Goal: Transaction & Acquisition: Obtain resource

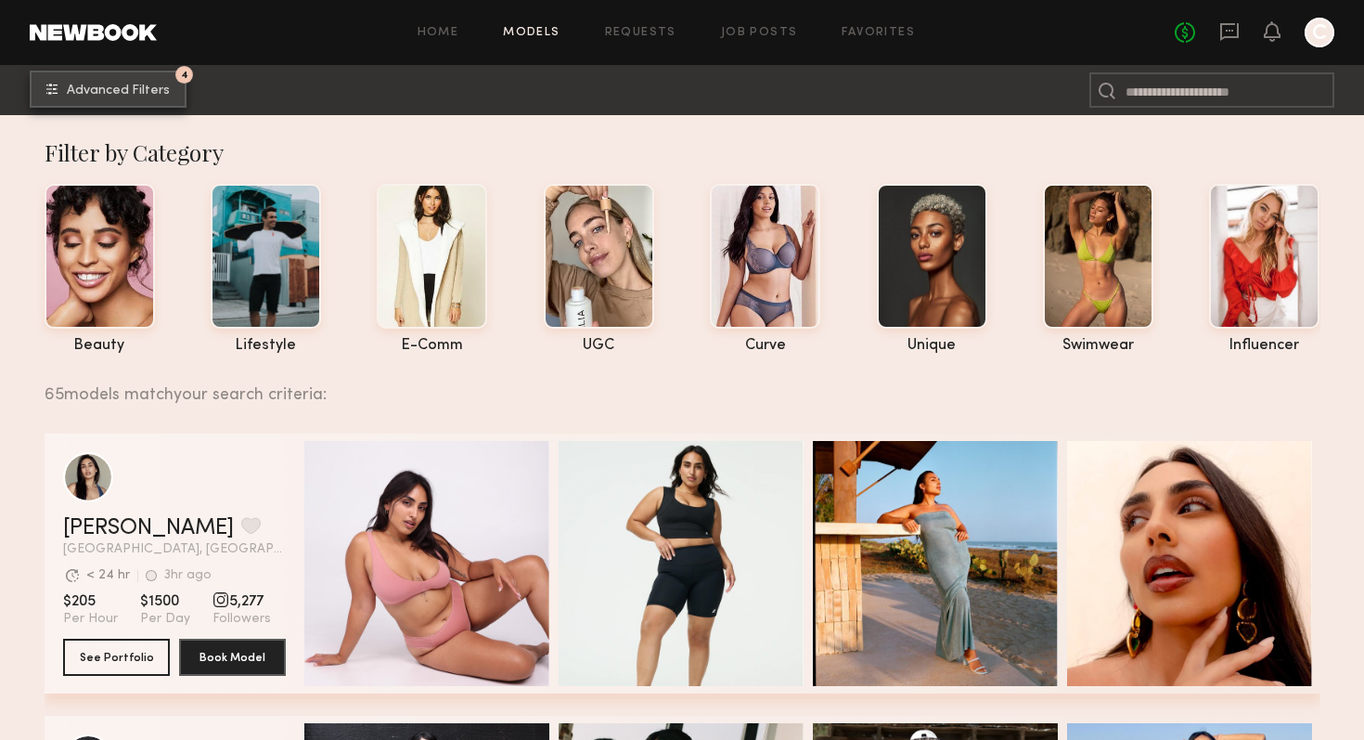
click at [174, 97] on button "4 Advanced Filters" at bounding box center [108, 89] width 157 height 37
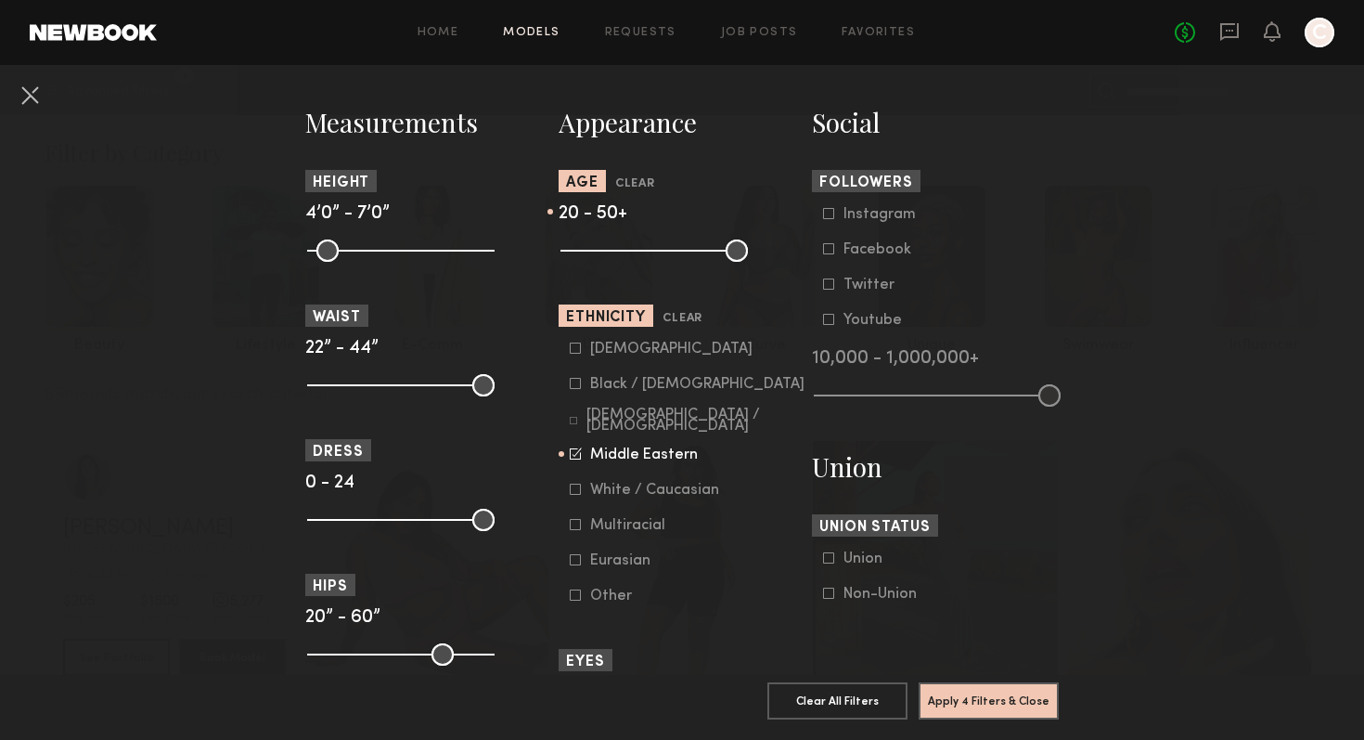
scroll to position [792, 0]
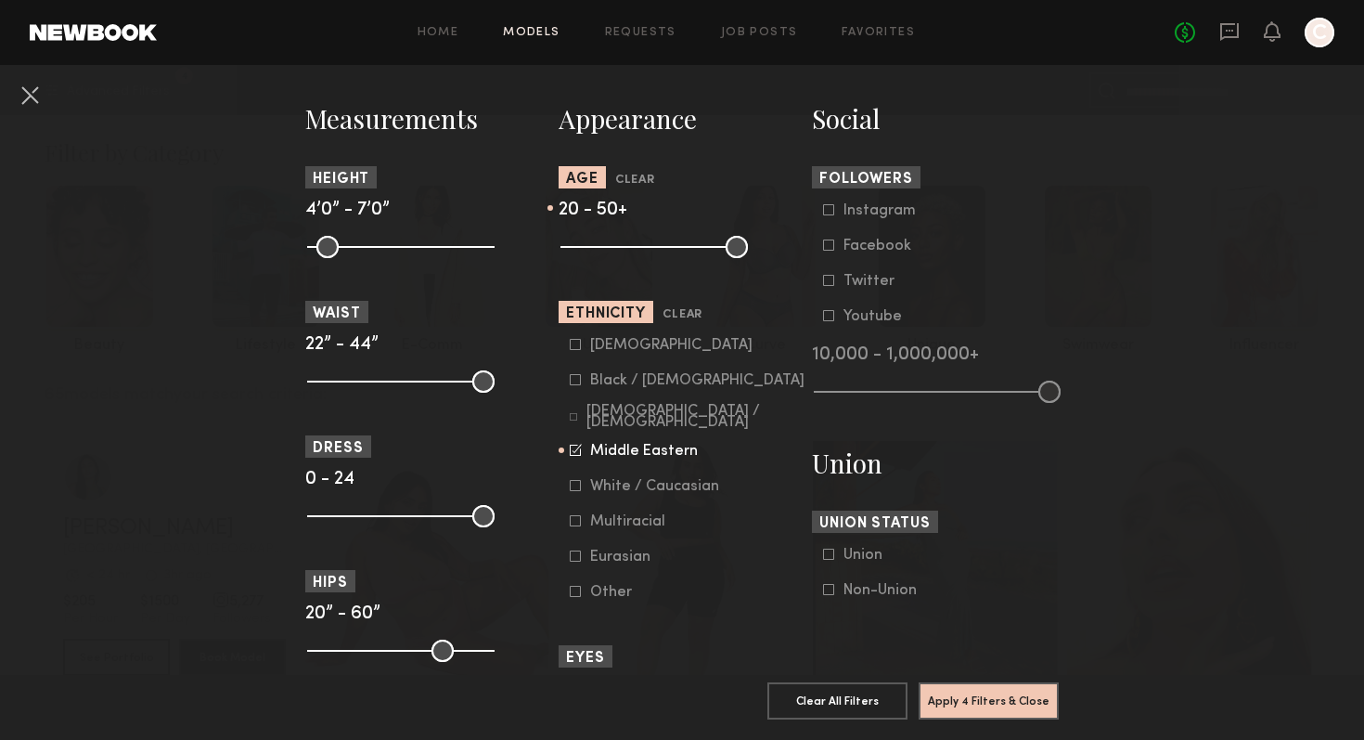
click at [576, 489] on icon at bounding box center [575, 485] width 11 height 11
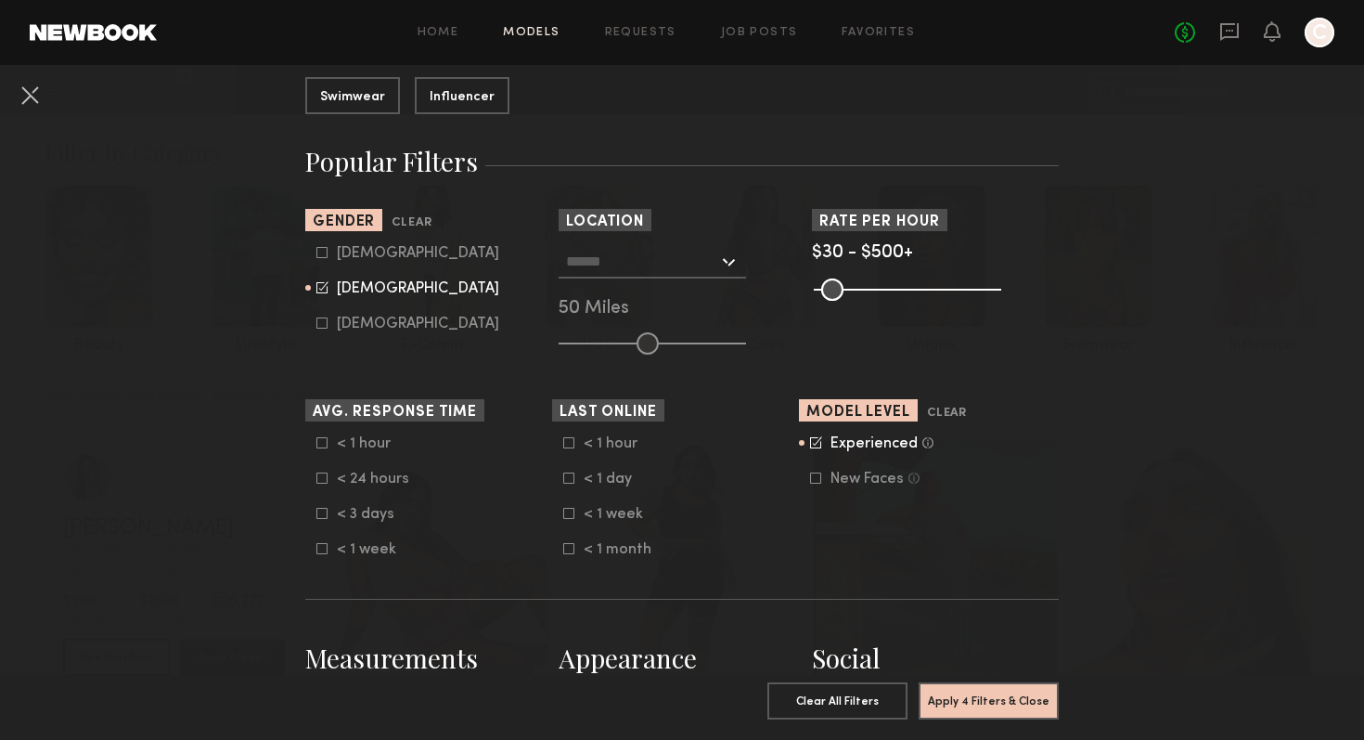
scroll to position [249, 0]
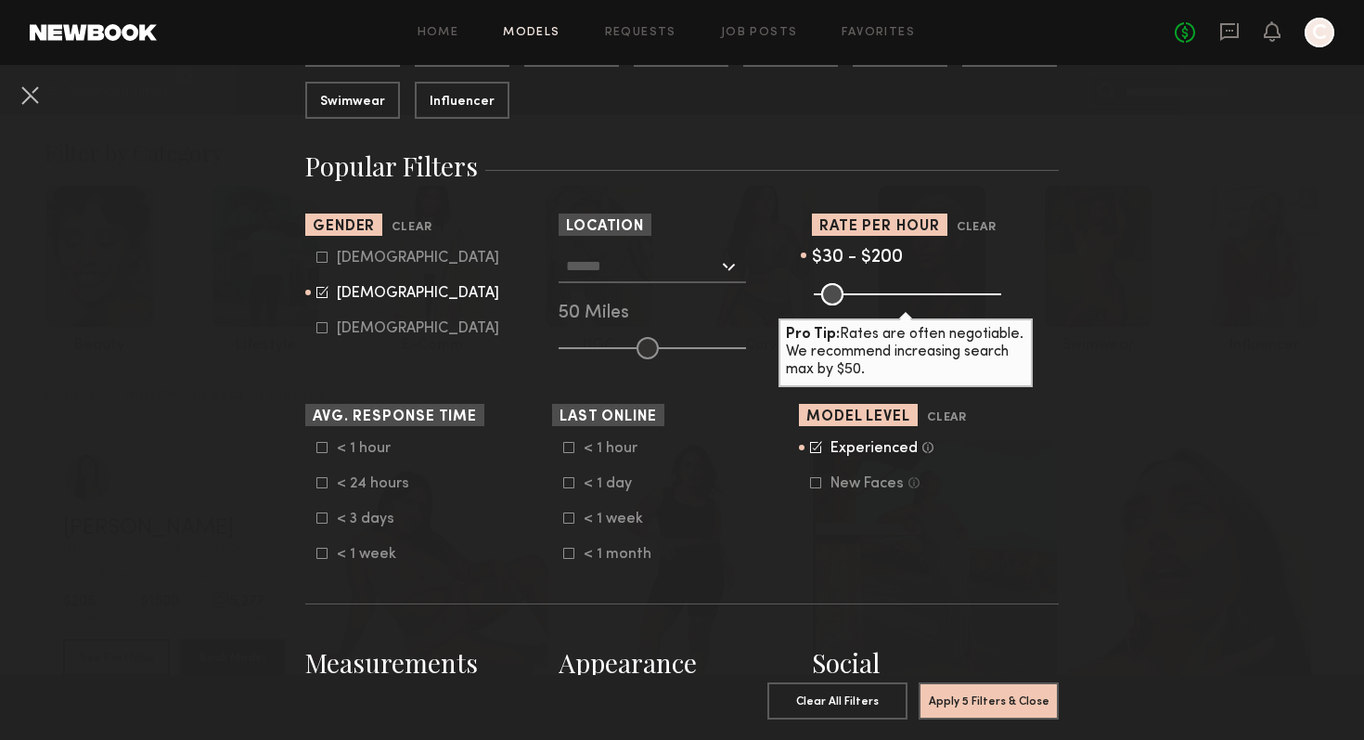
drag, startPoint x: 989, startPoint y: 290, endPoint x: 884, endPoint y: 290, distance: 104.9
type input "***"
click at [884, 290] on input "range" at bounding box center [907, 294] width 187 height 22
click at [1046, 302] on div "Pro Tip: Rates are often negotiable. We recommend increasing search max by $50." at bounding box center [935, 292] width 247 height 22
click at [811, 487] on icon at bounding box center [815, 482] width 11 height 11
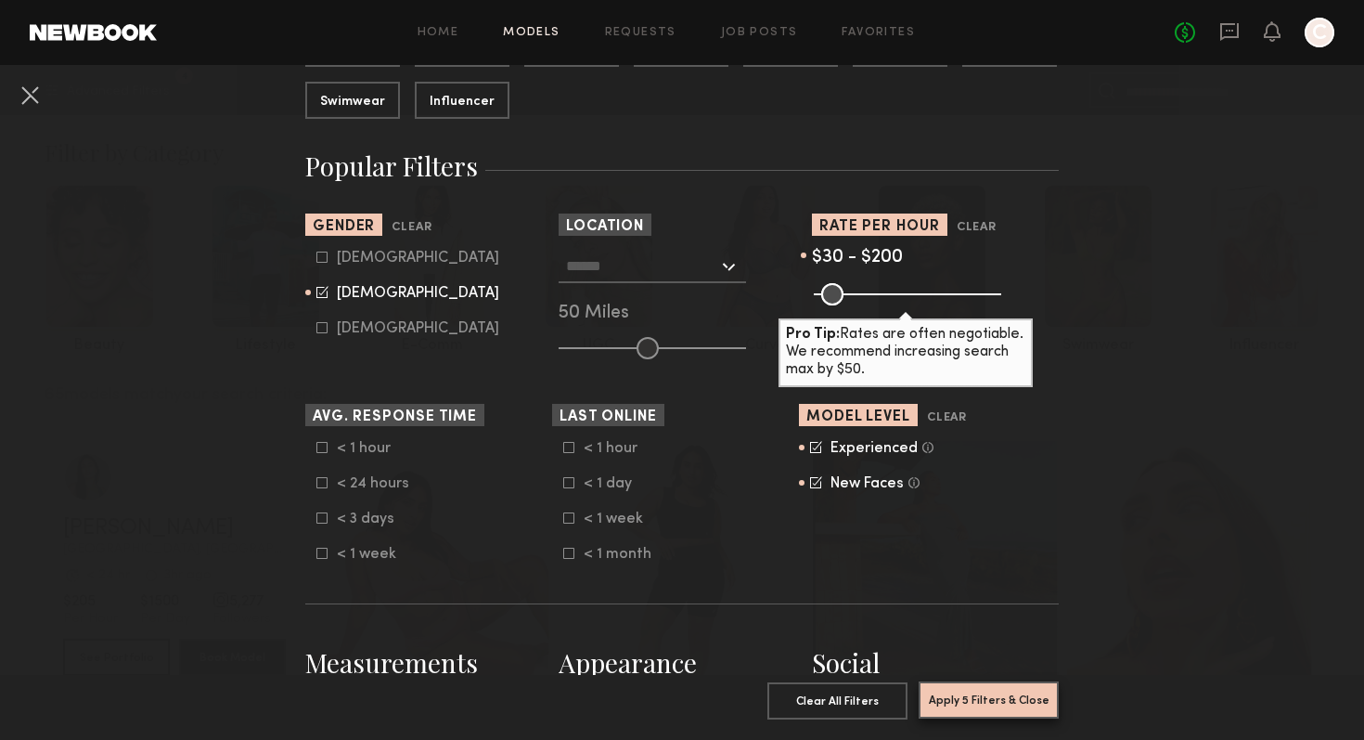
click at [972, 702] on button "Apply 5 Filters & Close" at bounding box center [989, 699] width 140 height 37
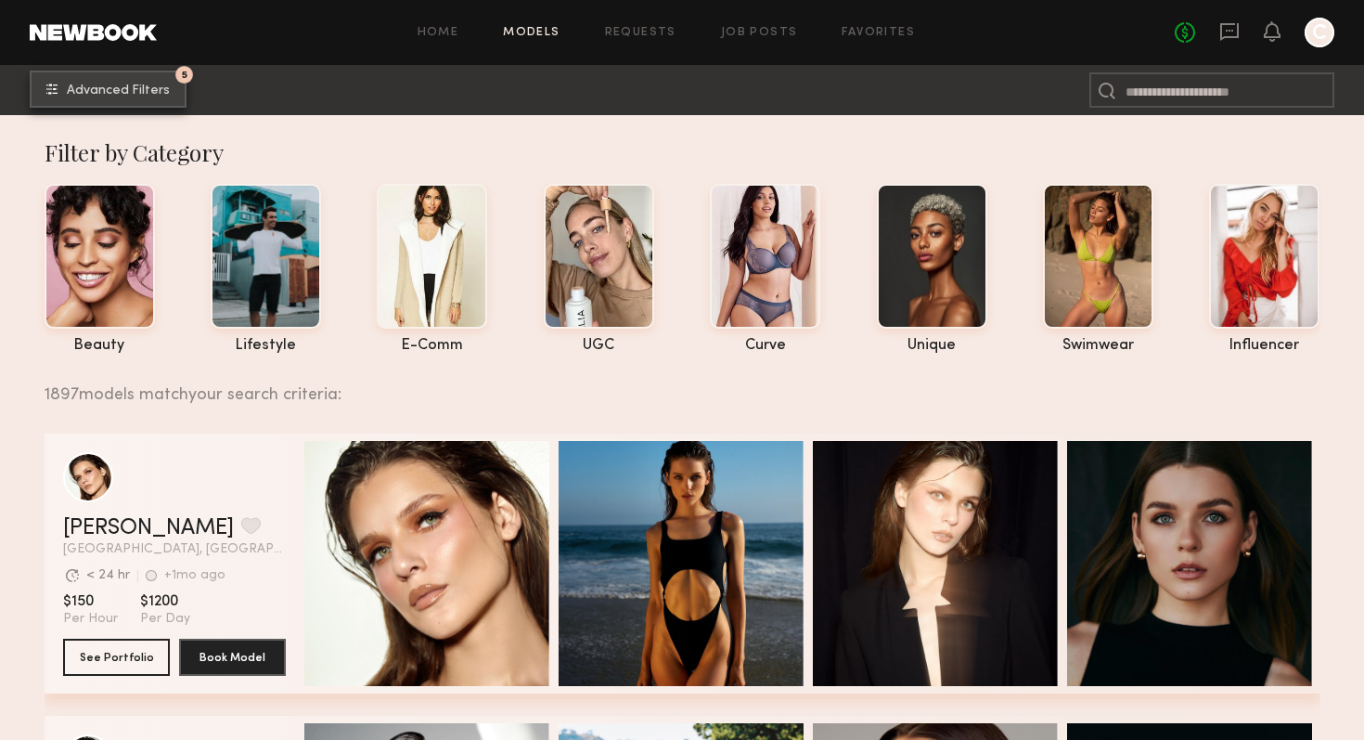
click at [145, 97] on button "5 Advanced Filters" at bounding box center [108, 89] width 157 height 37
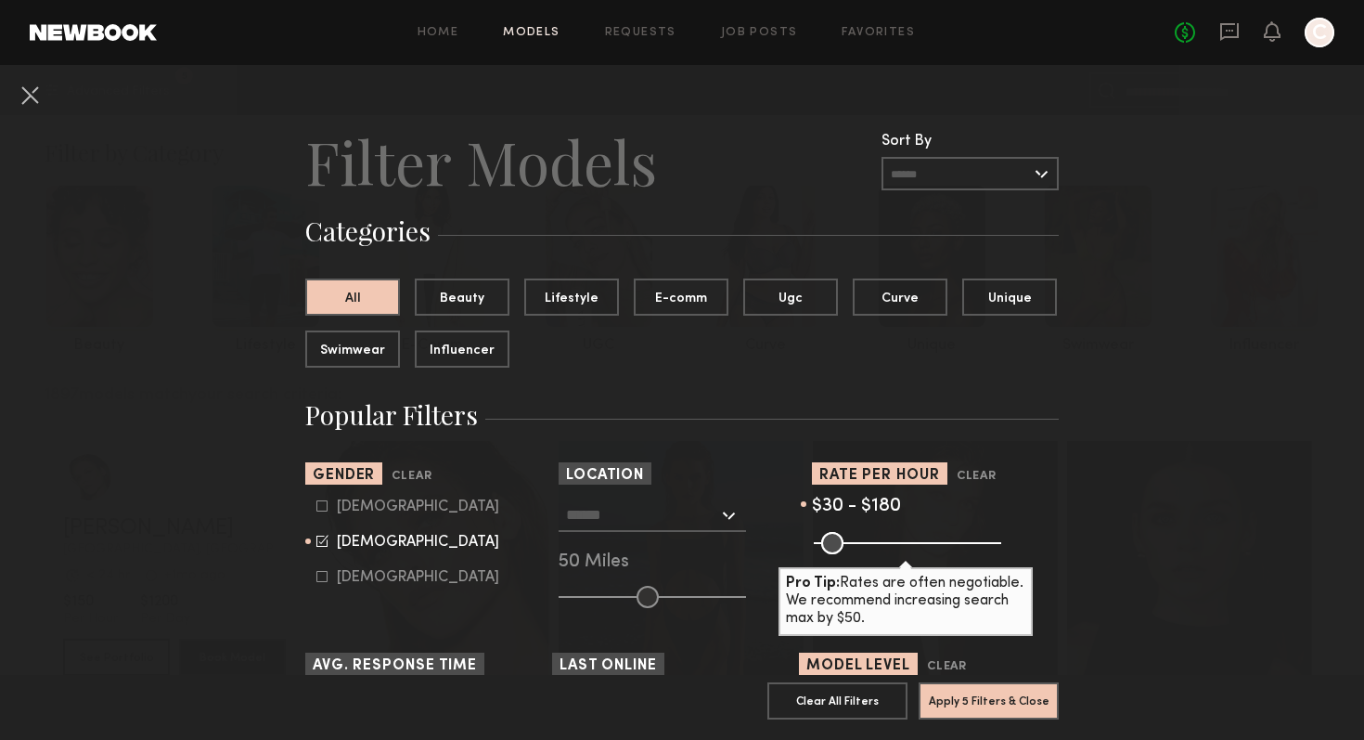
type input "***"
click at [877, 543] on input "range" at bounding box center [907, 543] width 187 height 22
click at [977, 699] on button "Apply 5 Filters & Close" at bounding box center [989, 699] width 140 height 37
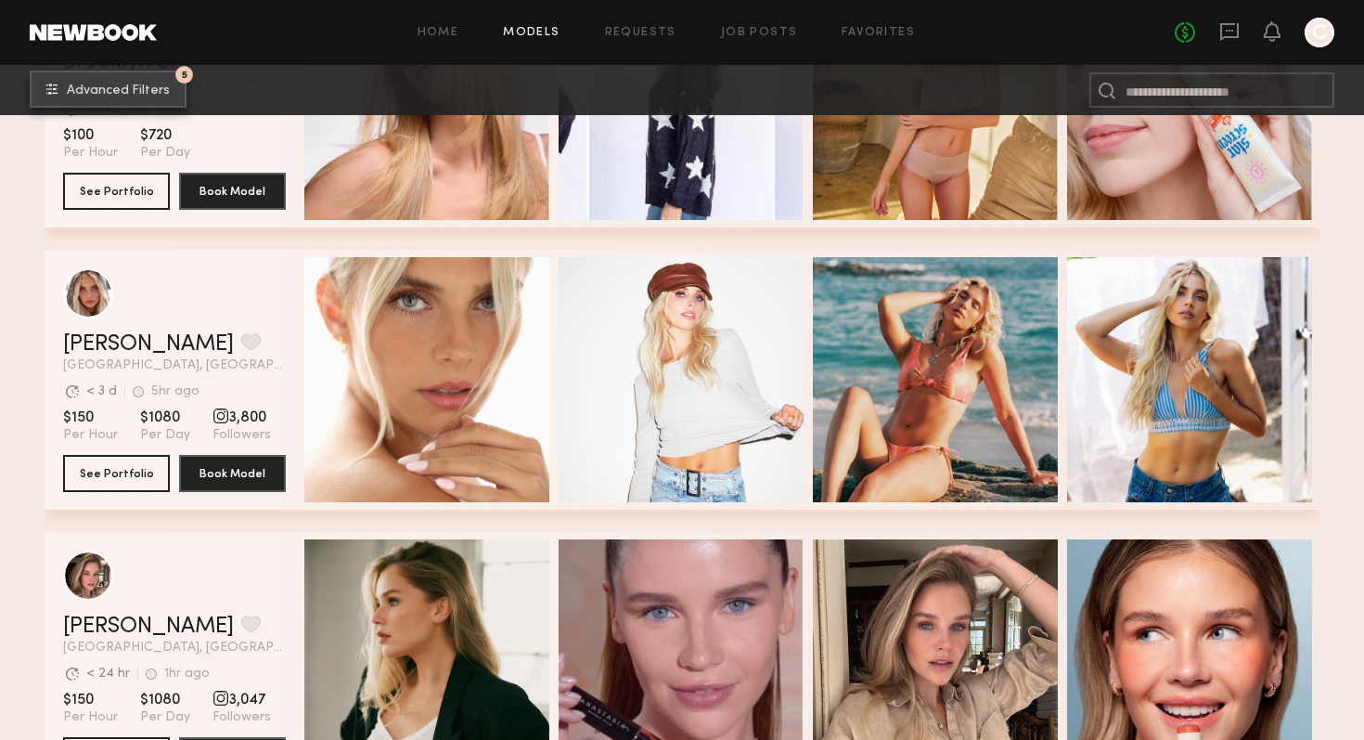
scroll to position [4149, 0]
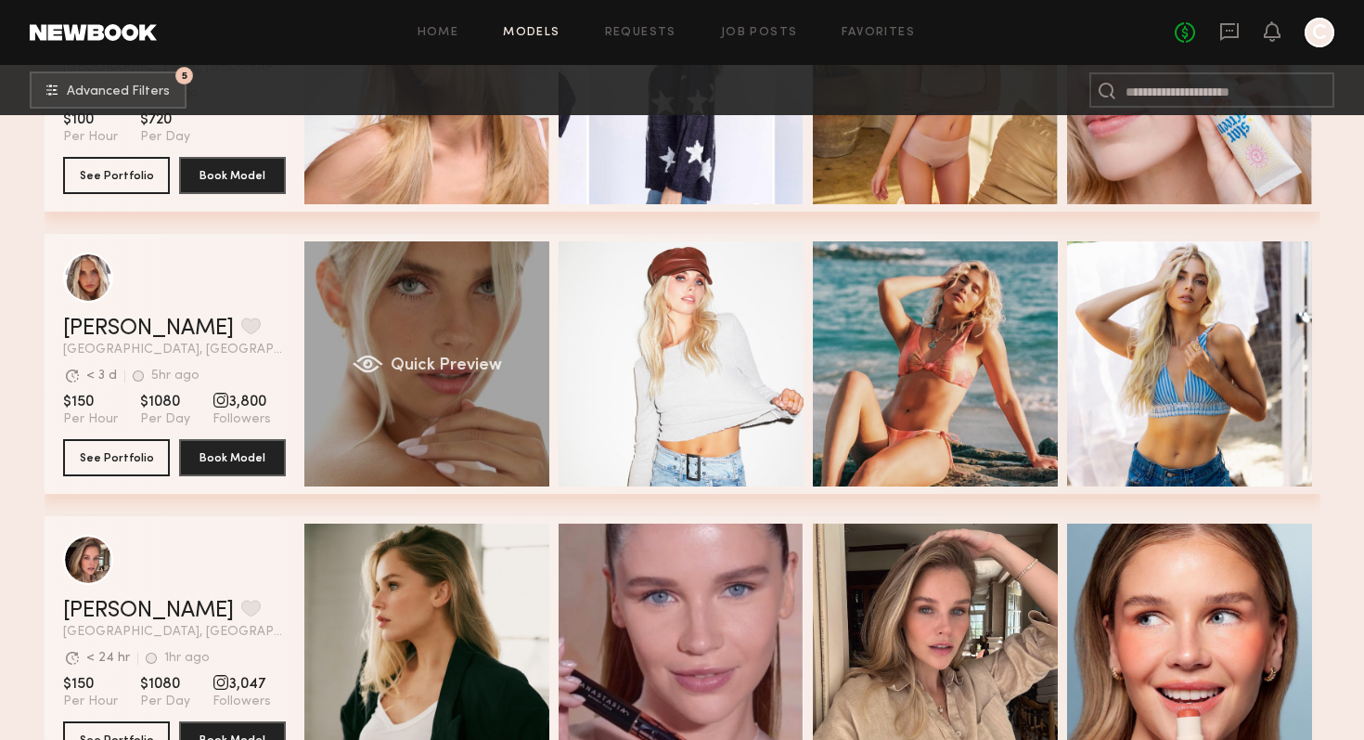
click at [487, 360] on span "Quick Preview" at bounding box center [445, 365] width 111 height 17
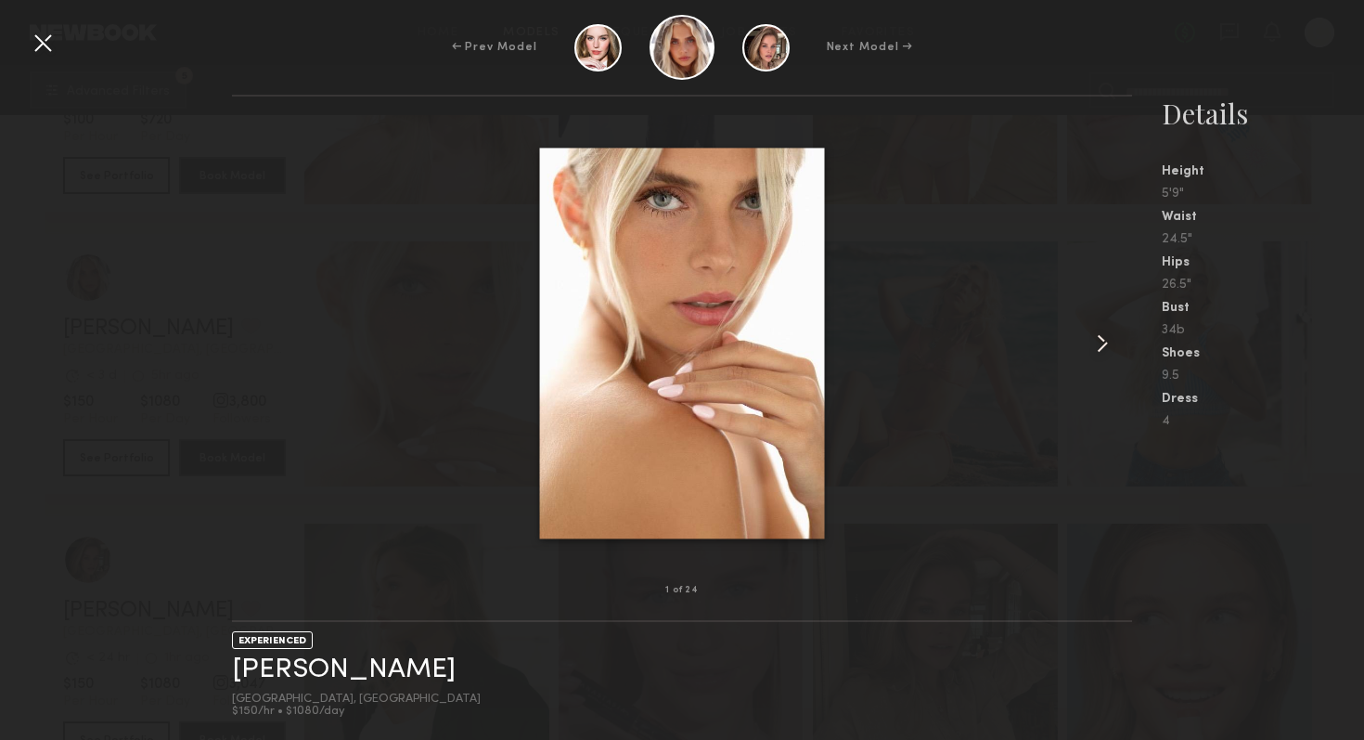
click at [1103, 338] on common-icon at bounding box center [1103, 343] width 30 height 30
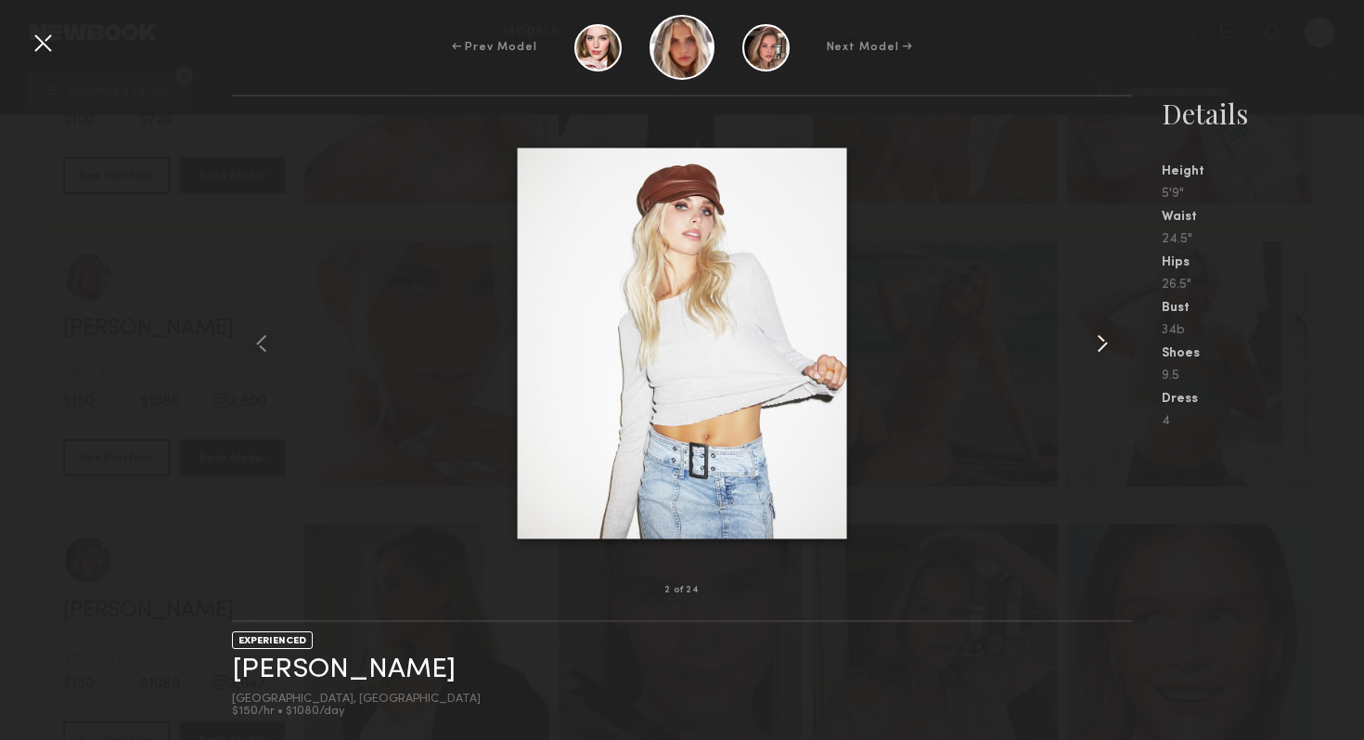
click at [1103, 338] on common-icon at bounding box center [1103, 343] width 30 height 30
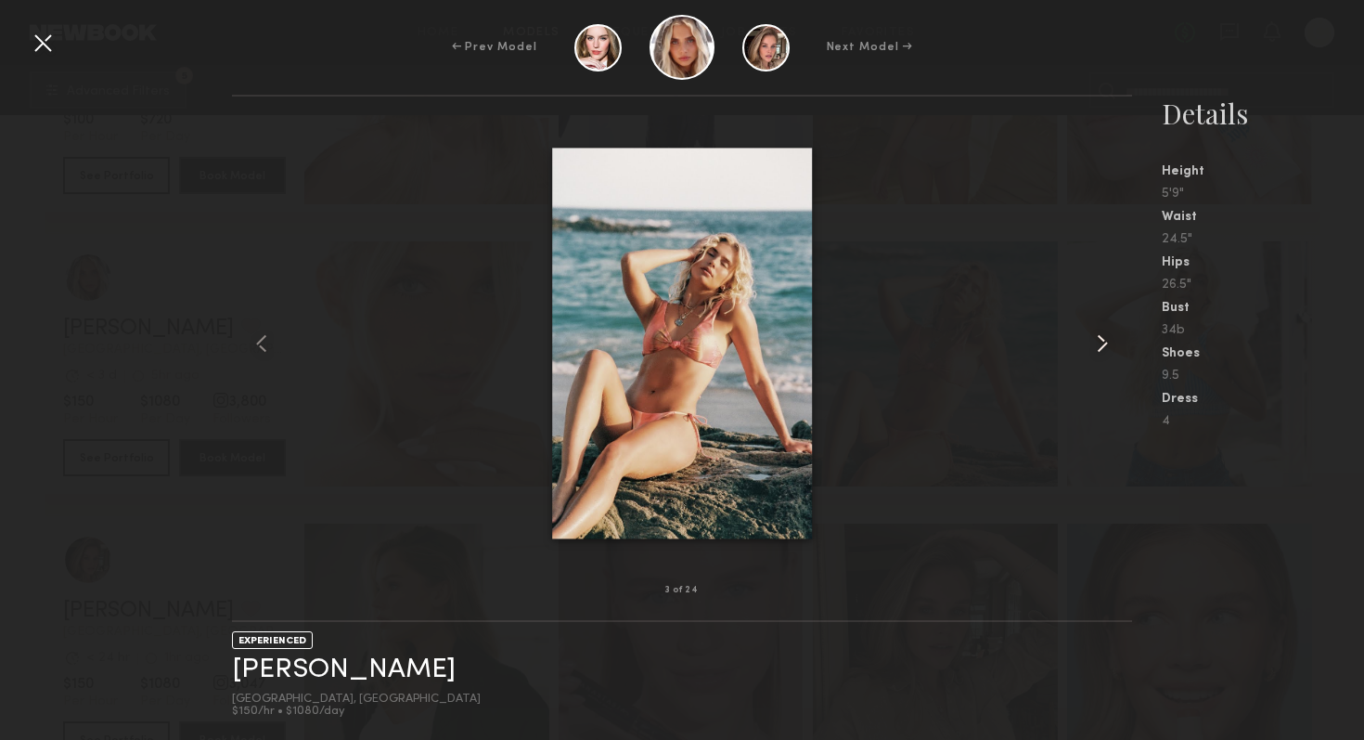
click at [1103, 338] on common-icon at bounding box center [1103, 343] width 30 height 30
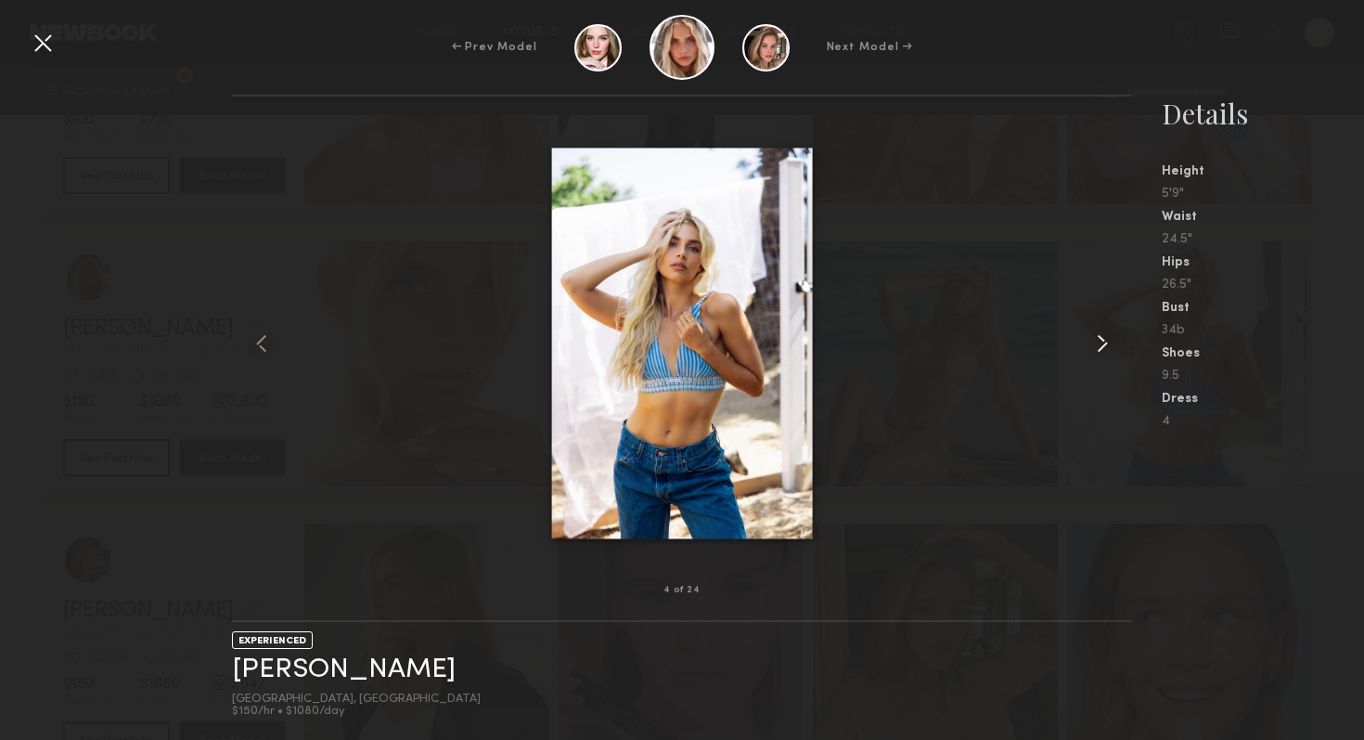
click at [1103, 338] on common-icon at bounding box center [1103, 343] width 30 height 30
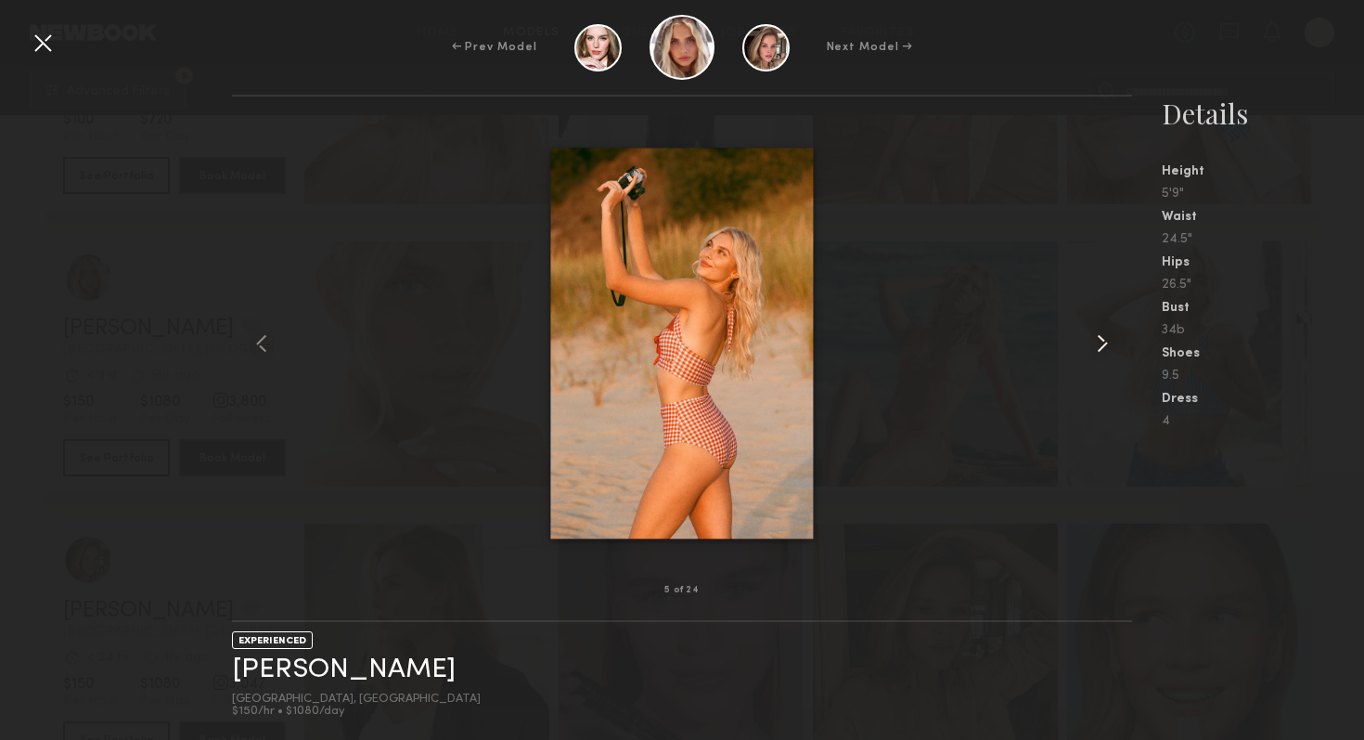
click at [1103, 338] on common-icon at bounding box center [1103, 343] width 30 height 30
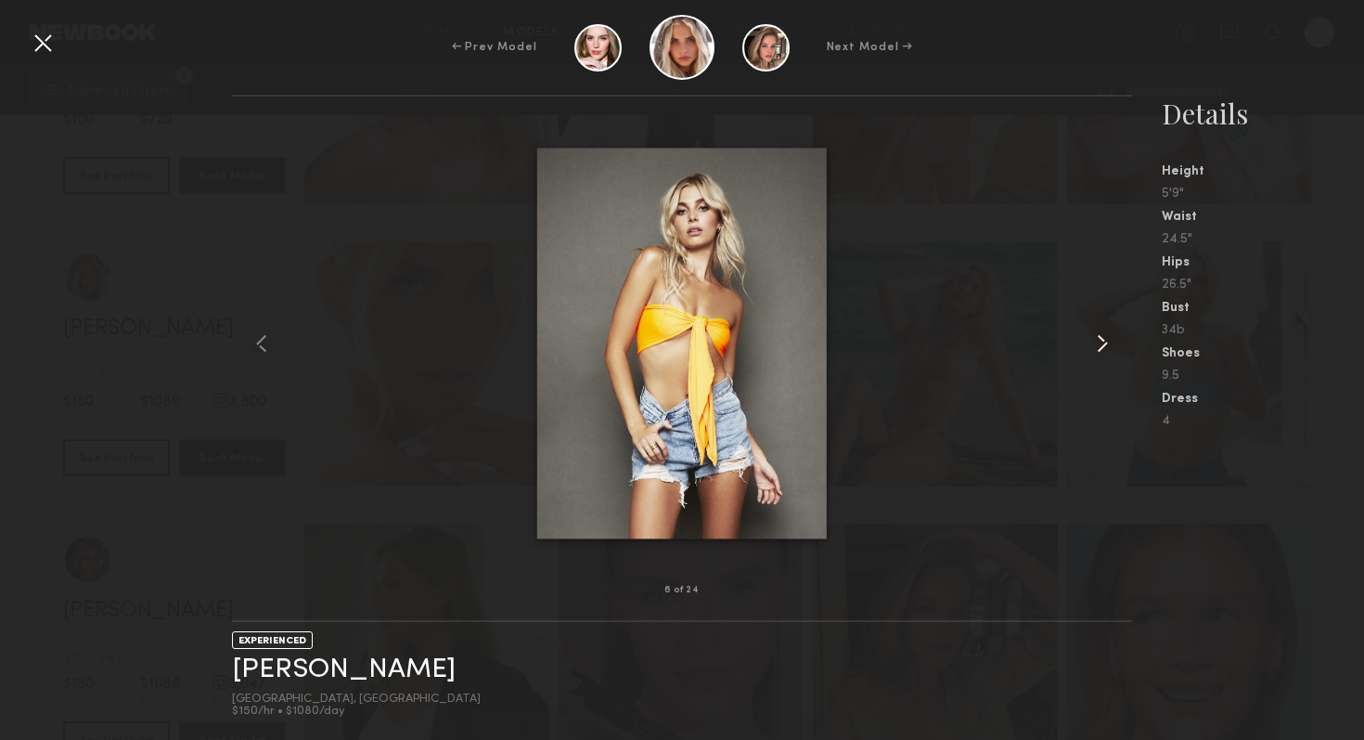
click at [1103, 338] on common-icon at bounding box center [1103, 343] width 30 height 30
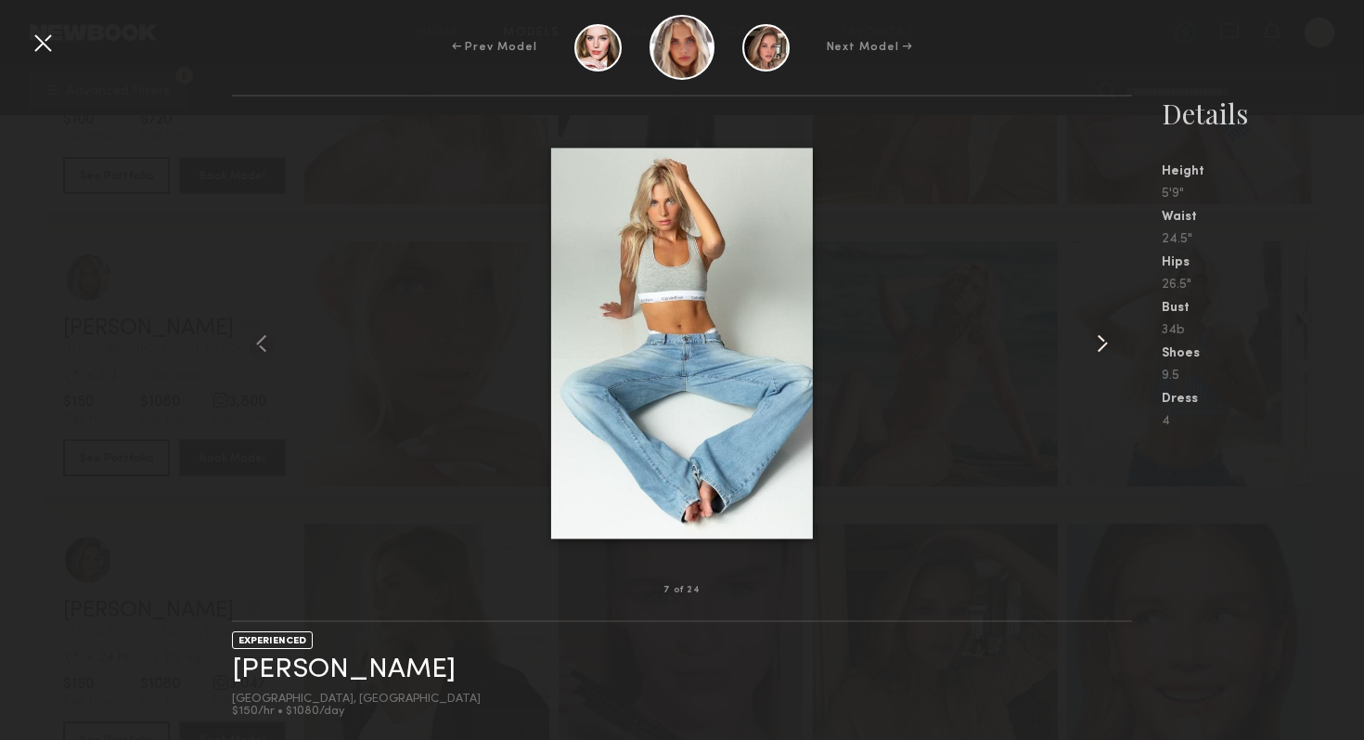
click at [1103, 338] on common-icon at bounding box center [1103, 343] width 30 height 30
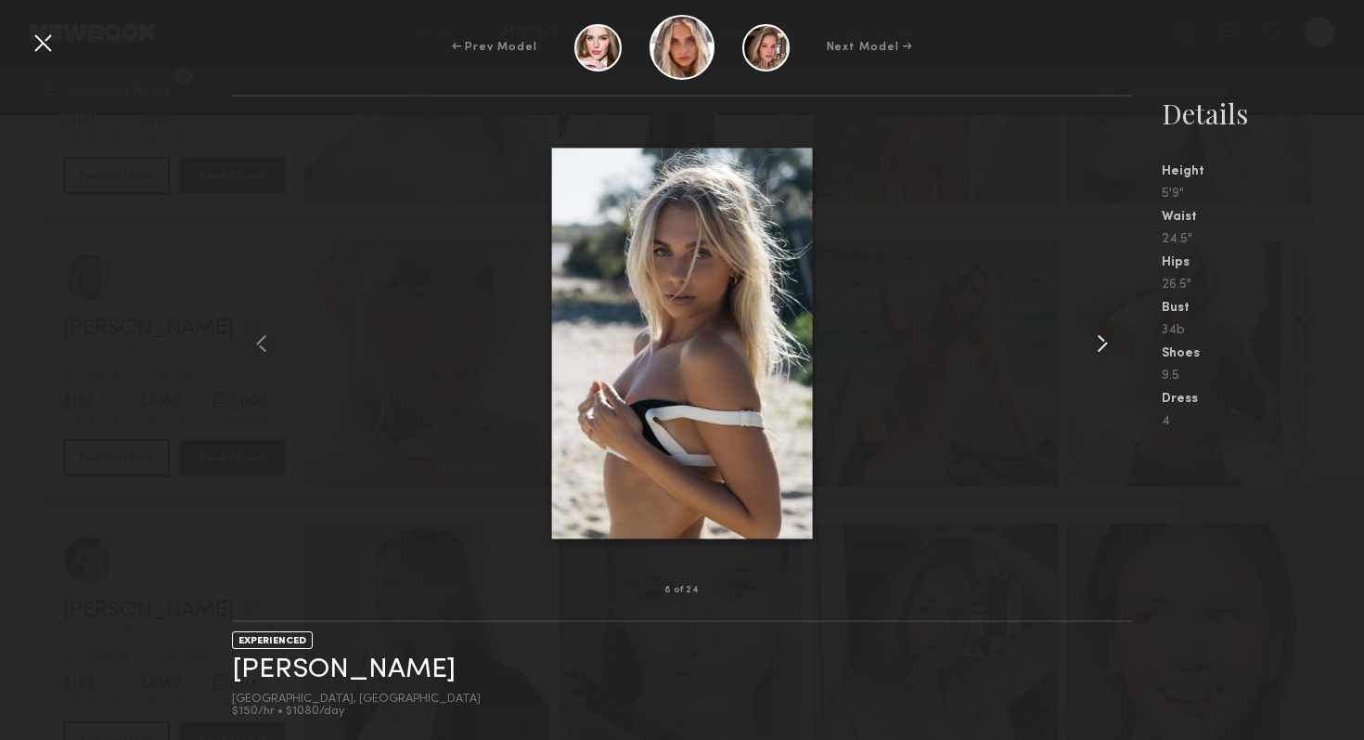
click at [1103, 338] on common-icon at bounding box center [1103, 343] width 30 height 30
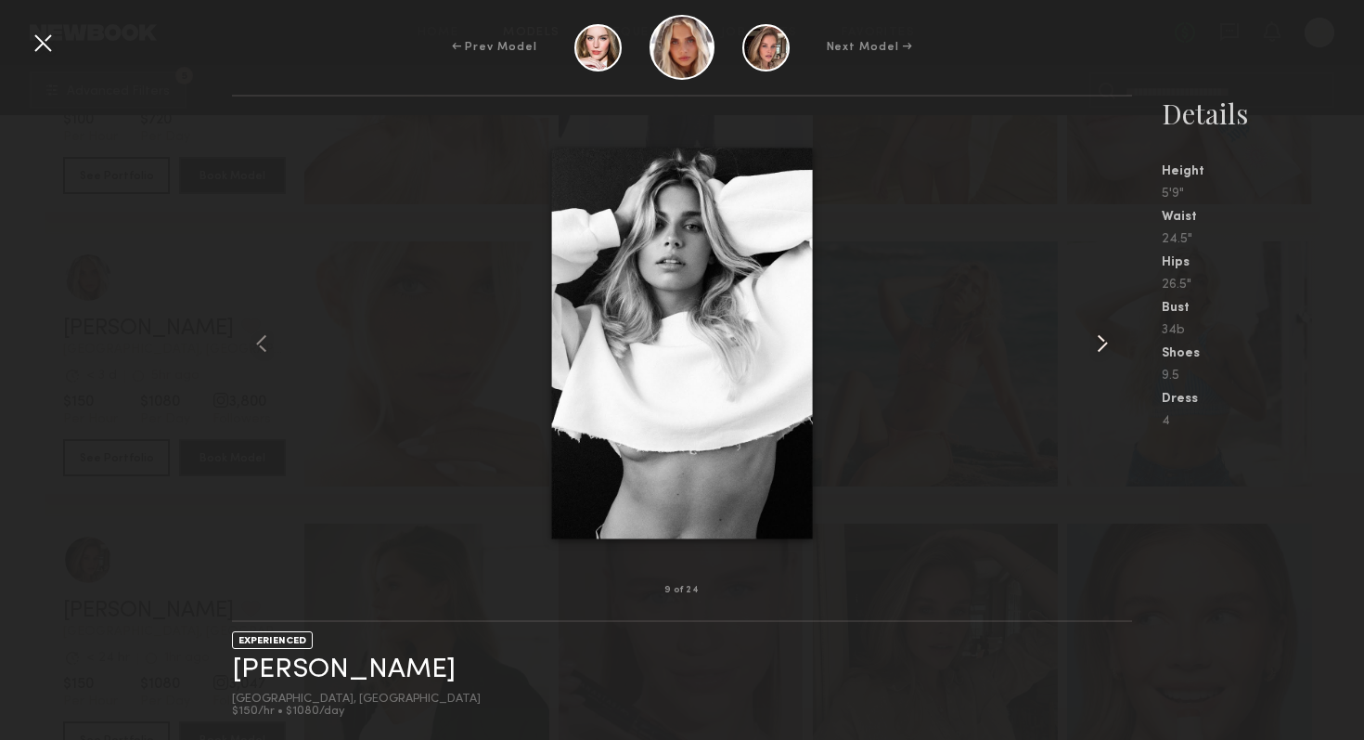
click at [1103, 338] on common-icon at bounding box center [1103, 343] width 30 height 30
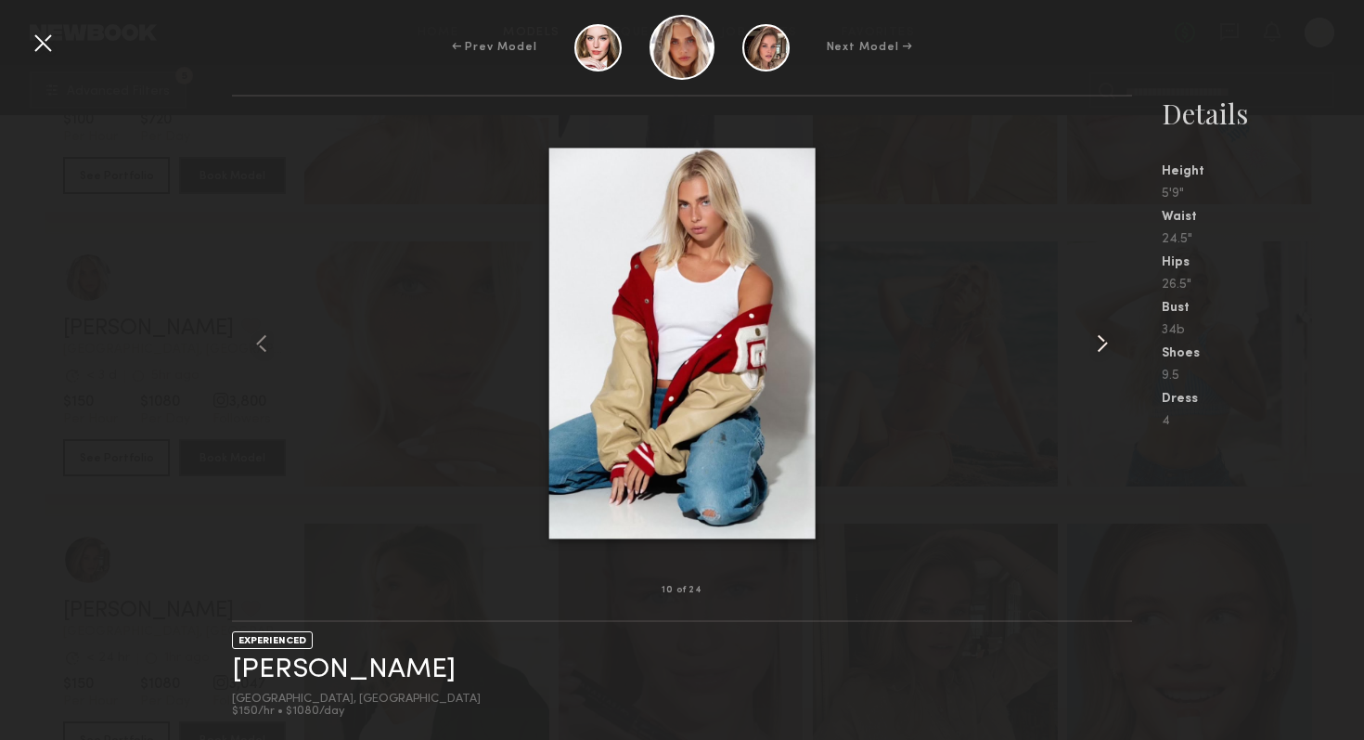
click at [1103, 338] on common-icon at bounding box center [1103, 343] width 30 height 30
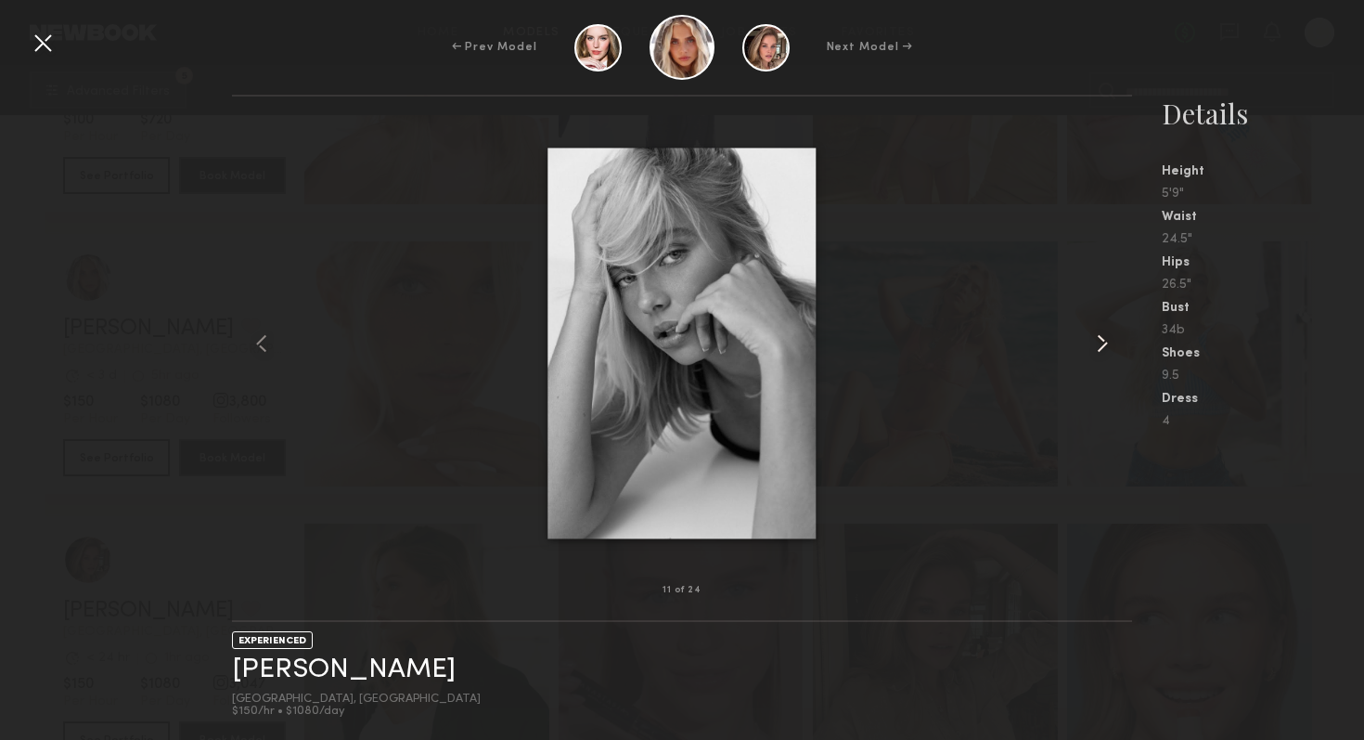
click at [1104, 338] on common-icon at bounding box center [1103, 343] width 30 height 30
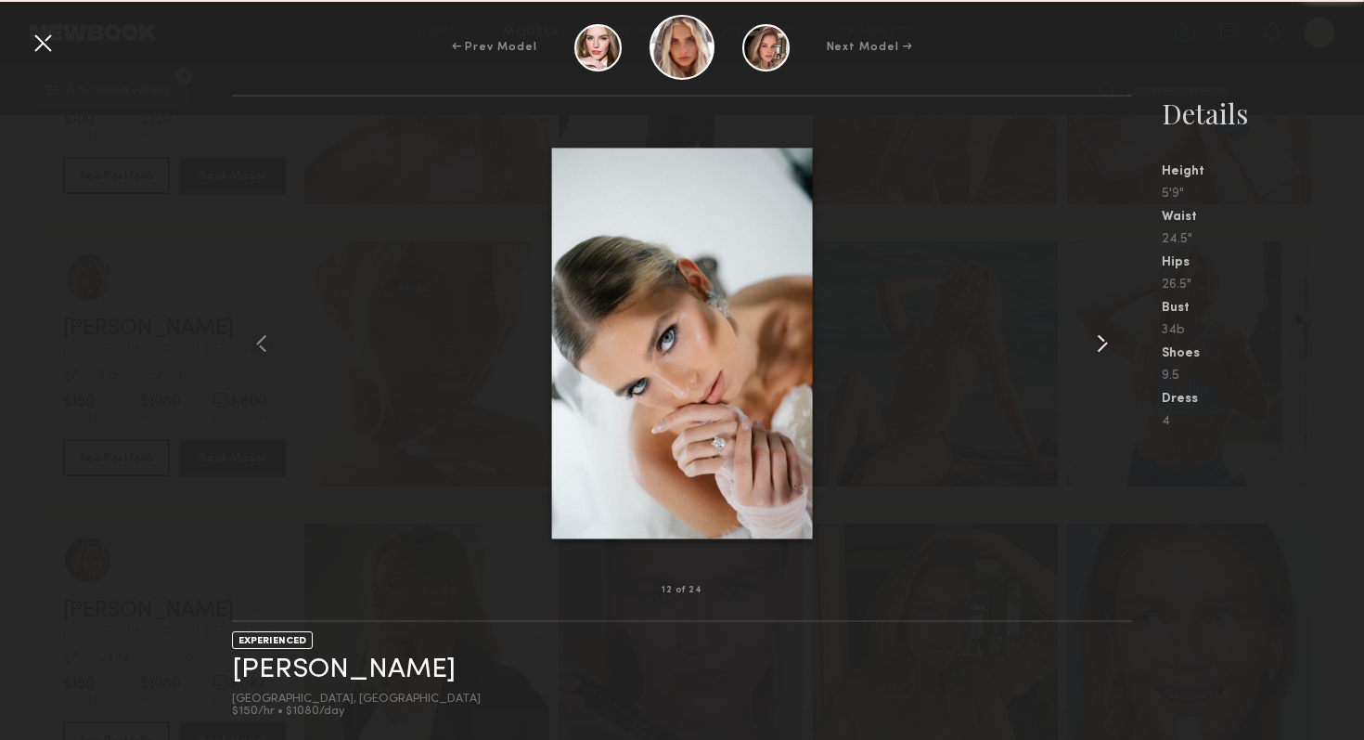
click at [1104, 338] on common-icon at bounding box center [1103, 343] width 30 height 30
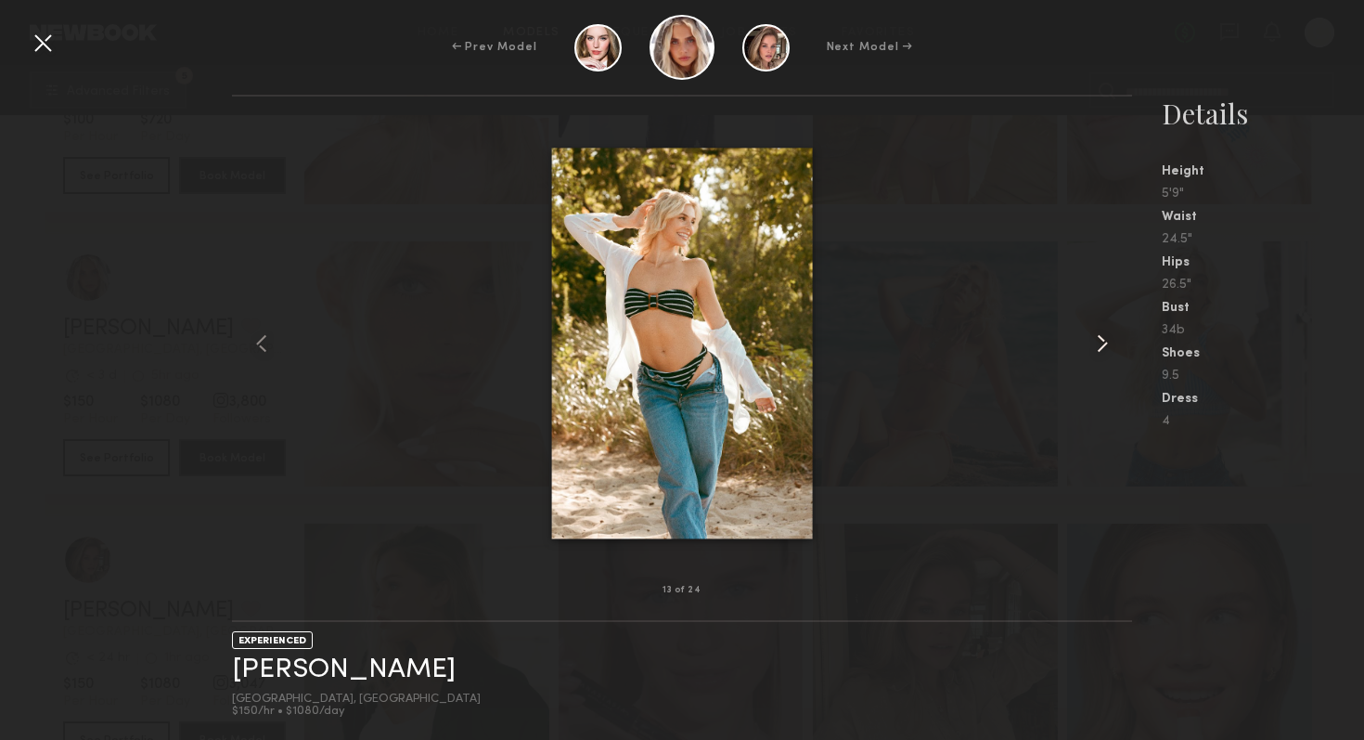
click at [1104, 338] on common-icon at bounding box center [1103, 343] width 30 height 30
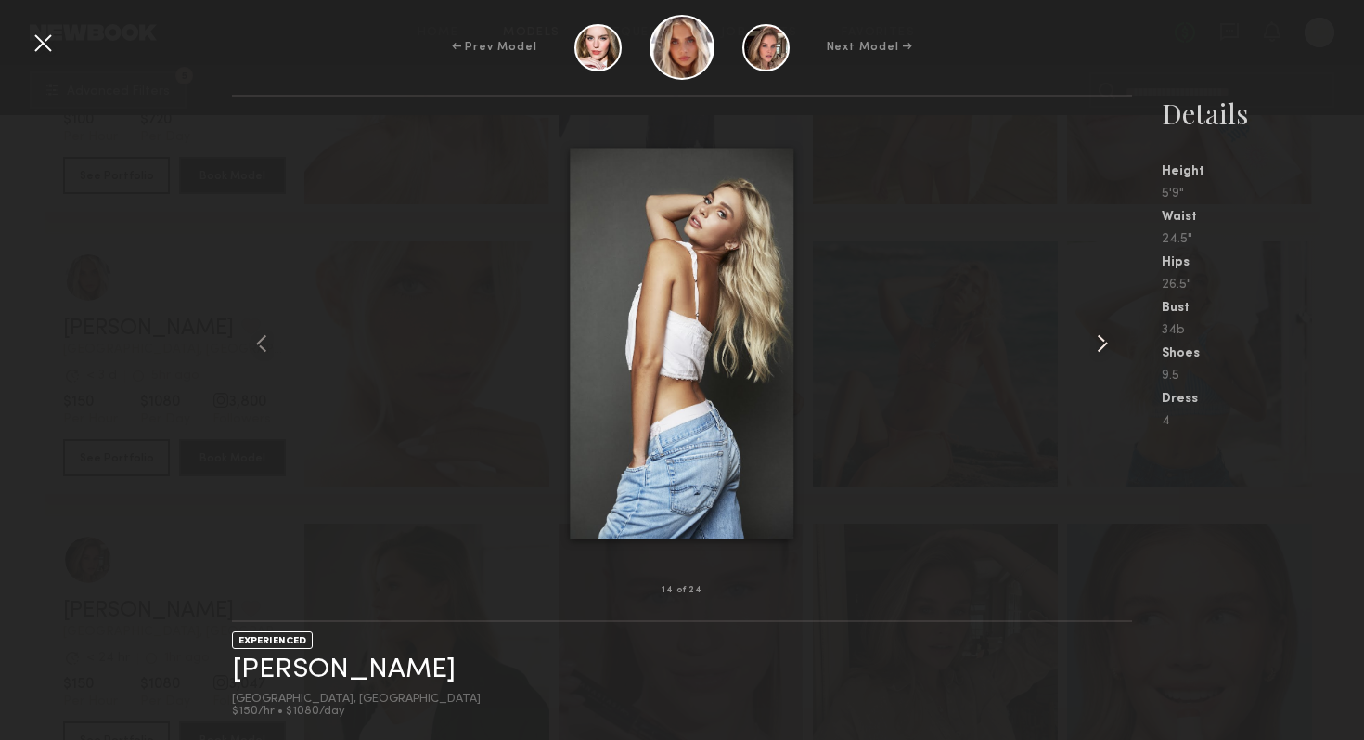
click at [1104, 338] on common-icon at bounding box center [1103, 343] width 30 height 30
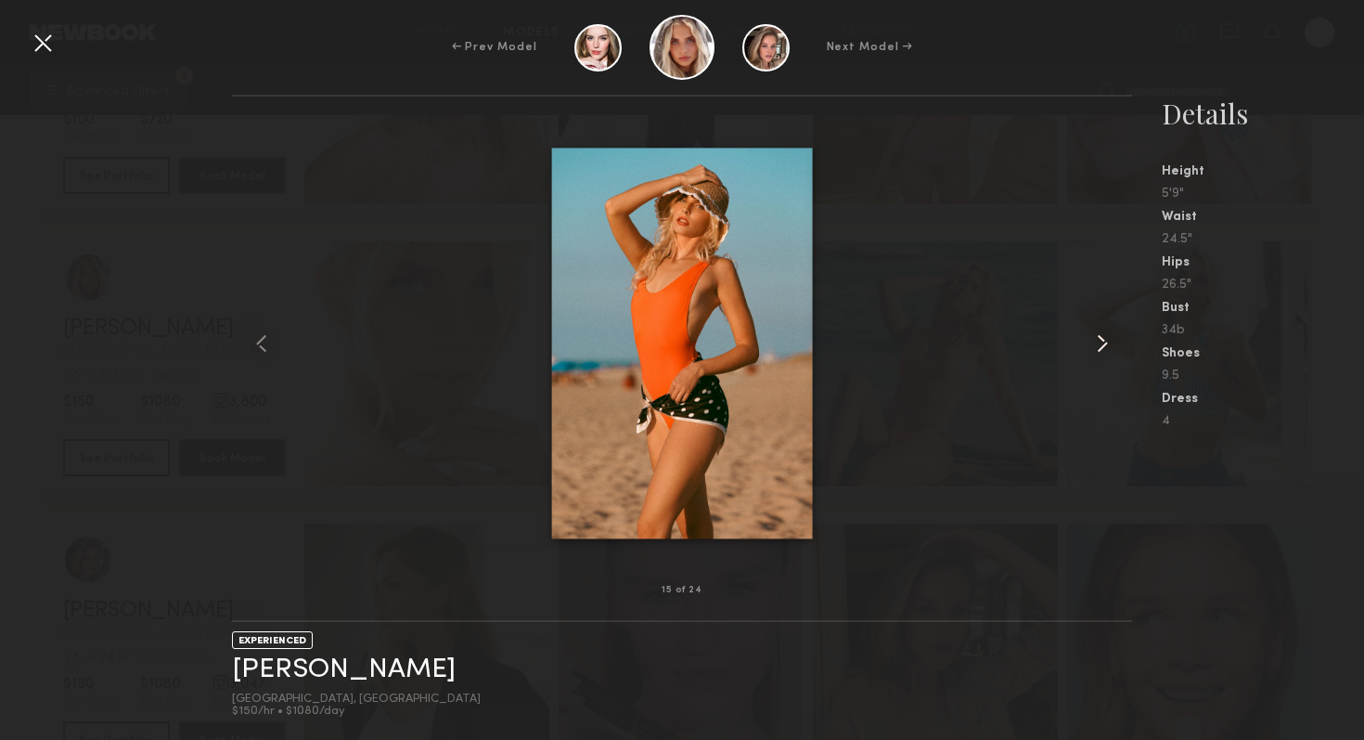
click at [1104, 338] on common-icon at bounding box center [1103, 343] width 30 height 30
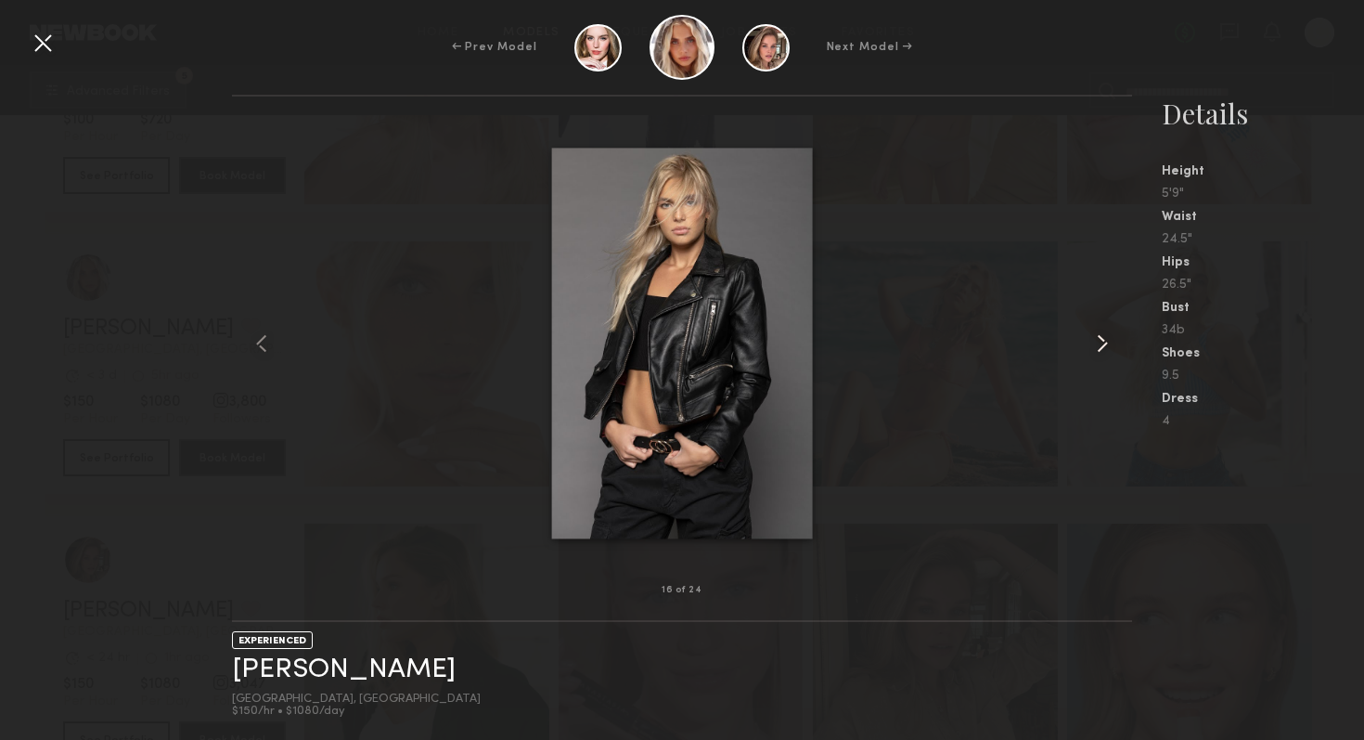
click at [1104, 338] on common-icon at bounding box center [1103, 343] width 30 height 30
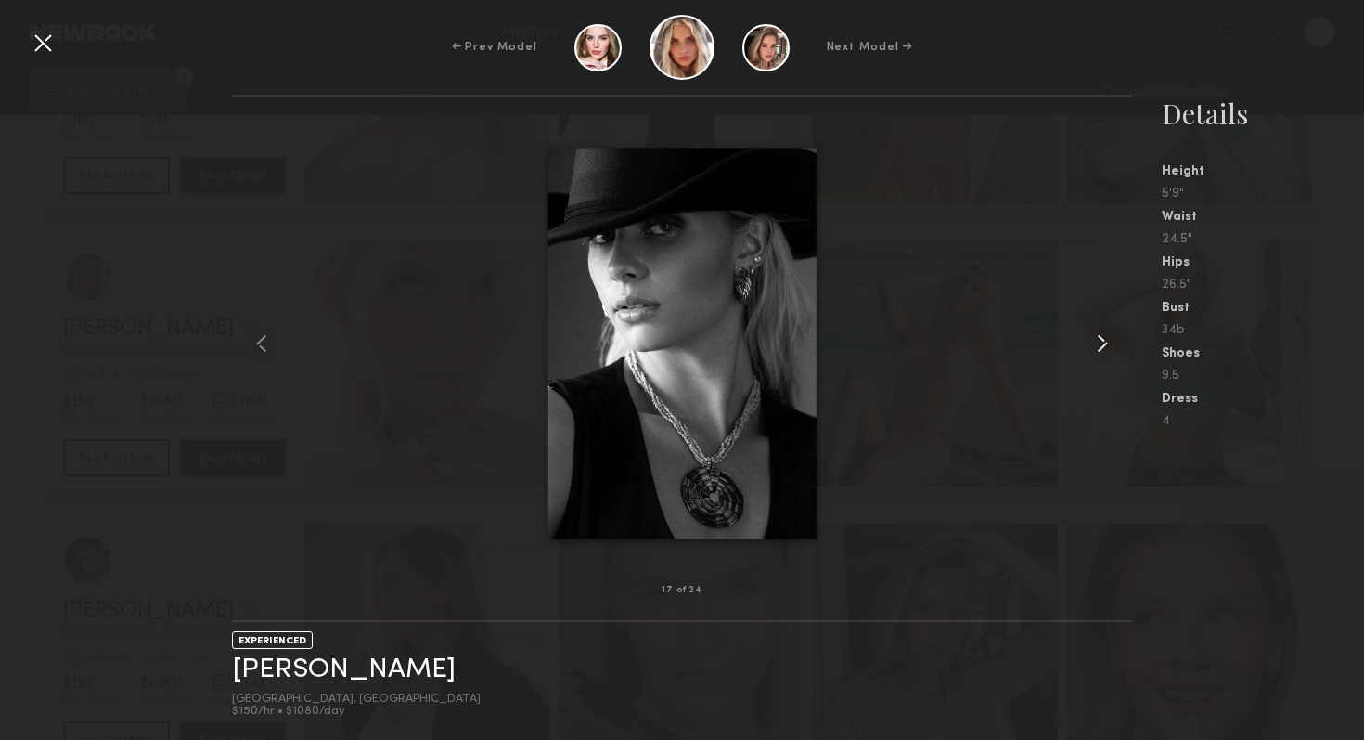
click at [1104, 338] on common-icon at bounding box center [1103, 343] width 30 height 30
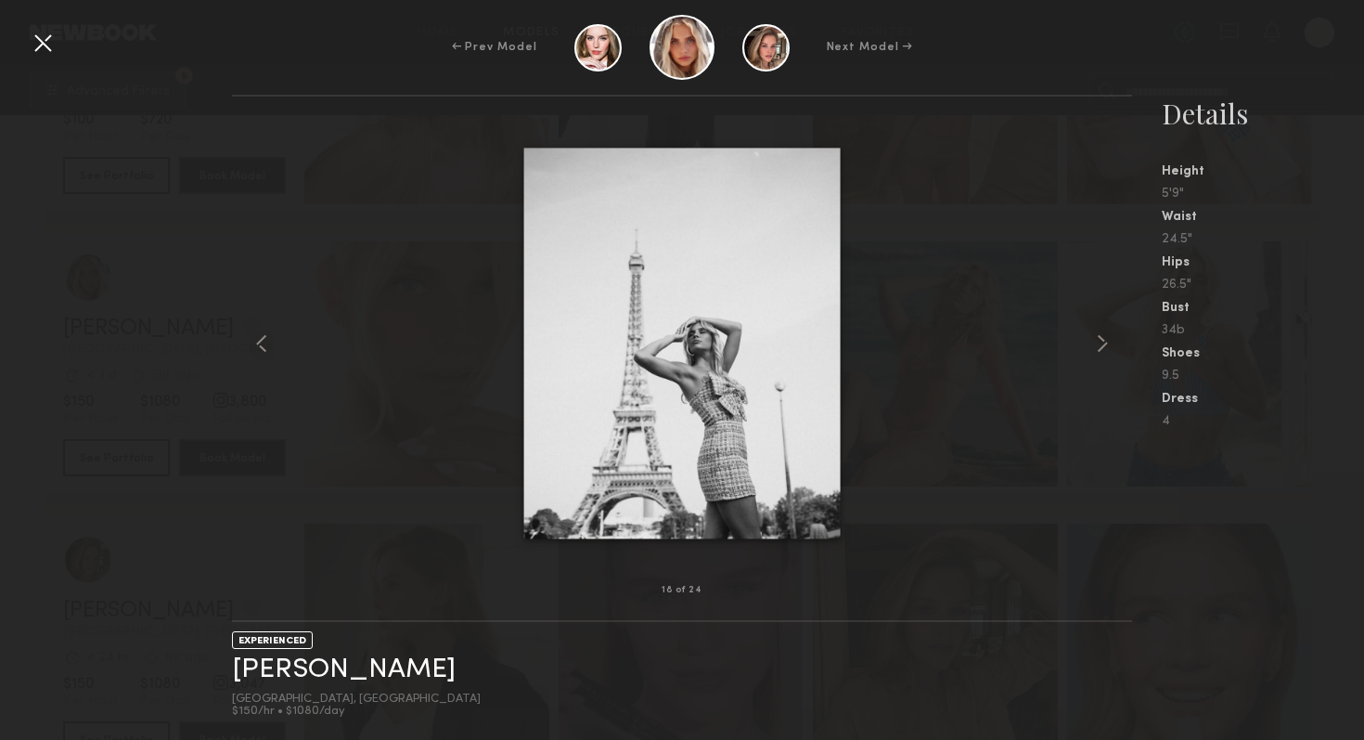
click at [43, 42] on div at bounding box center [43, 43] width 30 height 30
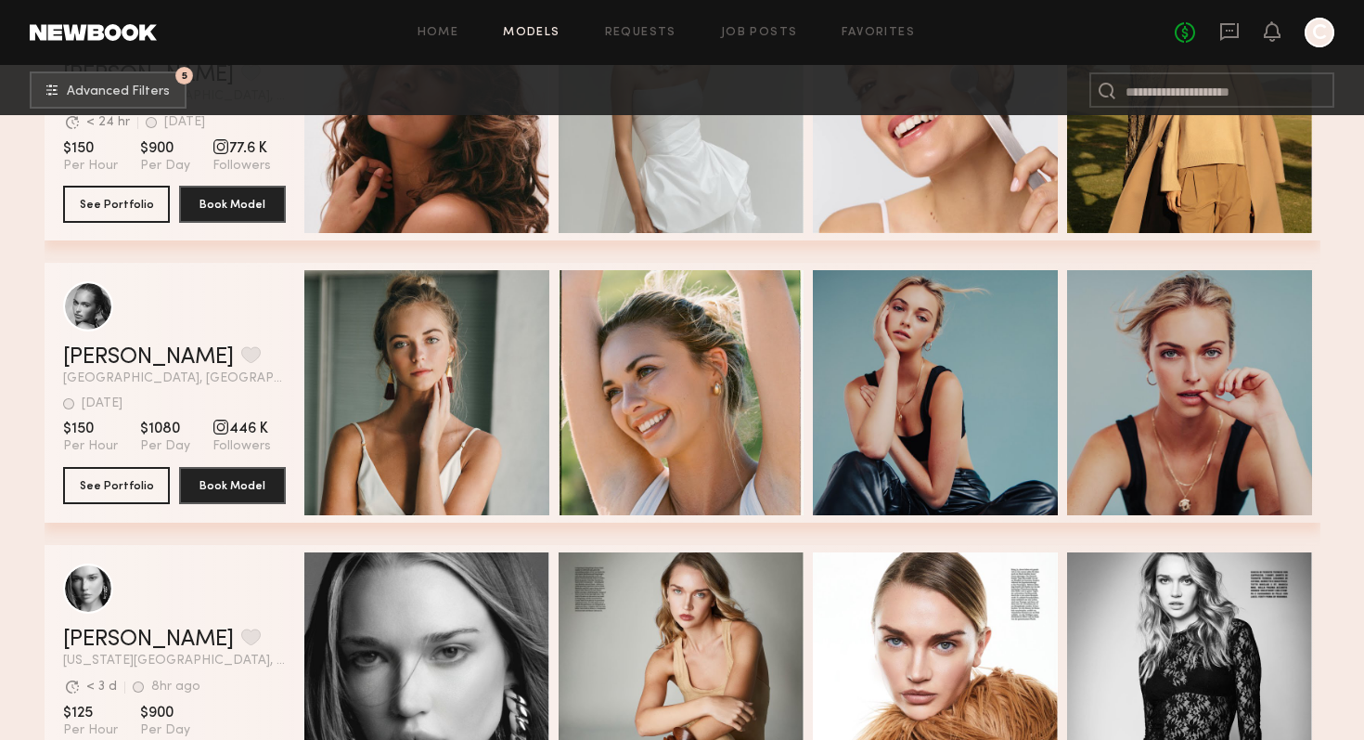
scroll to position [8183, 0]
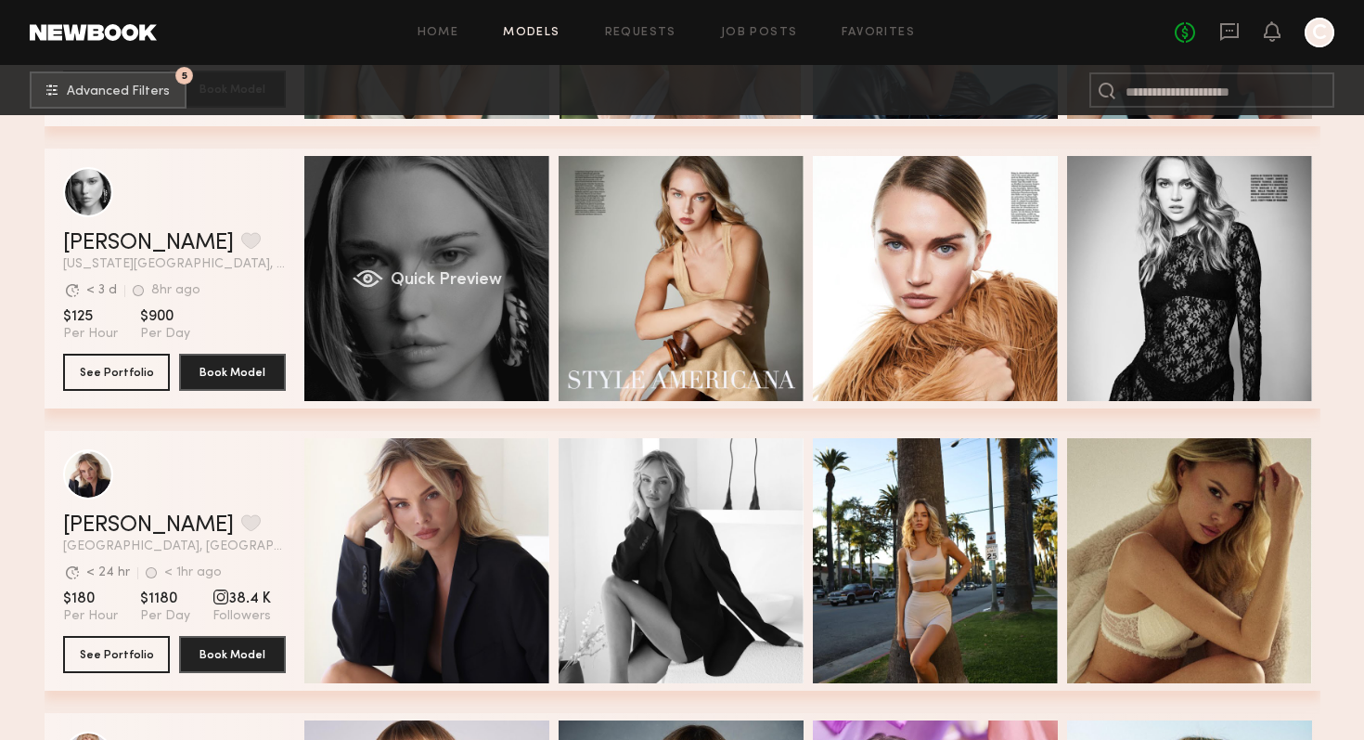
click at [493, 264] on div "Quick Preview" at bounding box center [426, 278] width 245 height 245
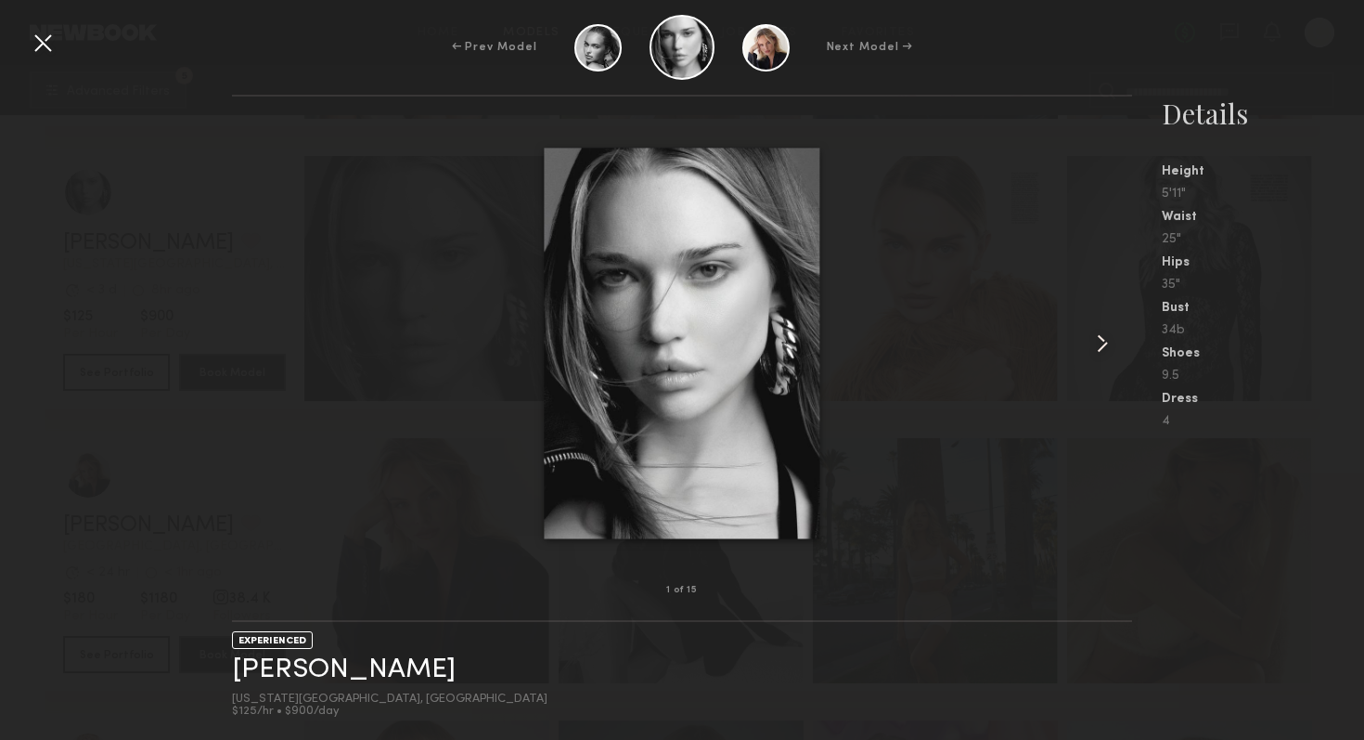
click at [1101, 338] on common-icon at bounding box center [1103, 343] width 30 height 30
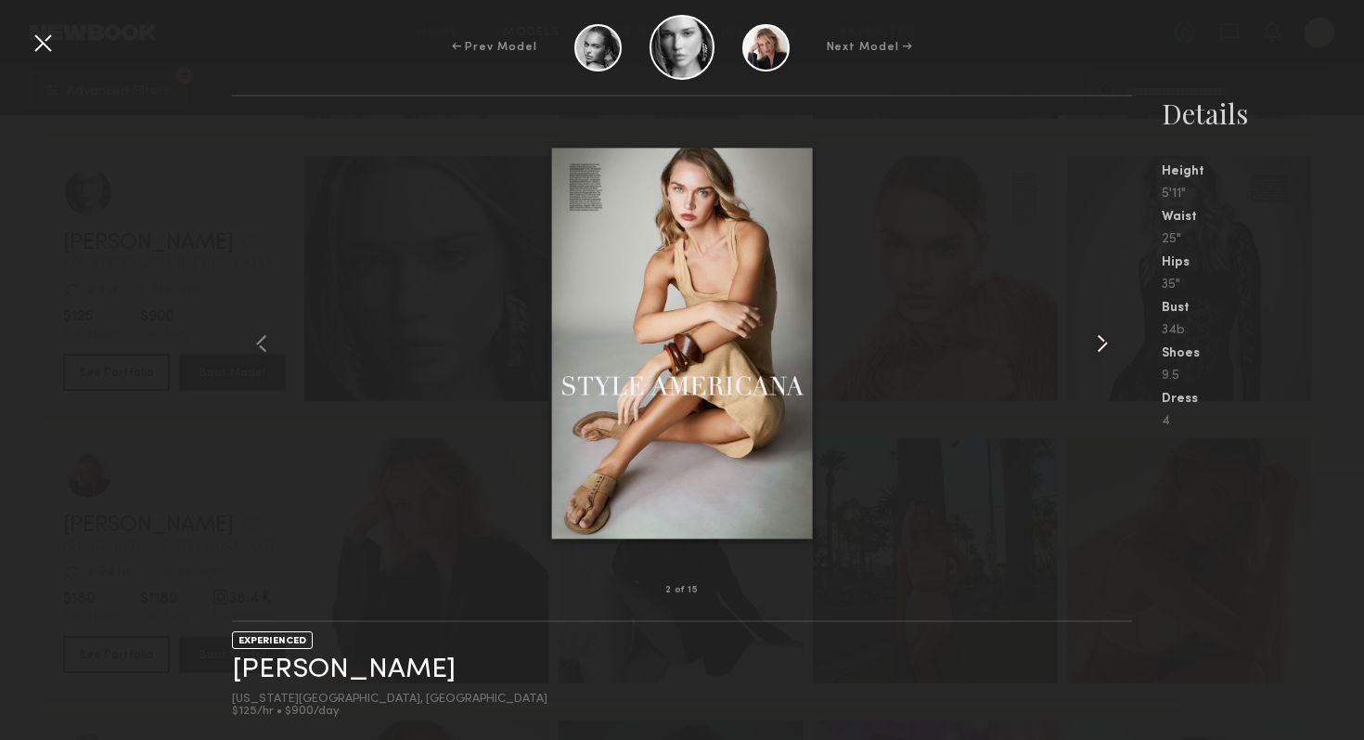
click at [1101, 338] on common-icon at bounding box center [1103, 343] width 30 height 30
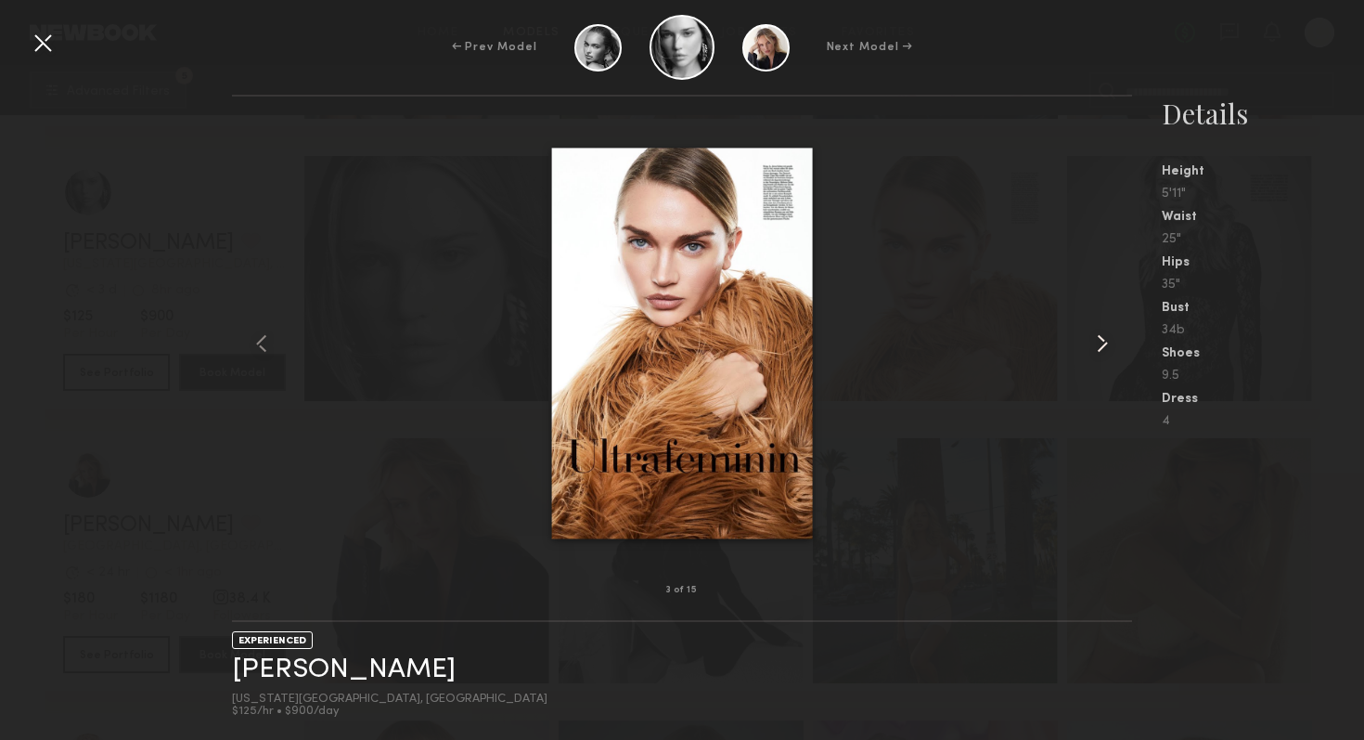
click at [1101, 338] on common-icon at bounding box center [1103, 343] width 30 height 30
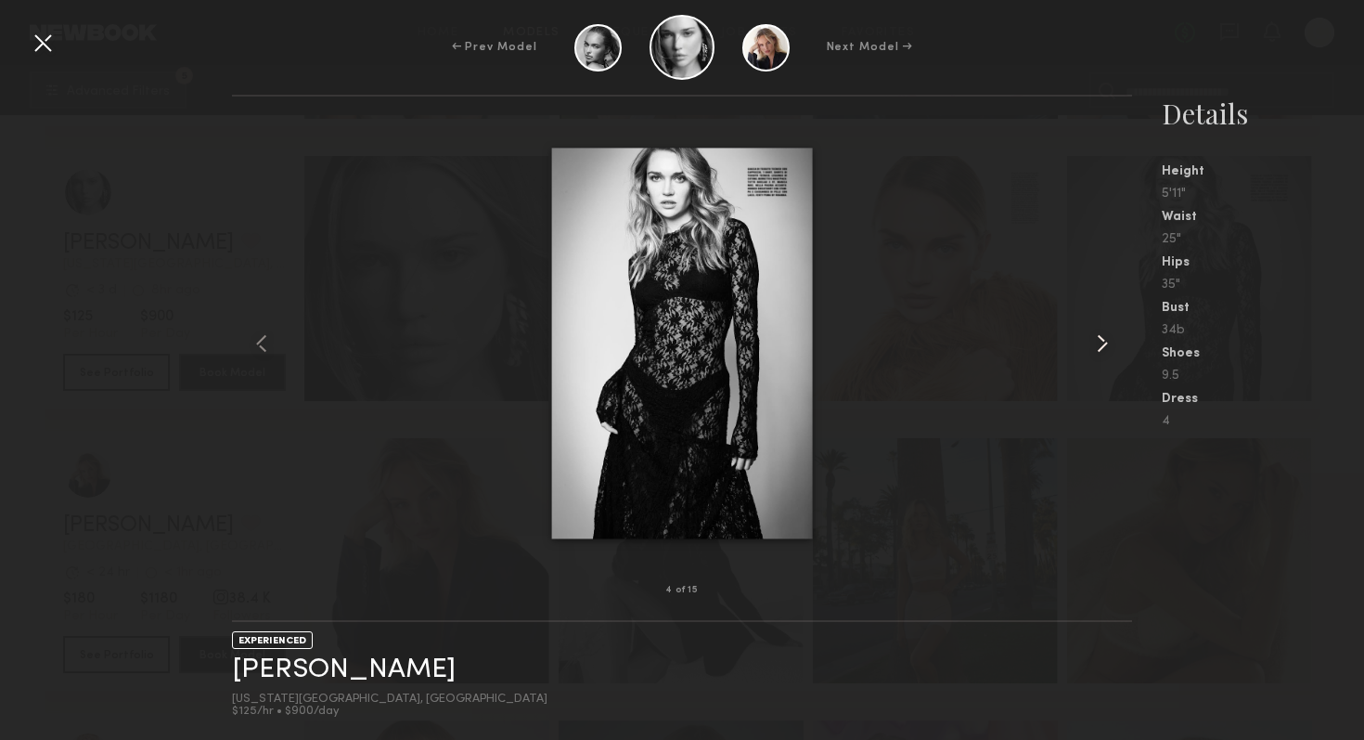
click at [1101, 338] on common-icon at bounding box center [1103, 343] width 30 height 30
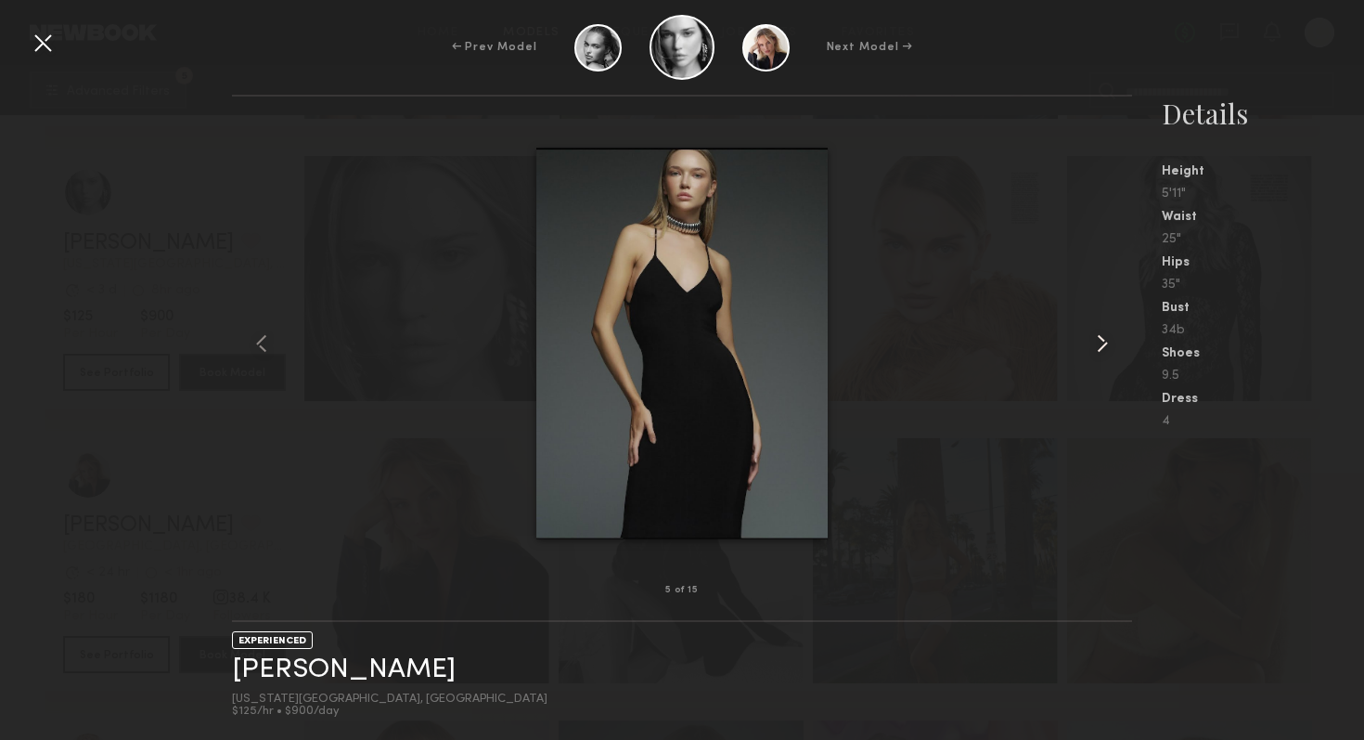
click at [1102, 338] on common-icon at bounding box center [1103, 343] width 30 height 30
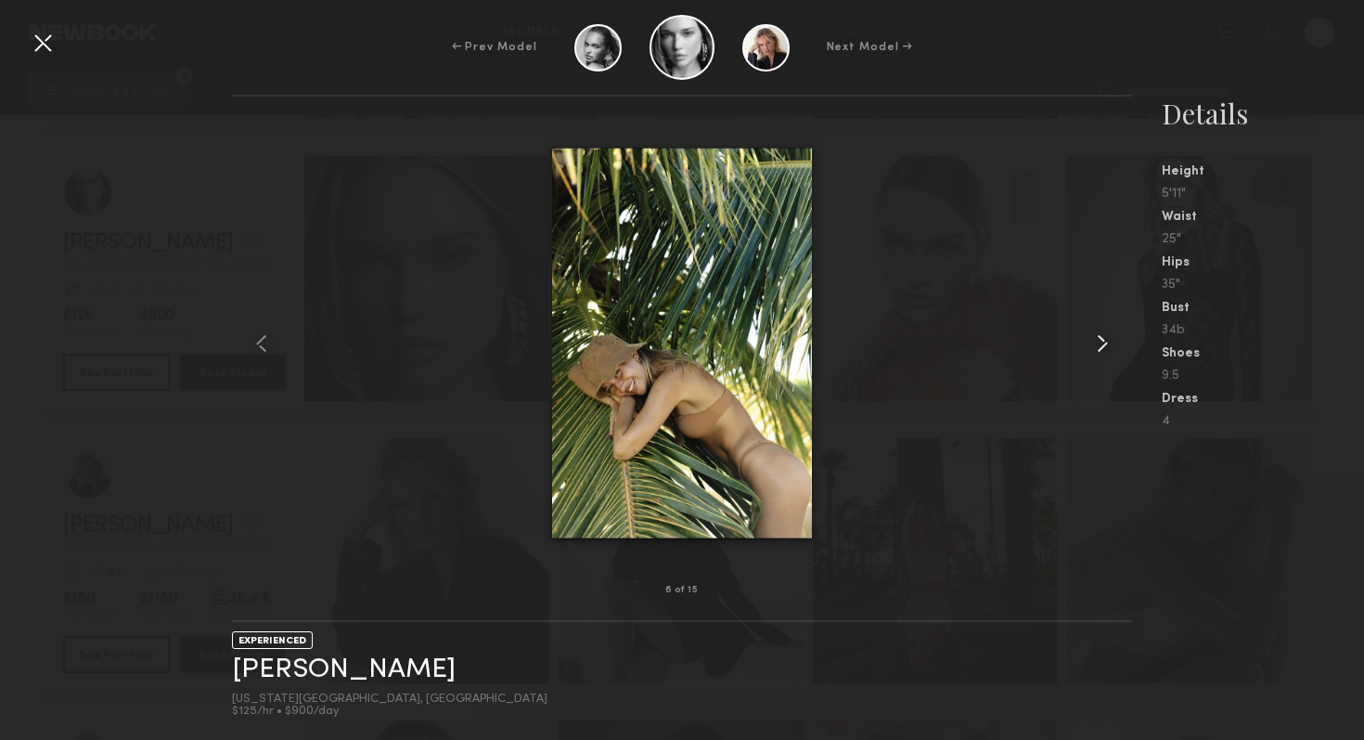
click at [1102, 338] on common-icon at bounding box center [1103, 343] width 30 height 30
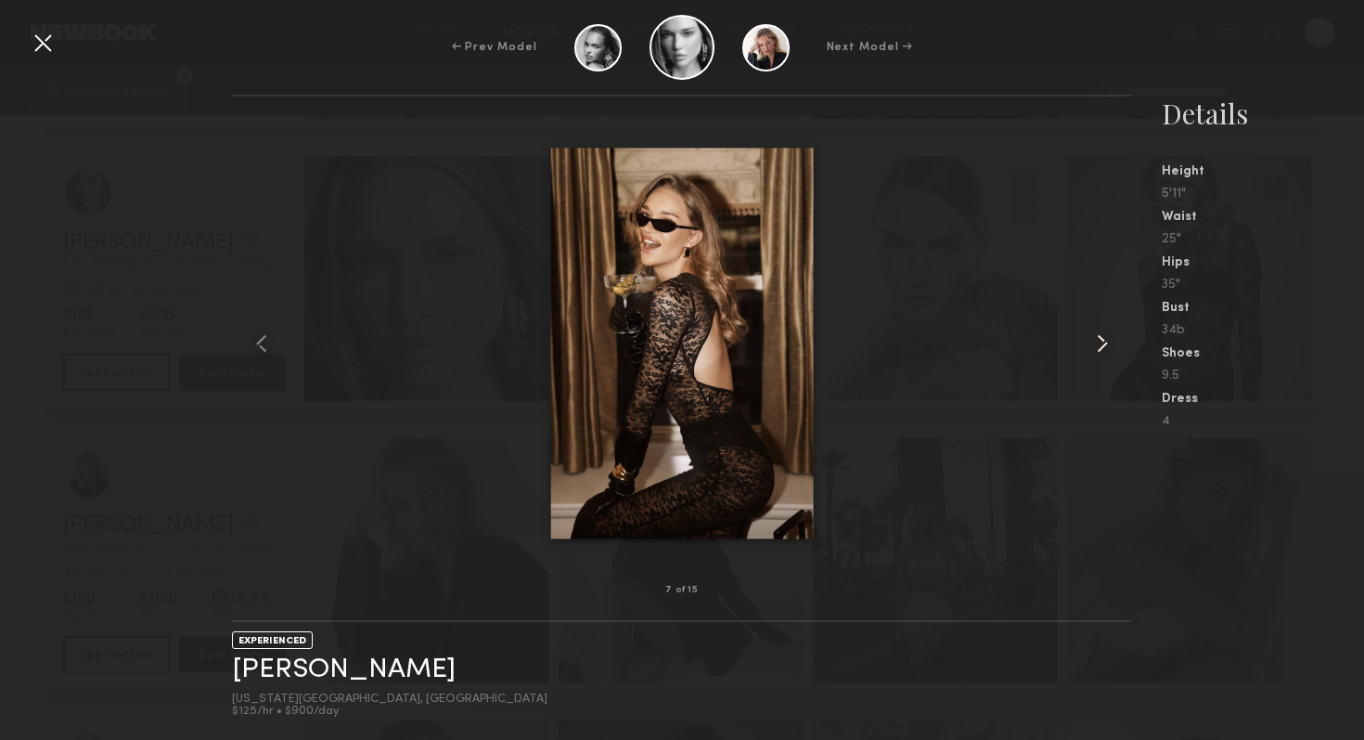
click at [1102, 338] on common-icon at bounding box center [1103, 343] width 30 height 30
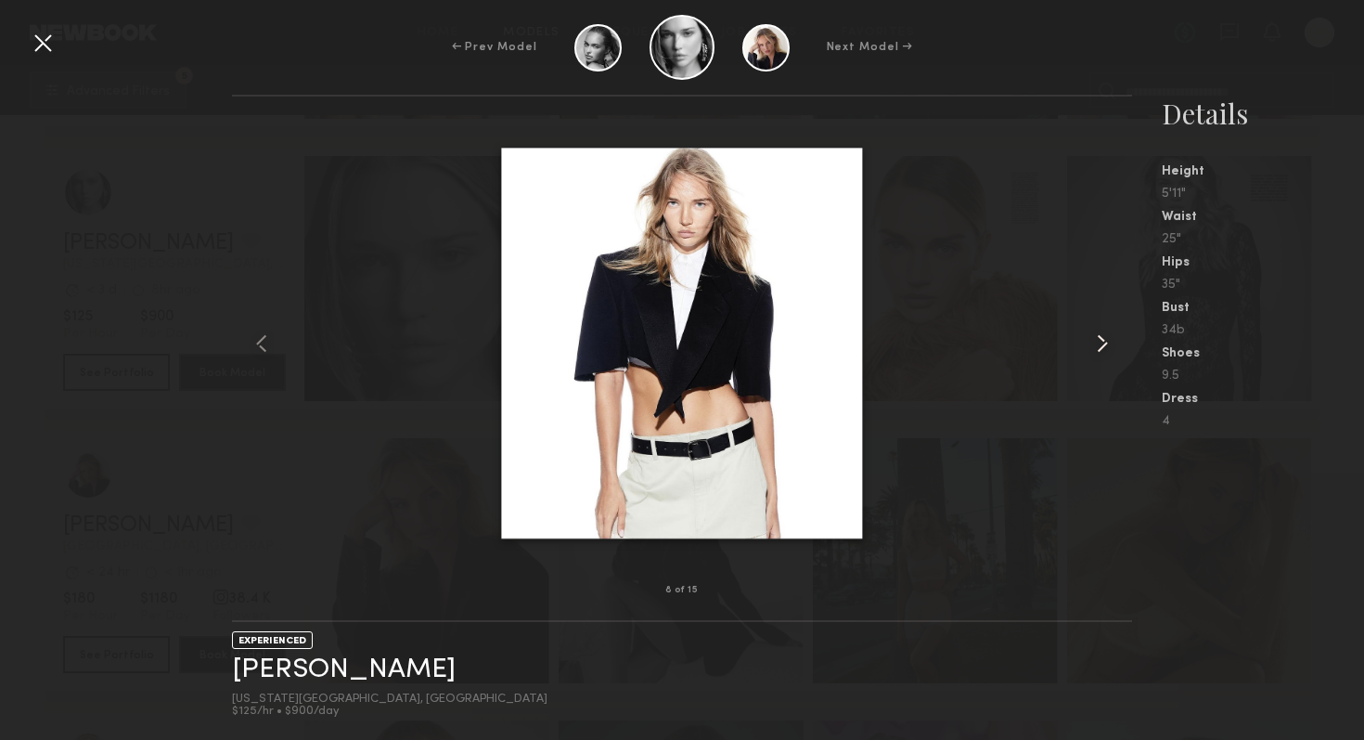
click at [1102, 338] on common-icon at bounding box center [1103, 343] width 30 height 30
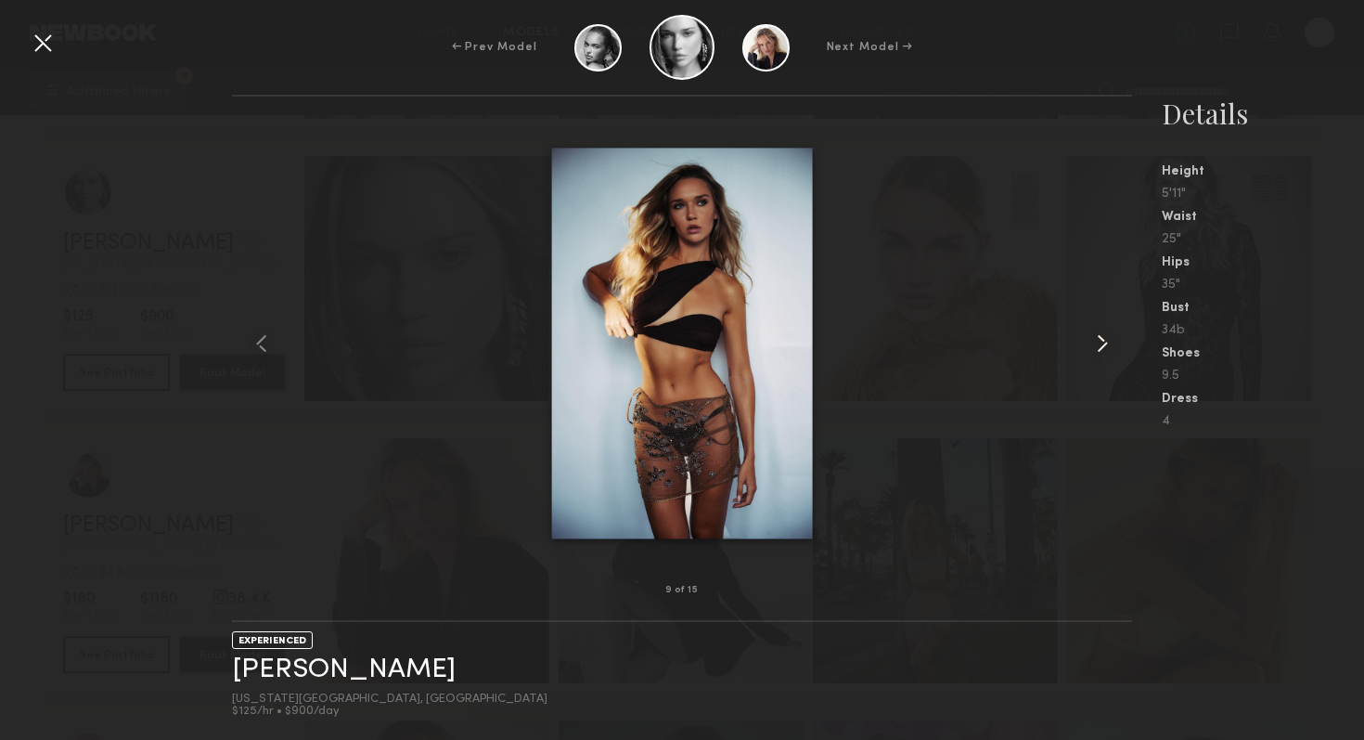
click at [1102, 338] on common-icon at bounding box center [1103, 343] width 30 height 30
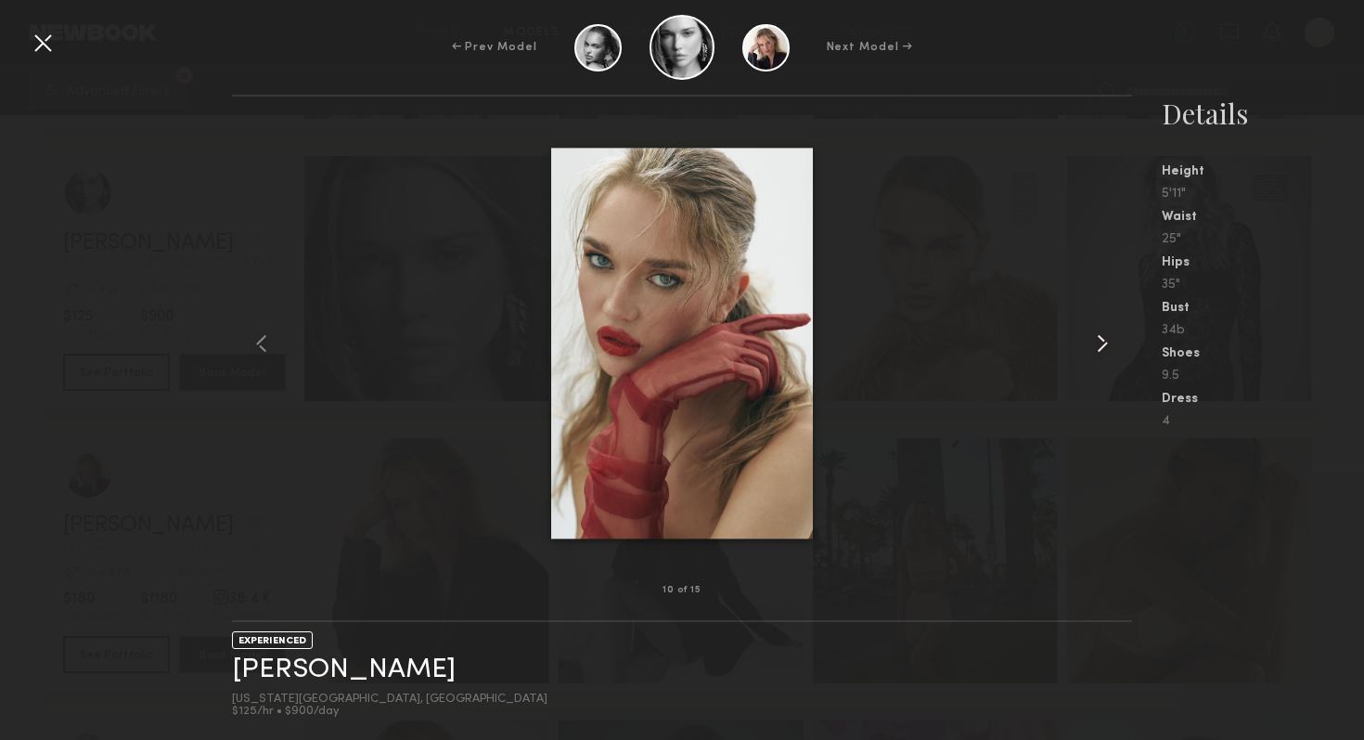
click at [1102, 338] on common-icon at bounding box center [1103, 343] width 30 height 30
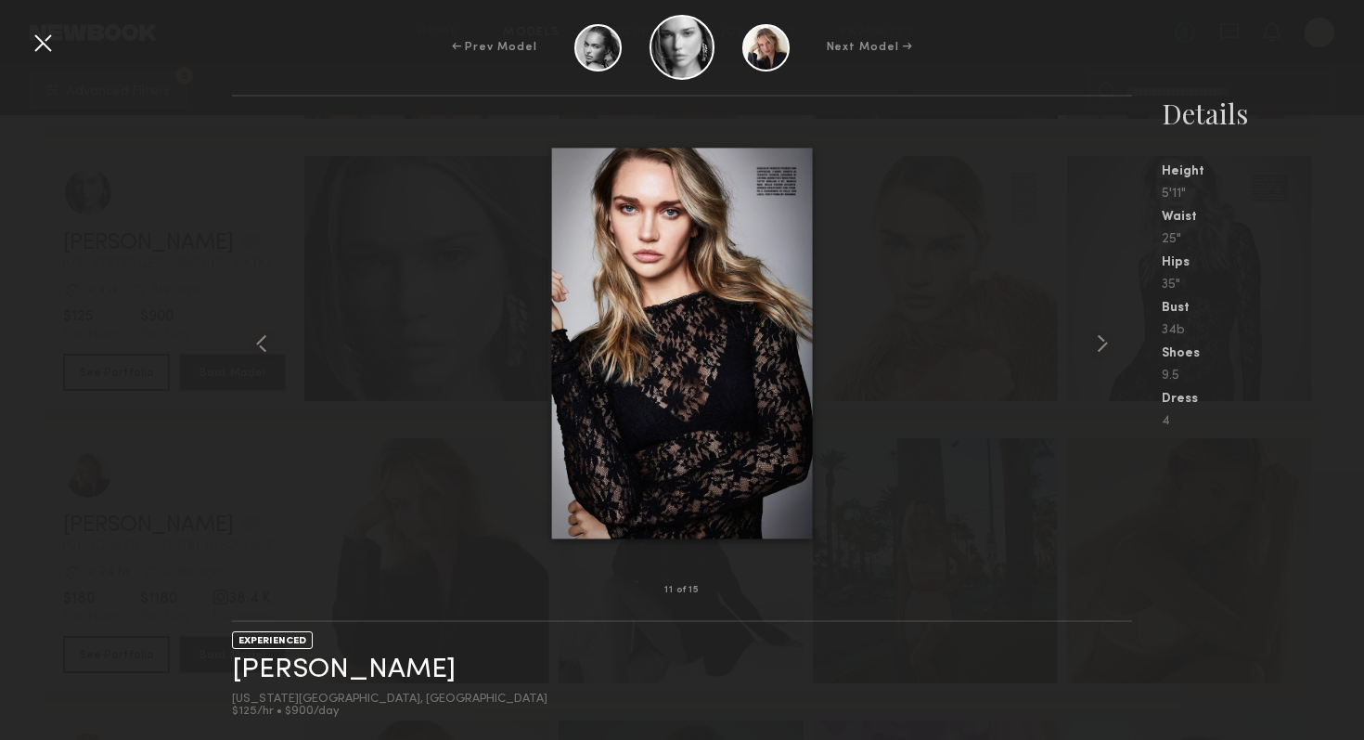
click at [964, 260] on div at bounding box center [682, 343] width 900 height 434
click at [46, 39] on div at bounding box center [43, 43] width 30 height 30
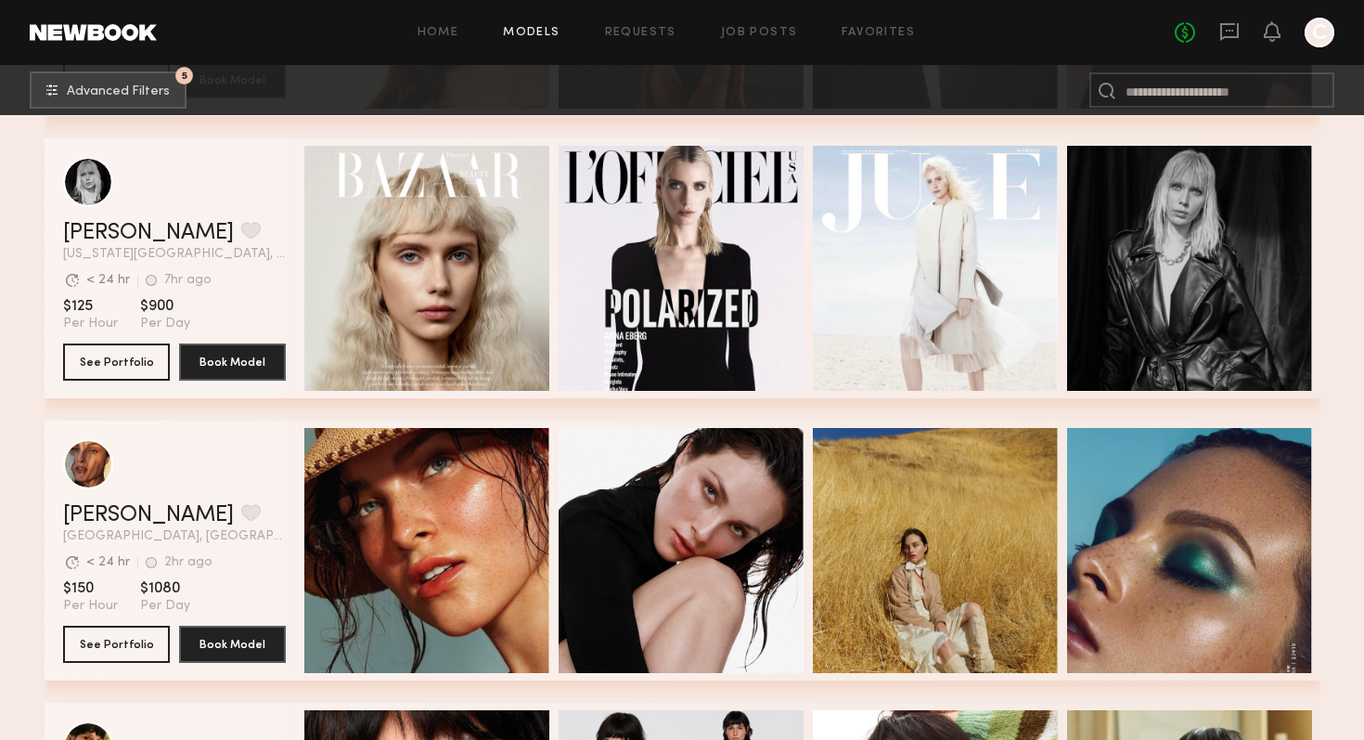
scroll to position [10309, 0]
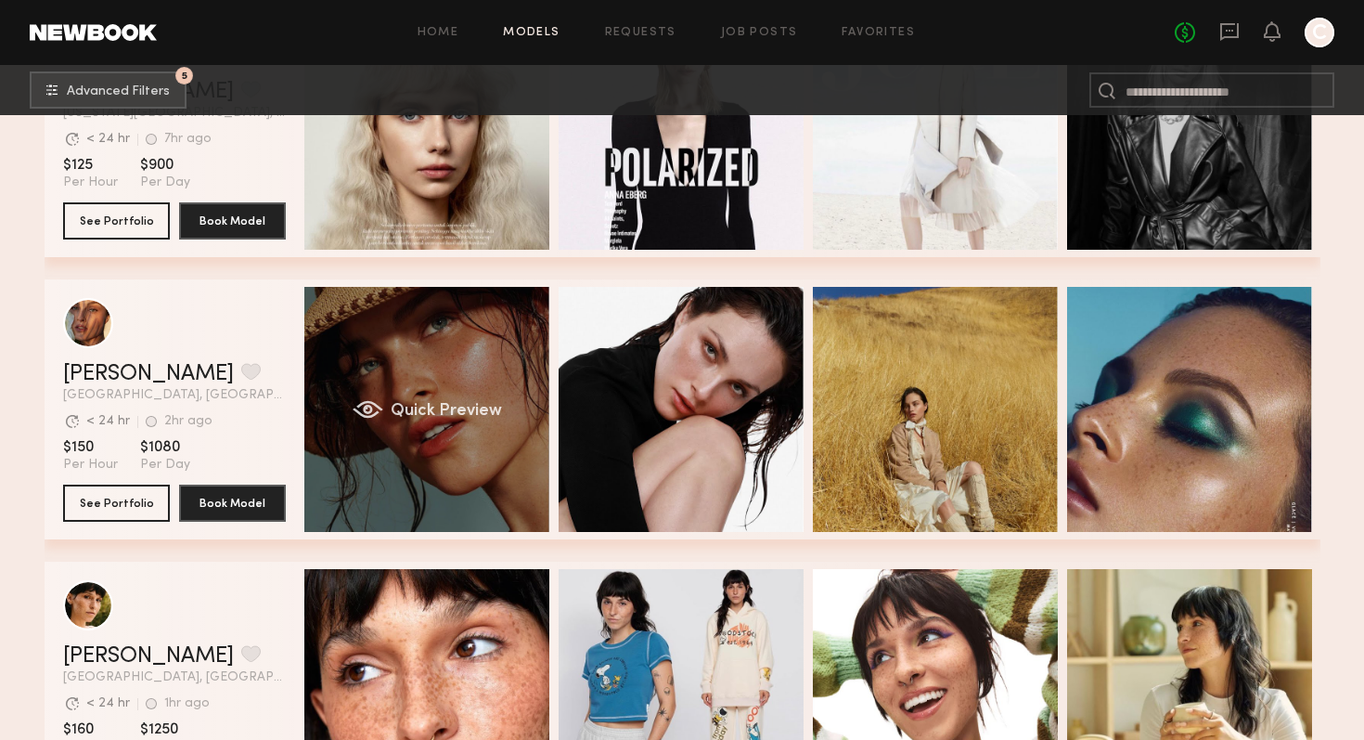
click at [498, 408] on span "Quick Preview" at bounding box center [445, 411] width 111 height 17
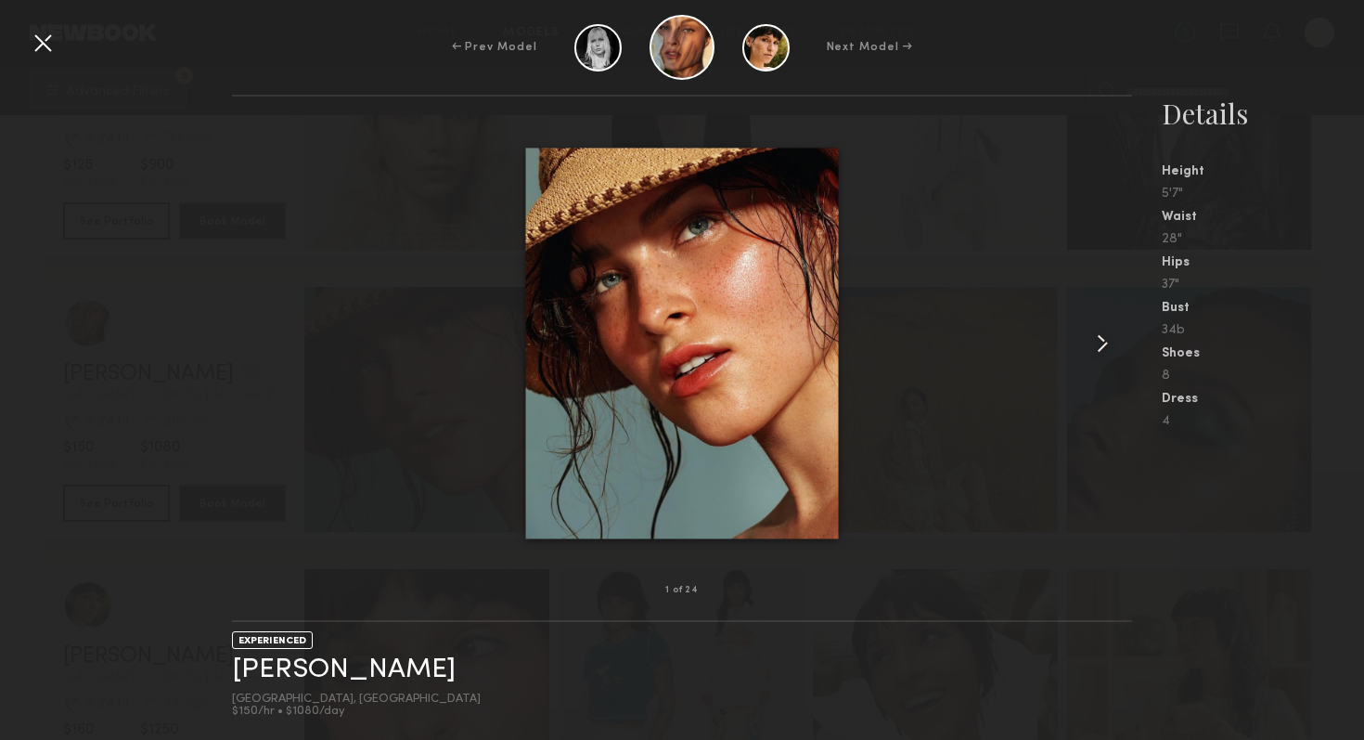
click at [1108, 340] on common-icon at bounding box center [1103, 343] width 30 height 30
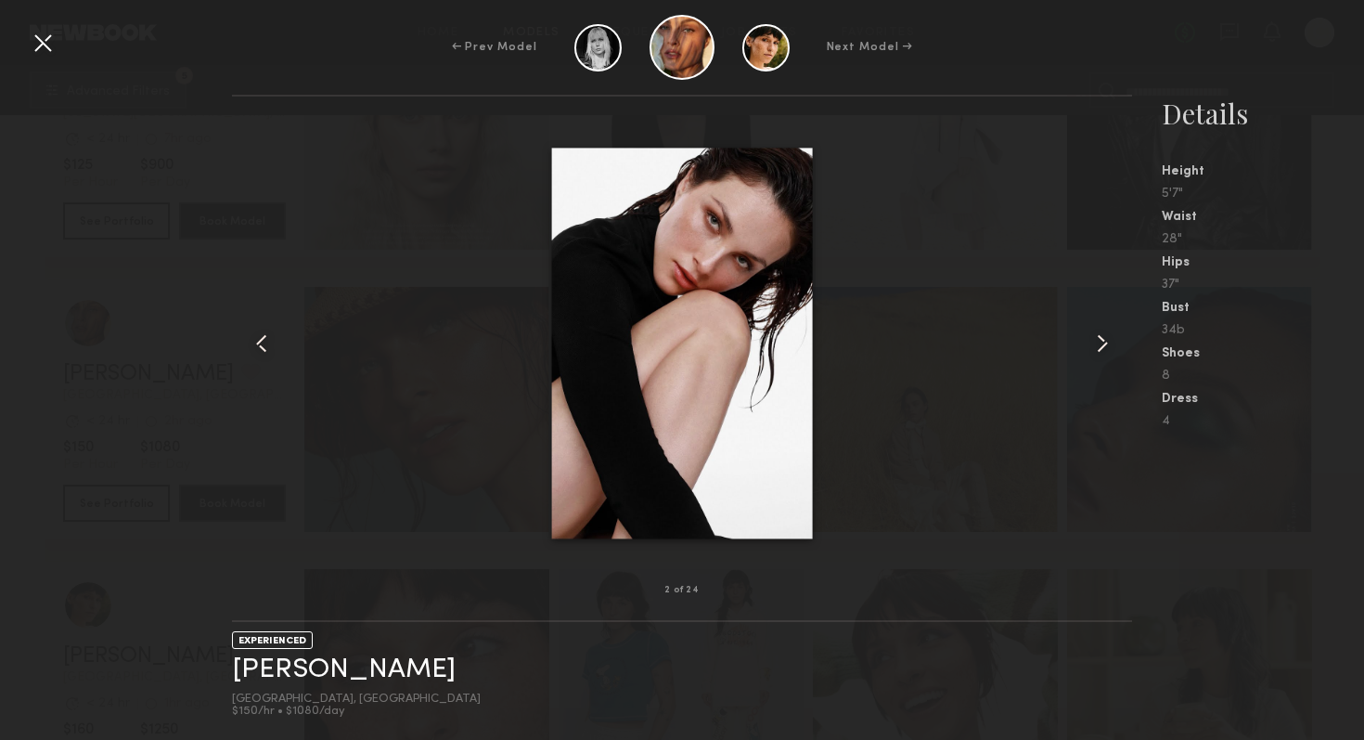
click at [1108, 340] on common-icon at bounding box center [1103, 343] width 30 height 30
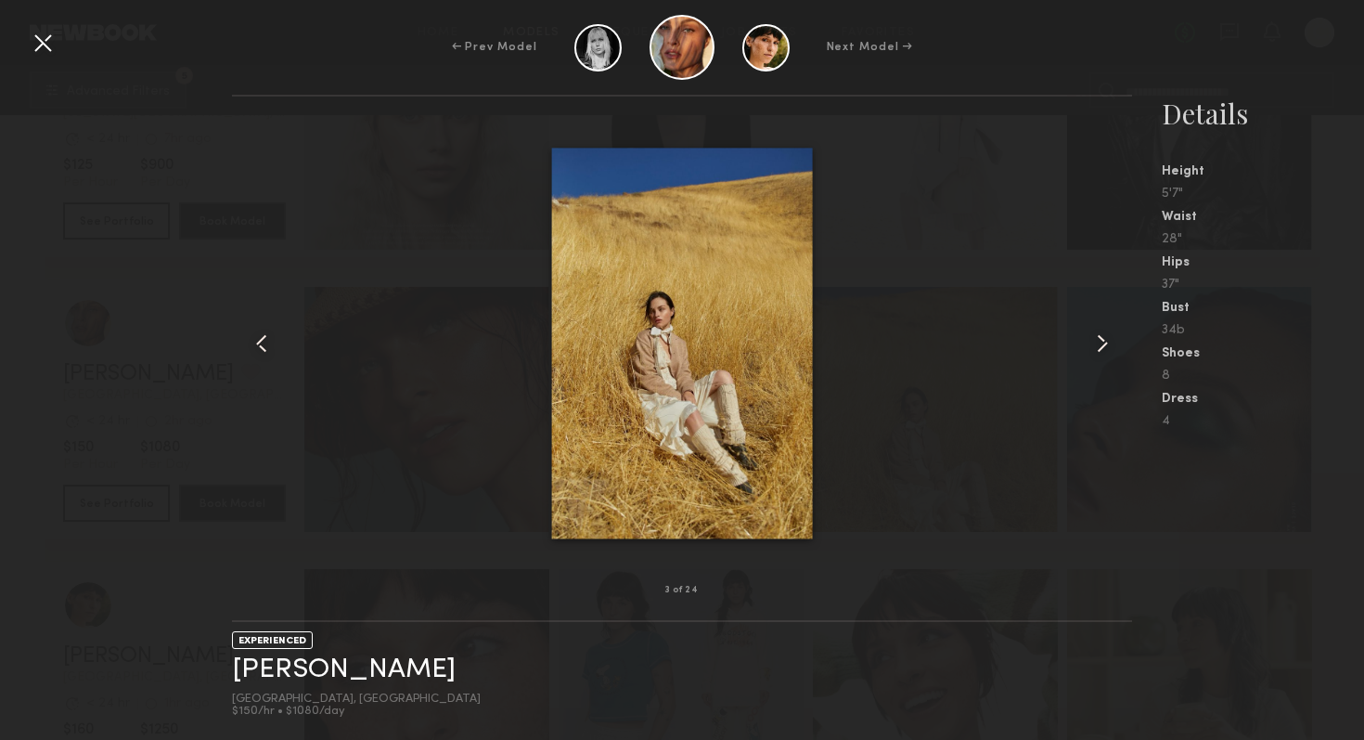
click at [1108, 340] on common-icon at bounding box center [1103, 343] width 30 height 30
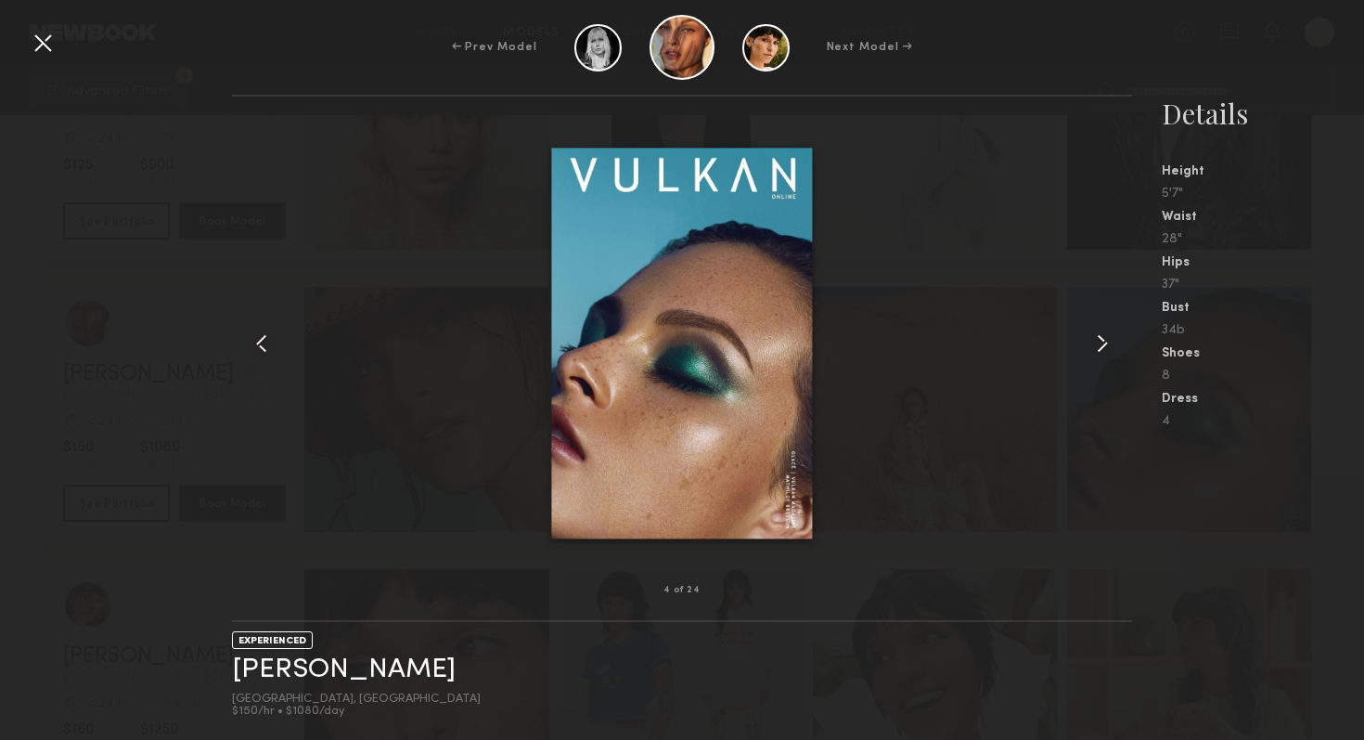
click at [1108, 340] on common-icon at bounding box center [1103, 343] width 30 height 30
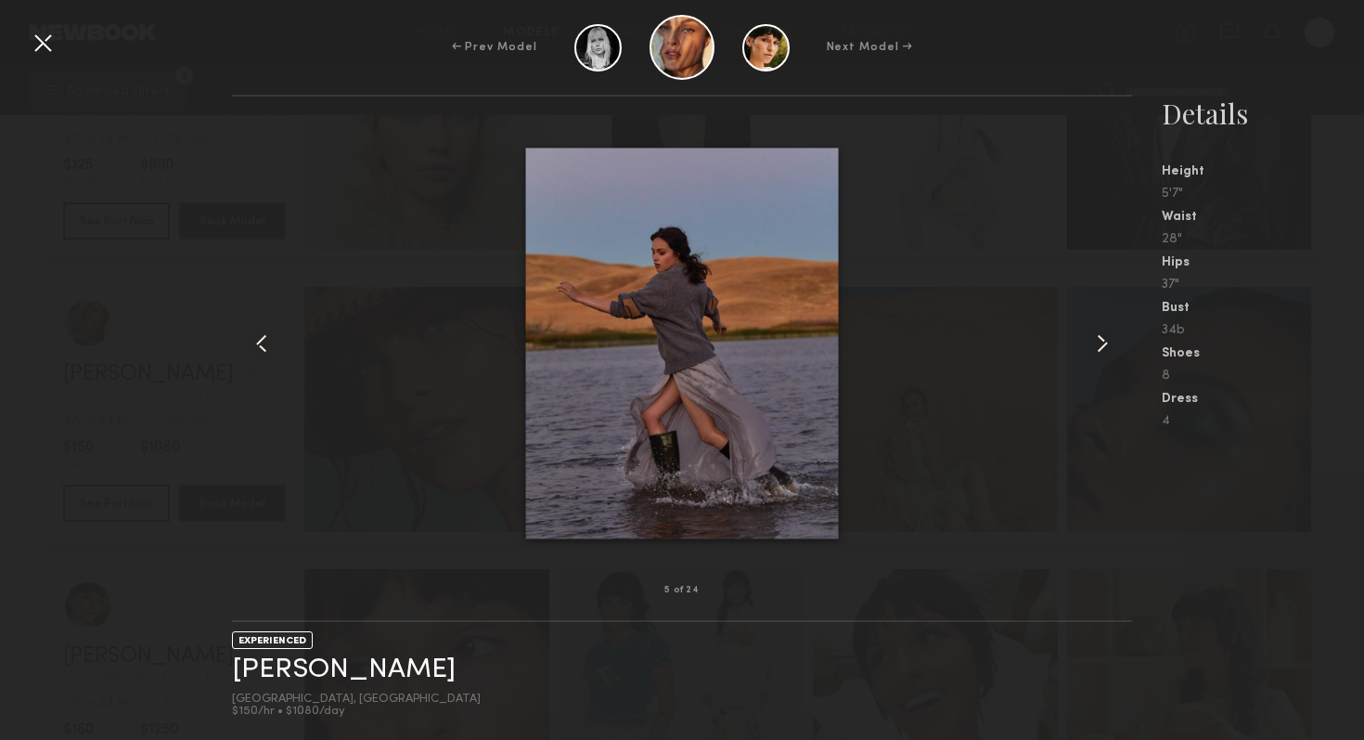
click at [1108, 340] on common-icon at bounding box center [1103, 343] width 30 height 30
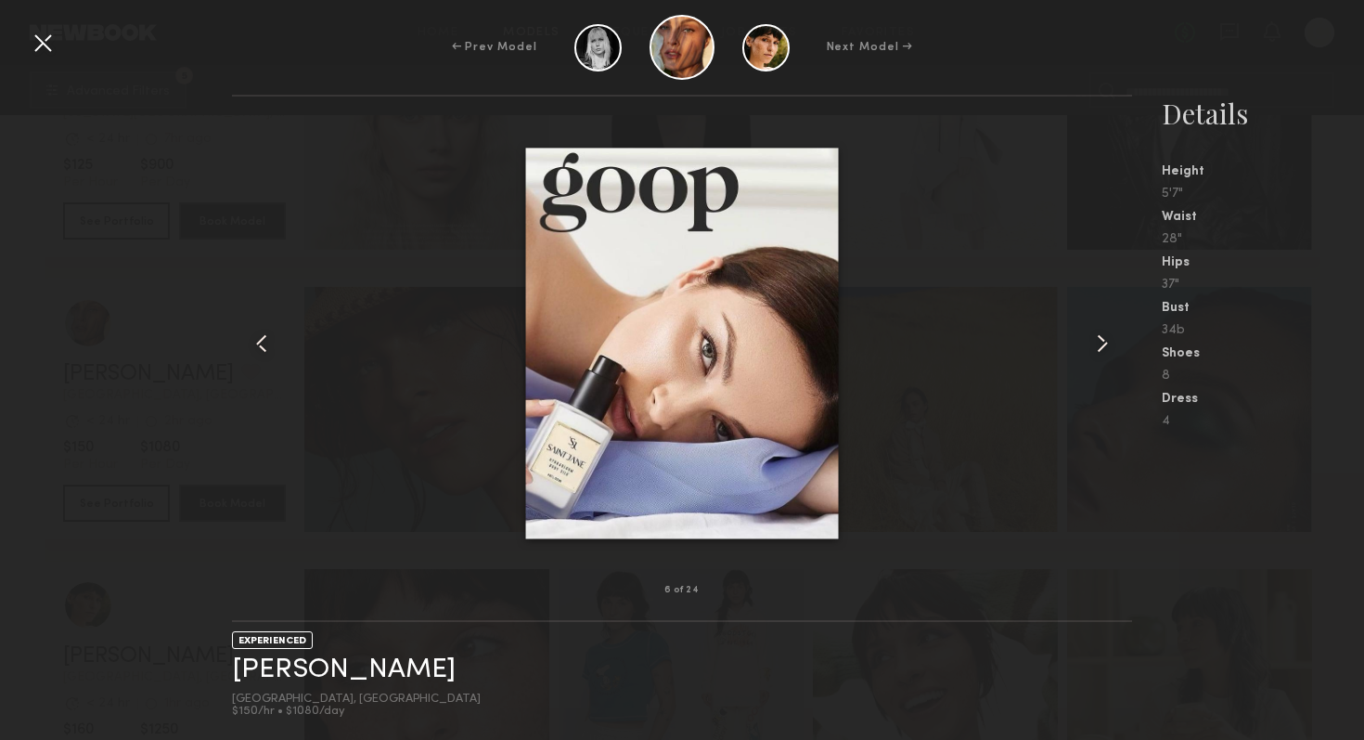
click at [996, 268] on div at bounding box center [682, 343] width 900 height 434
click at [59, 45] on div "← Prev Model Next Model →" at bounding box center [682, 47] width 1364 height 65
click at [51, 45] on div at bounding box center [43, 43] width 30 height 30
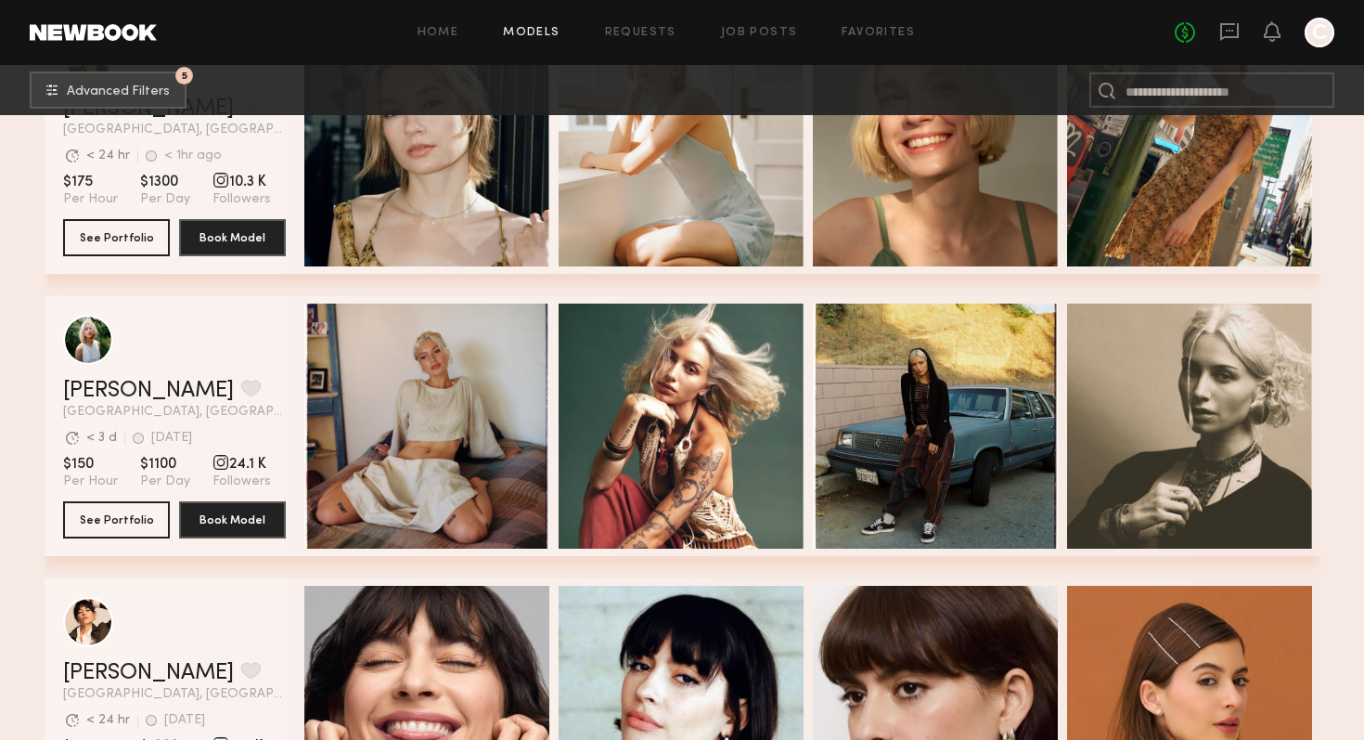
scroll to position [11168, 0]
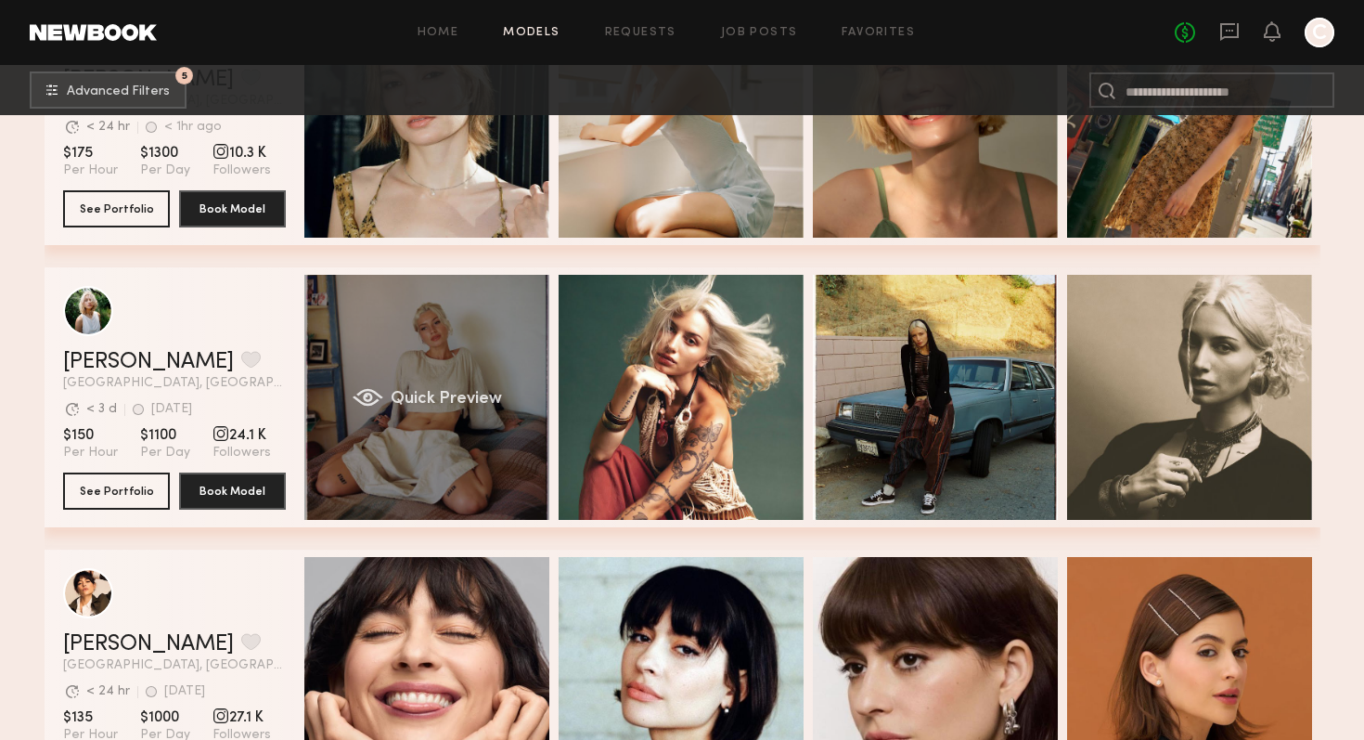
click at [465, 372] on div "Quick Preview" at bounding box center [426, 397] width 245 height 245
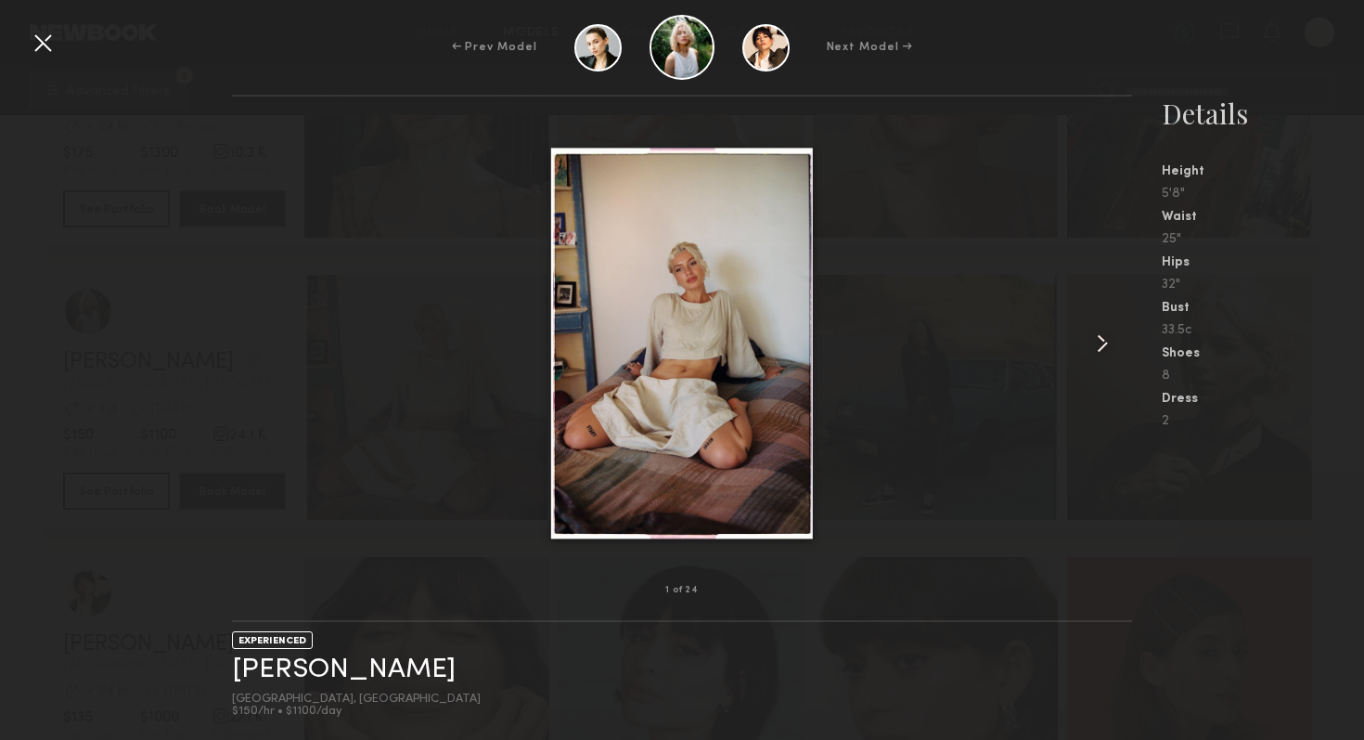
click at [1105, 349] on common-icon at bounding box center [1103, 343] width 30 height 30
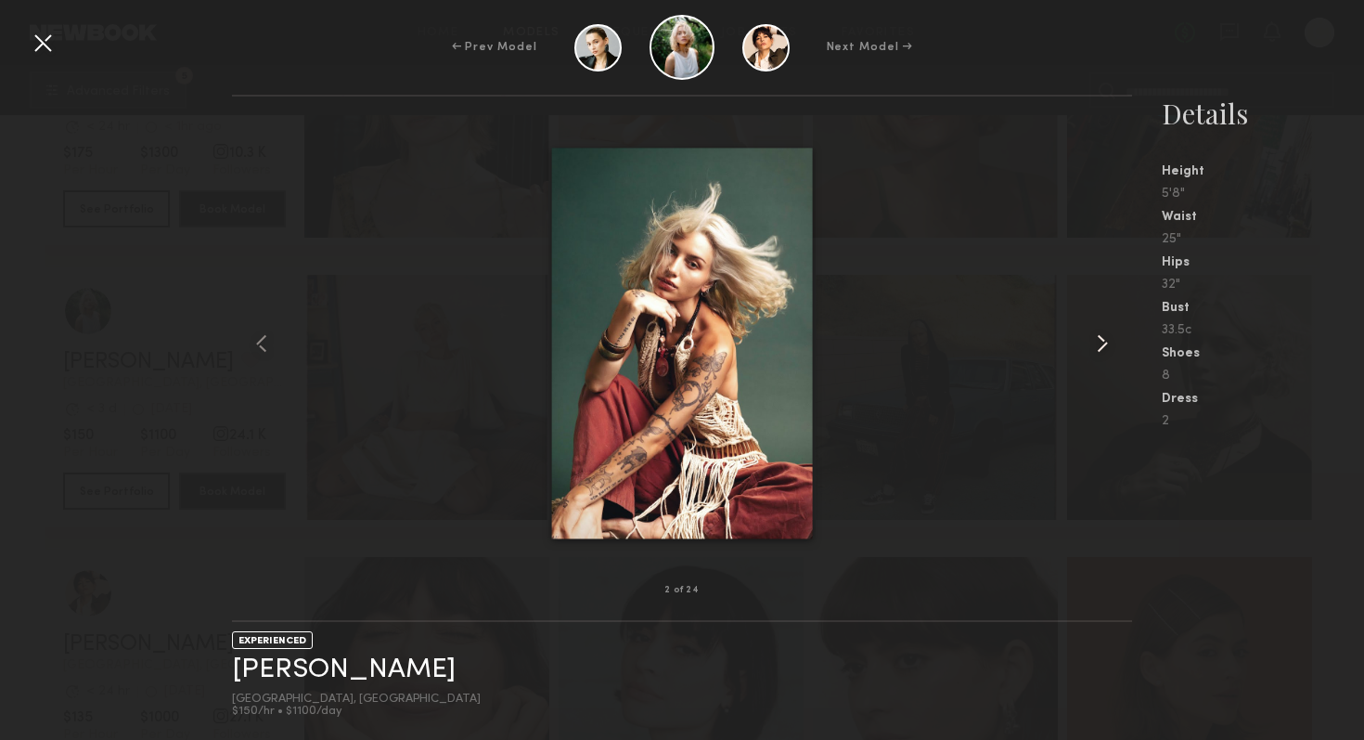
click at [1105, 349] on common-icon at bounding box center [1103, 343] width 30 height 30
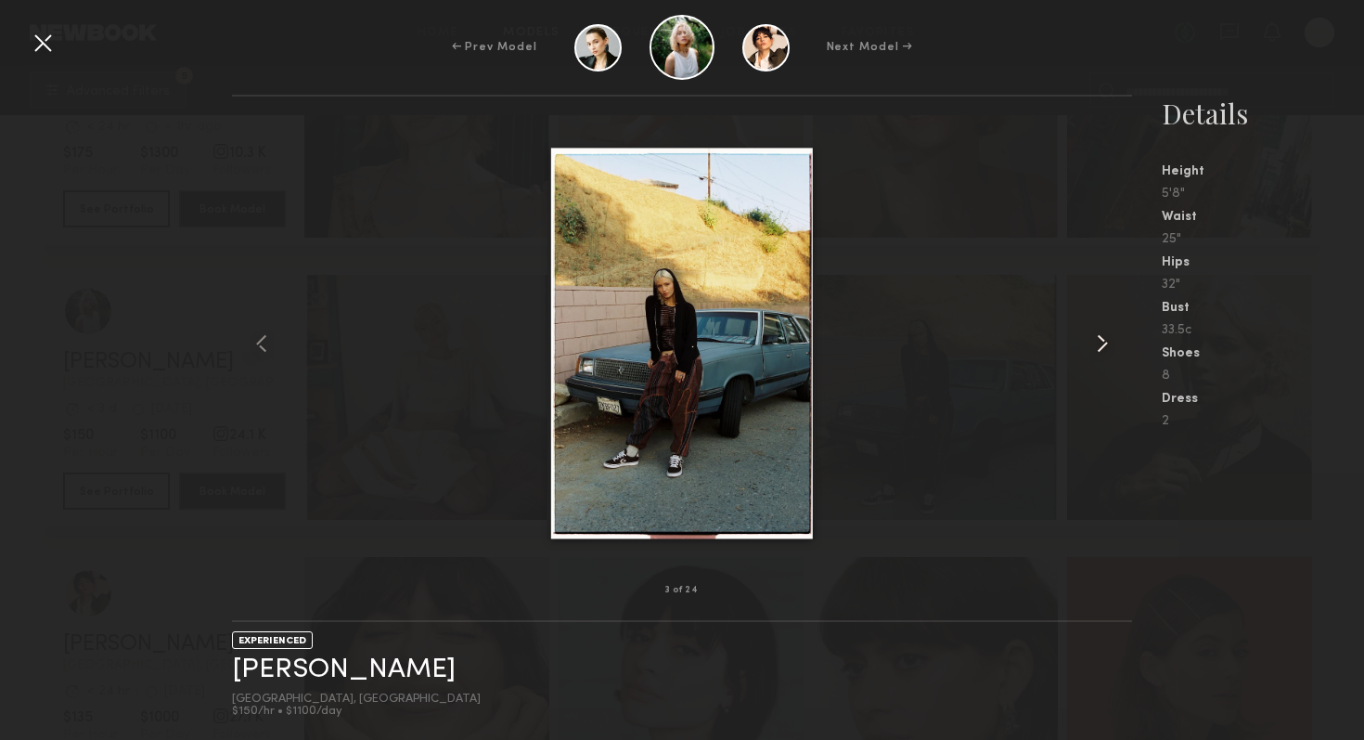
click at [1105, 349] on common-icon at bounding box center [1103, 343] width 30 height 30
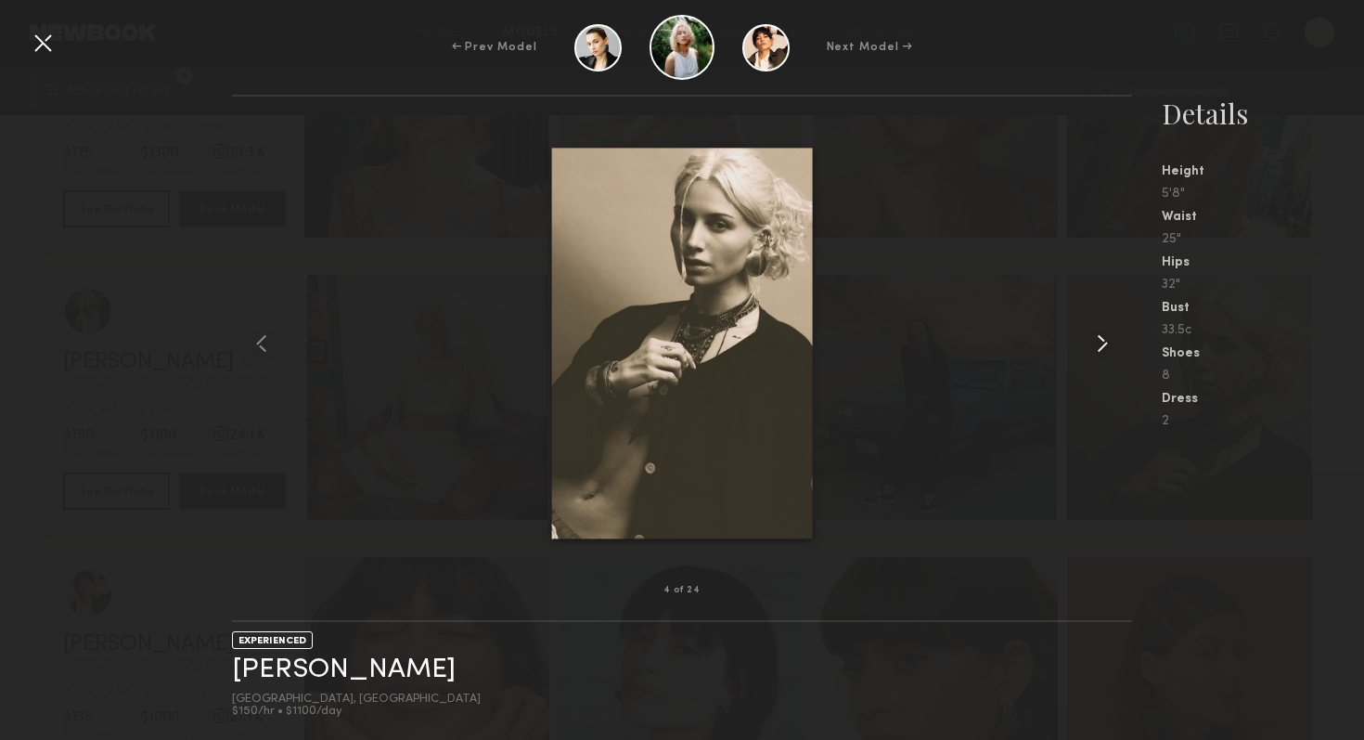
click at [1105, 349] on common-icon at bounding box center [1103, 343] width 30 height 30
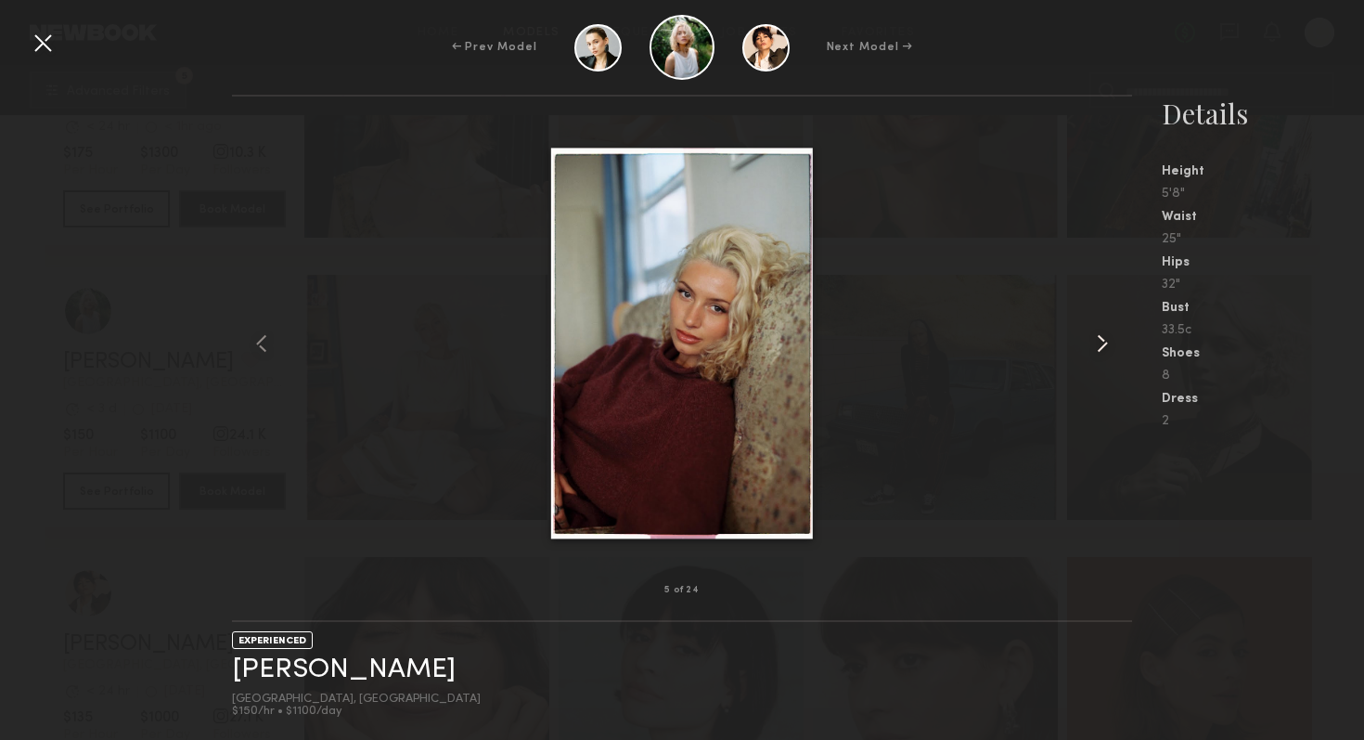
click at [1105, 349] on common-icon at bounding box center [1103, 343] width 30 height 30
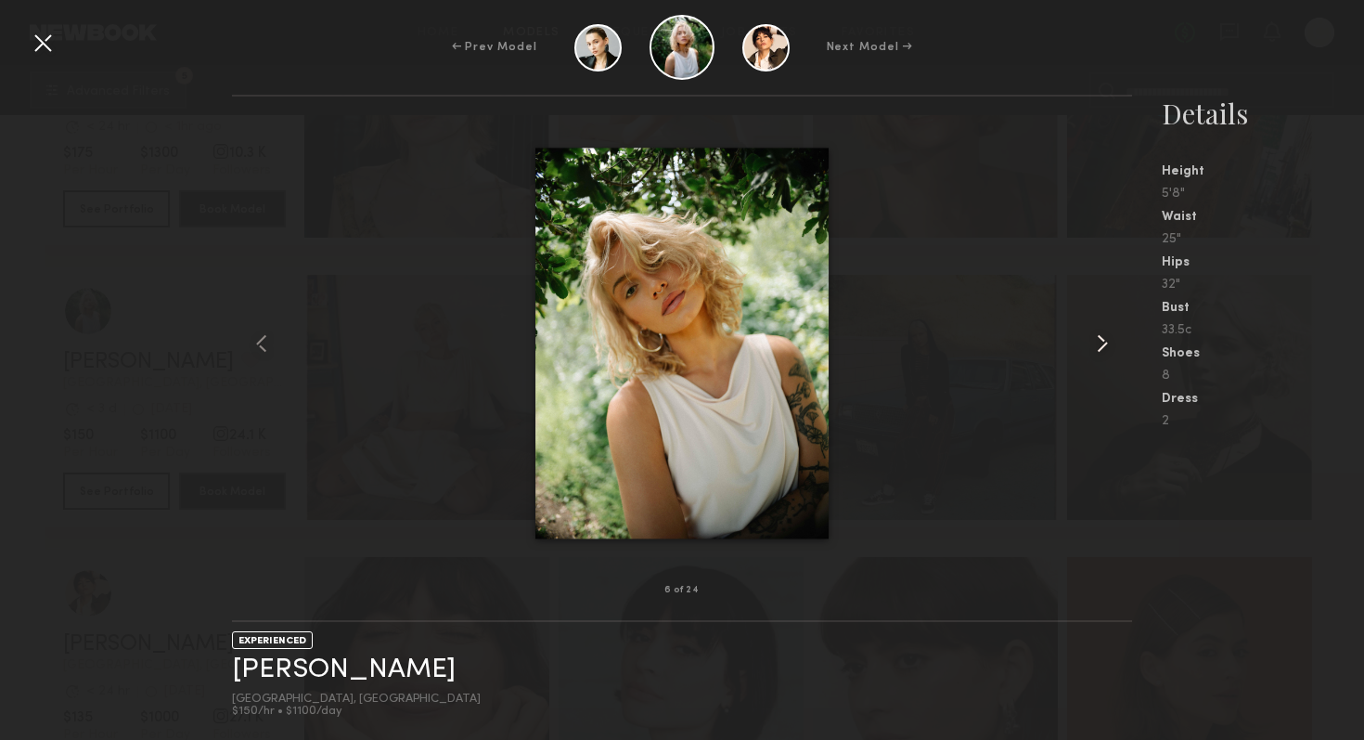
click at [1105, 349] on common-icon at bounding box center [1103, 343] width 30 height 30
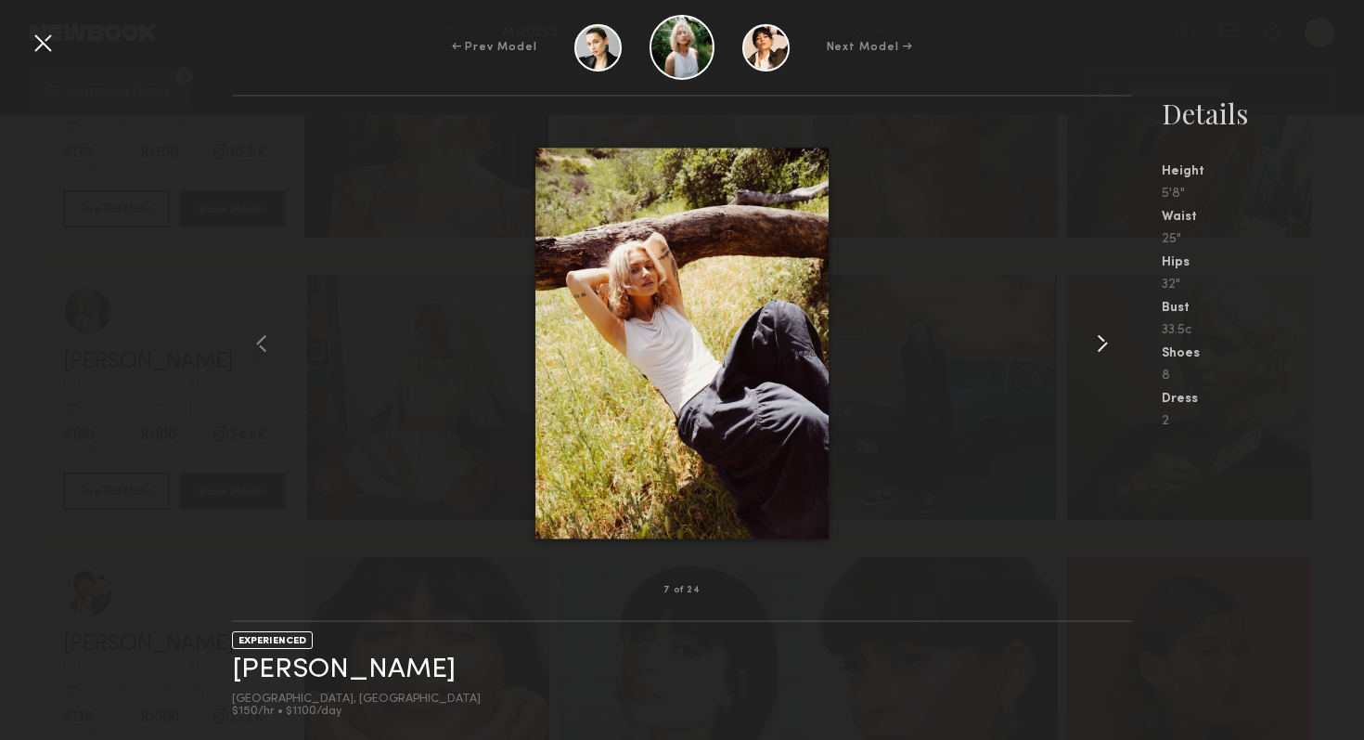
click at [1105, 349] on common-icon at bounding box center [1103, 343] width 30 height 30
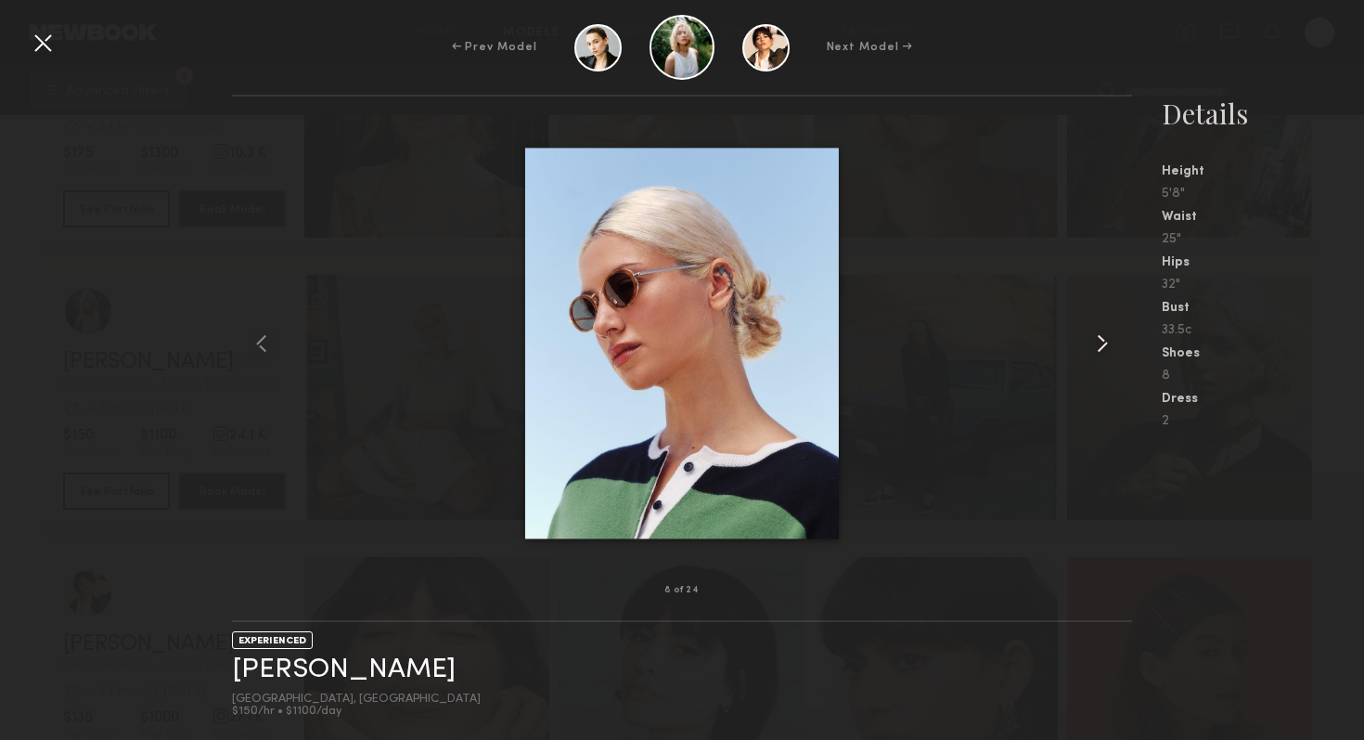
click at [1105, 349] on common-icon at bounding box center [1103, 343] width 30 height 30
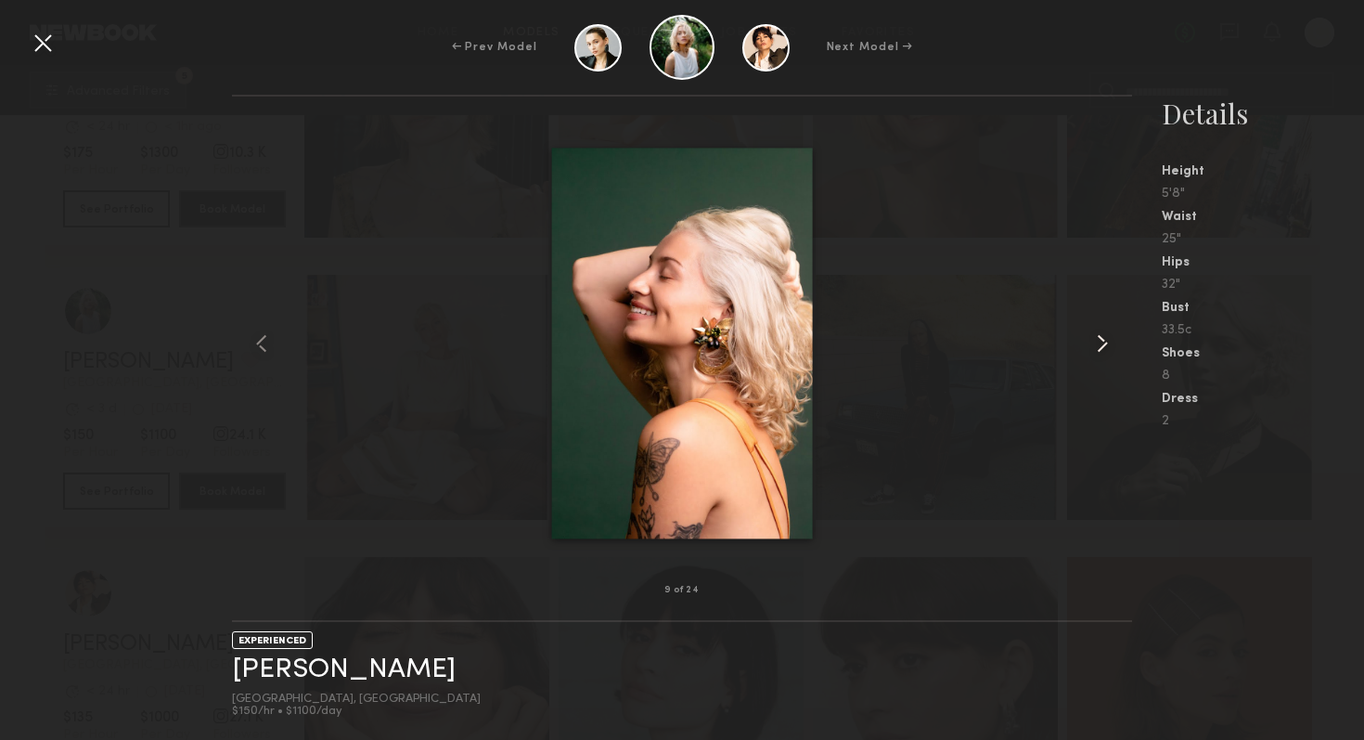
click at [1105, 349] on common-icon at bounding box center [1103, 343] width 30 height 30
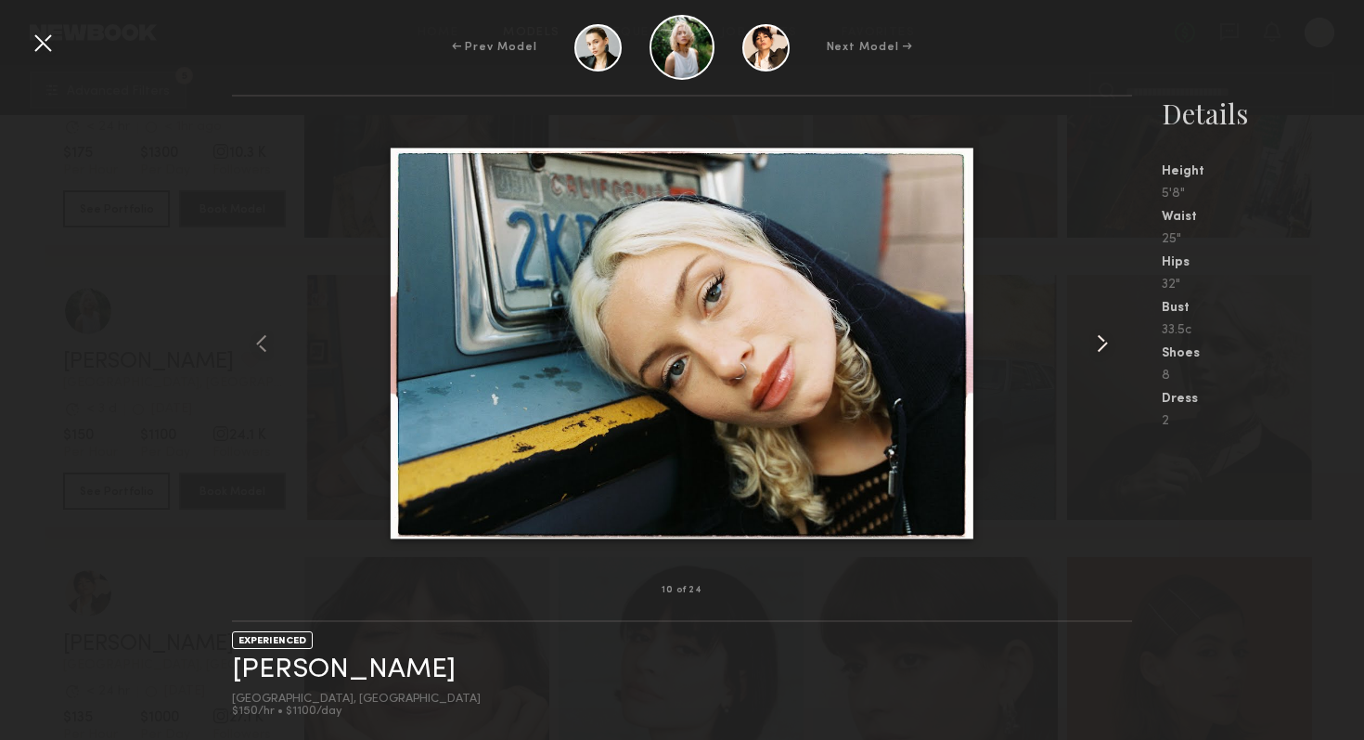
click at [1105, 349] on common-icon at bounding box center [1103, 343] width 30 height 30
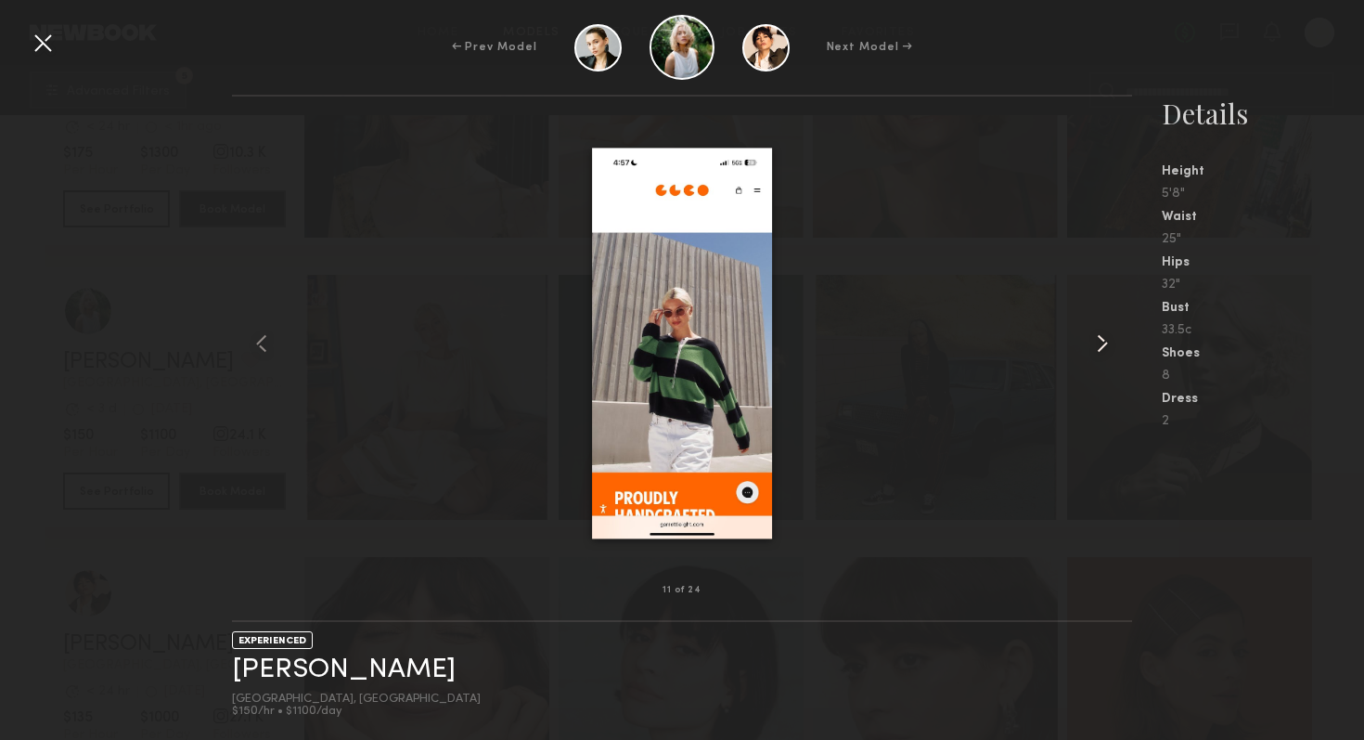
click at [1105, 349] on common-icon at bounding box center [1103, 343] width 30 height 30
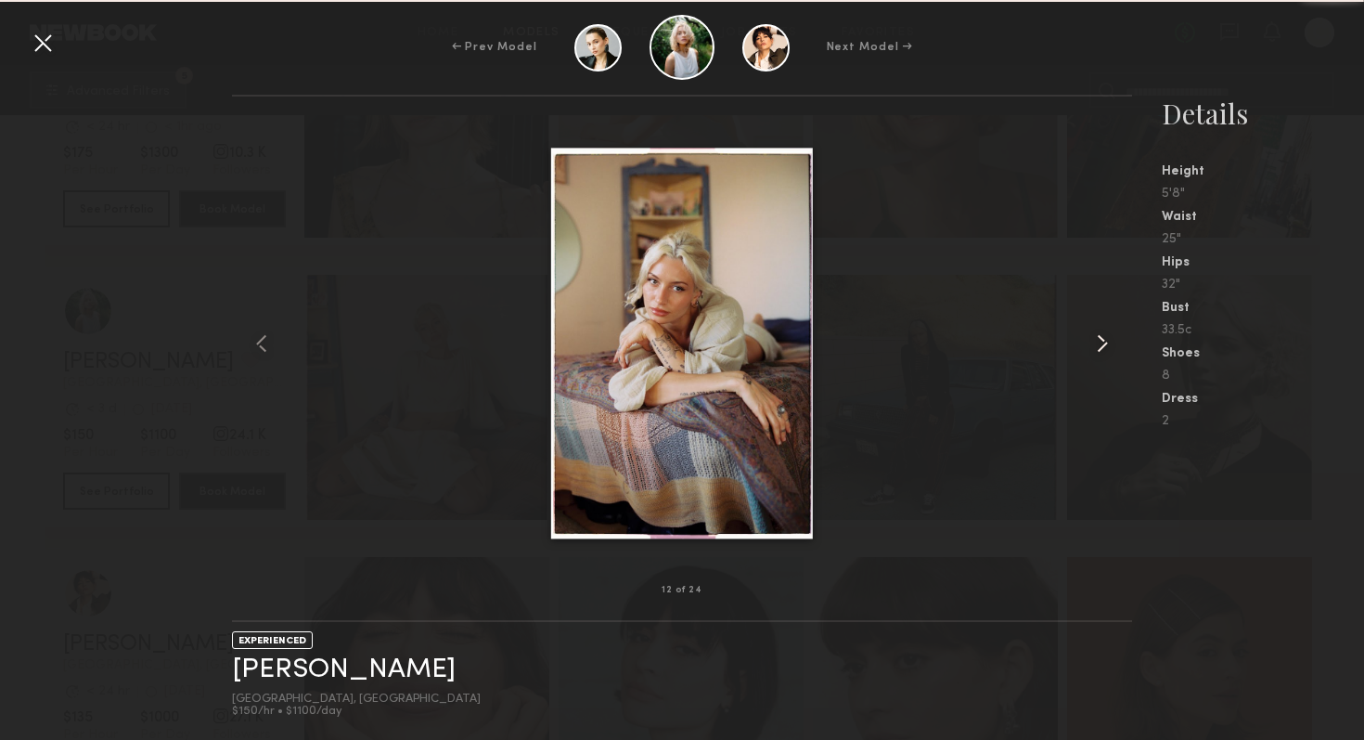
click at [1105, 349] on common-icon at bounding box center [1103, 343] width 30 height 30
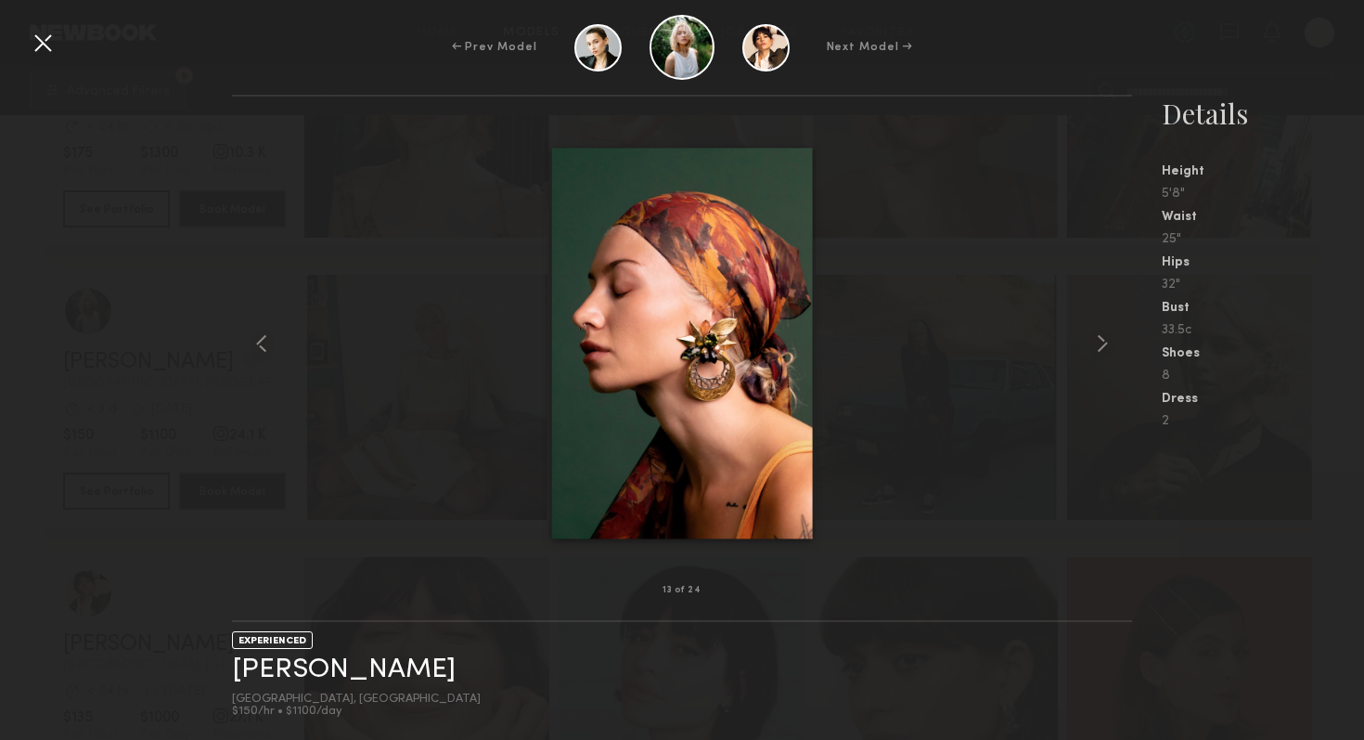
click at [982, 246] on div at bounding box center [682, 343] width 900 height 434
click at [43, 41] on div at bounding box center [43, 43] width 30 height 30
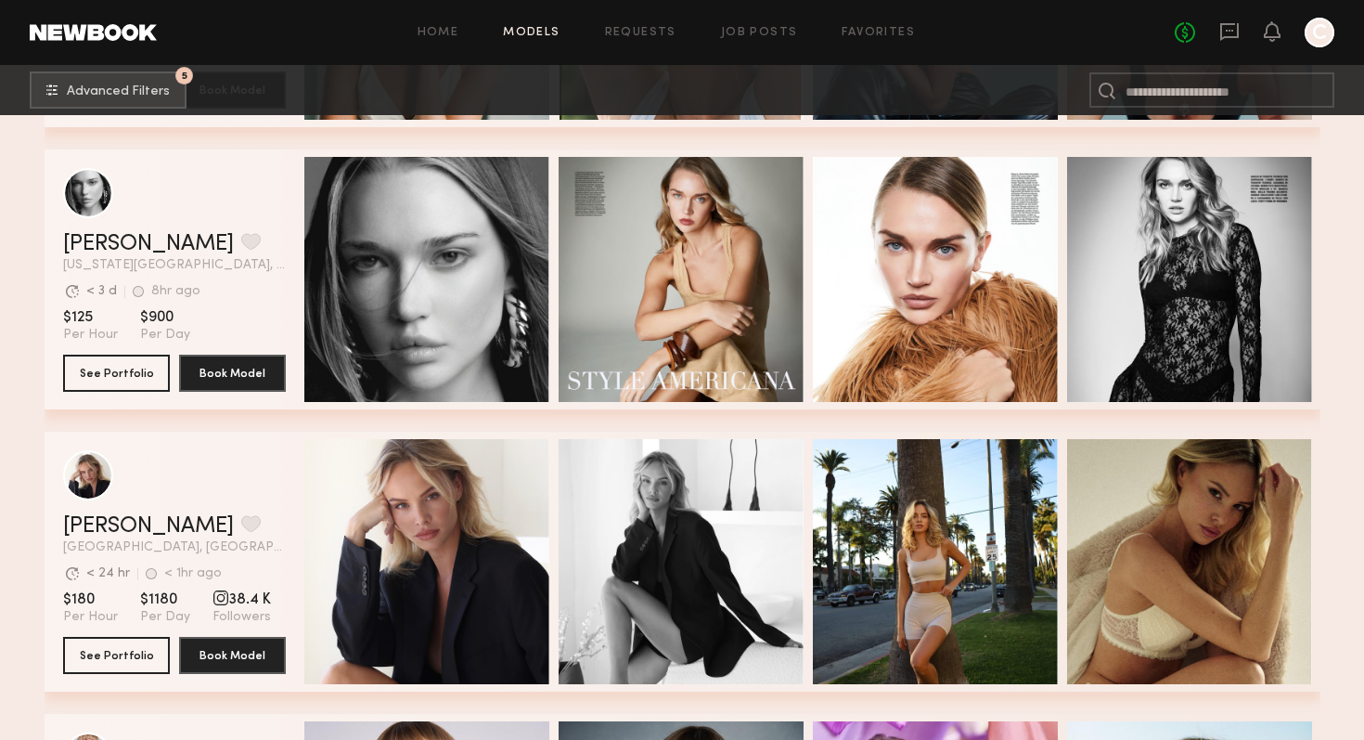
scroll to position [8182, 0]
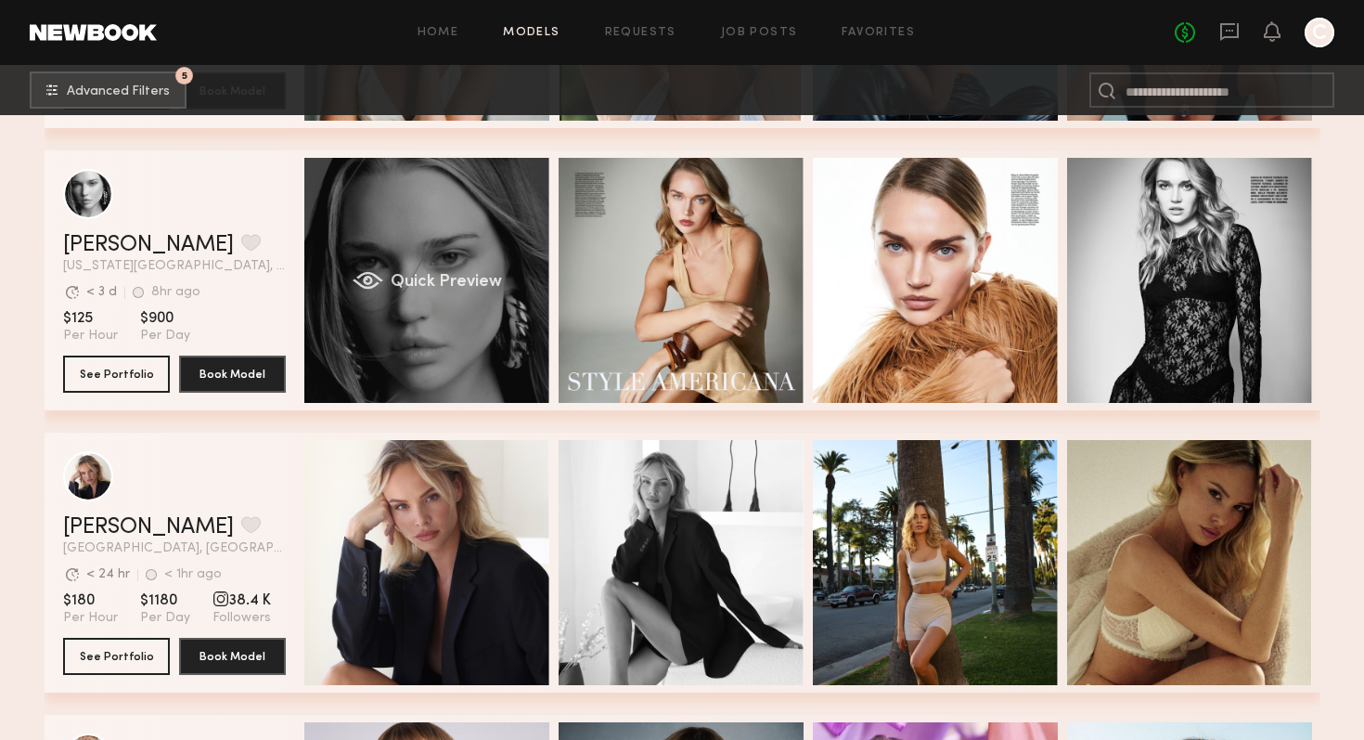
click at [479, 300] on div "Quick Preview" at bounding box center [426, 280] width 245 height 245
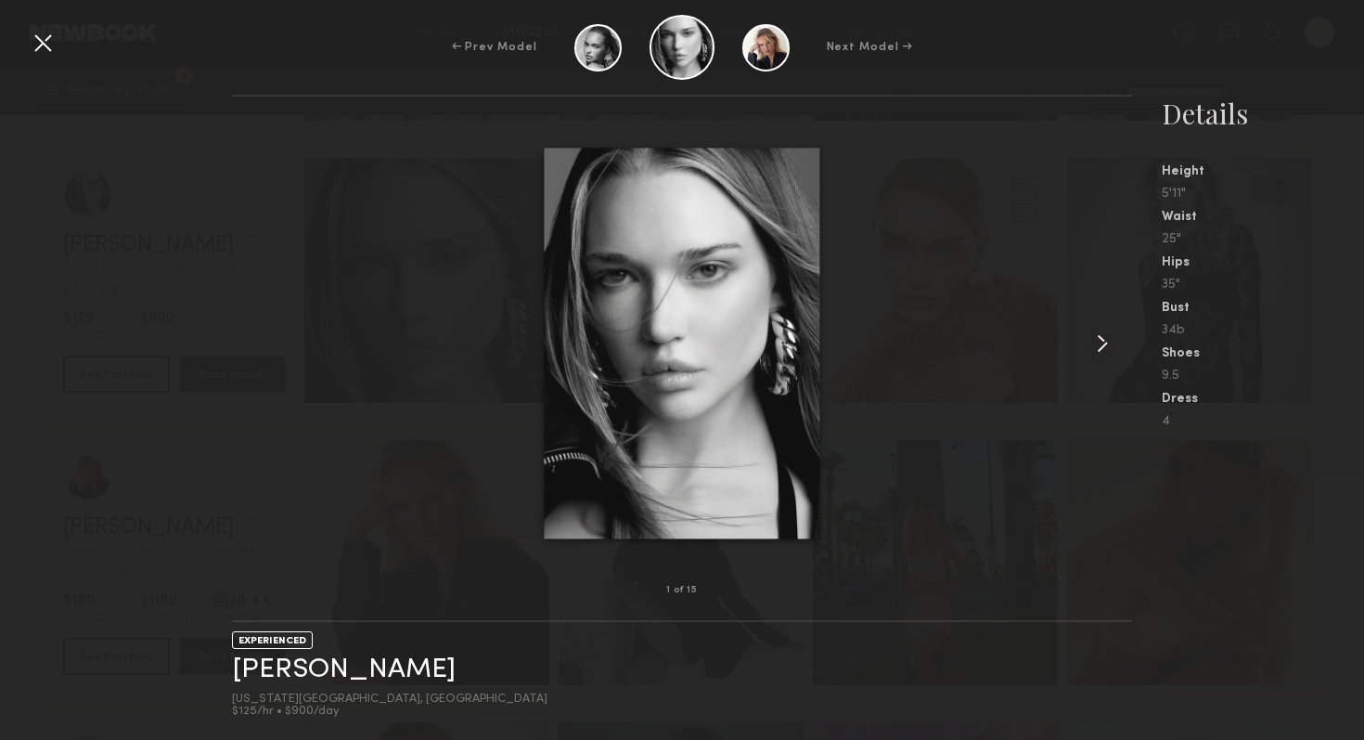
click at [1105, 331] on common-icon at bounding box center [1103, 343] width 30 height 30
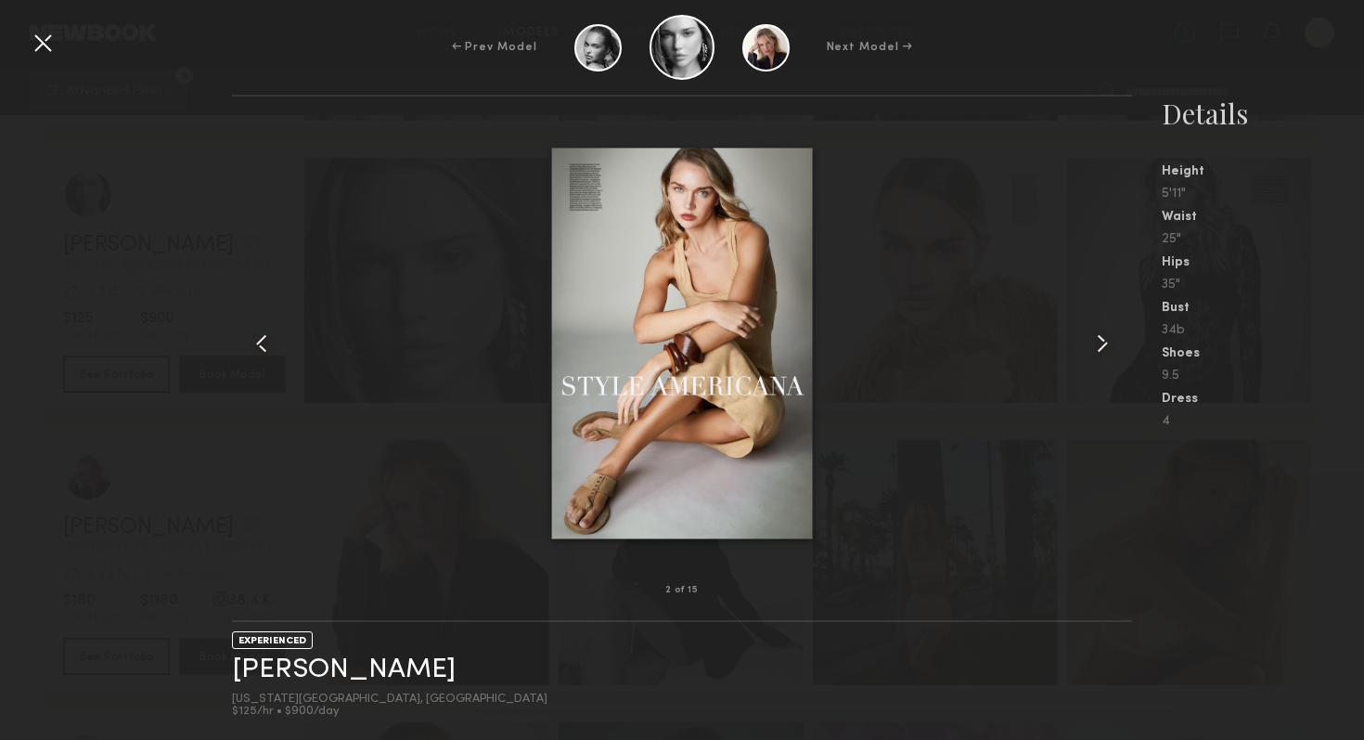
click at [1105, 331] on common-icon at bounding box center [1103, 343] width 30 height 30
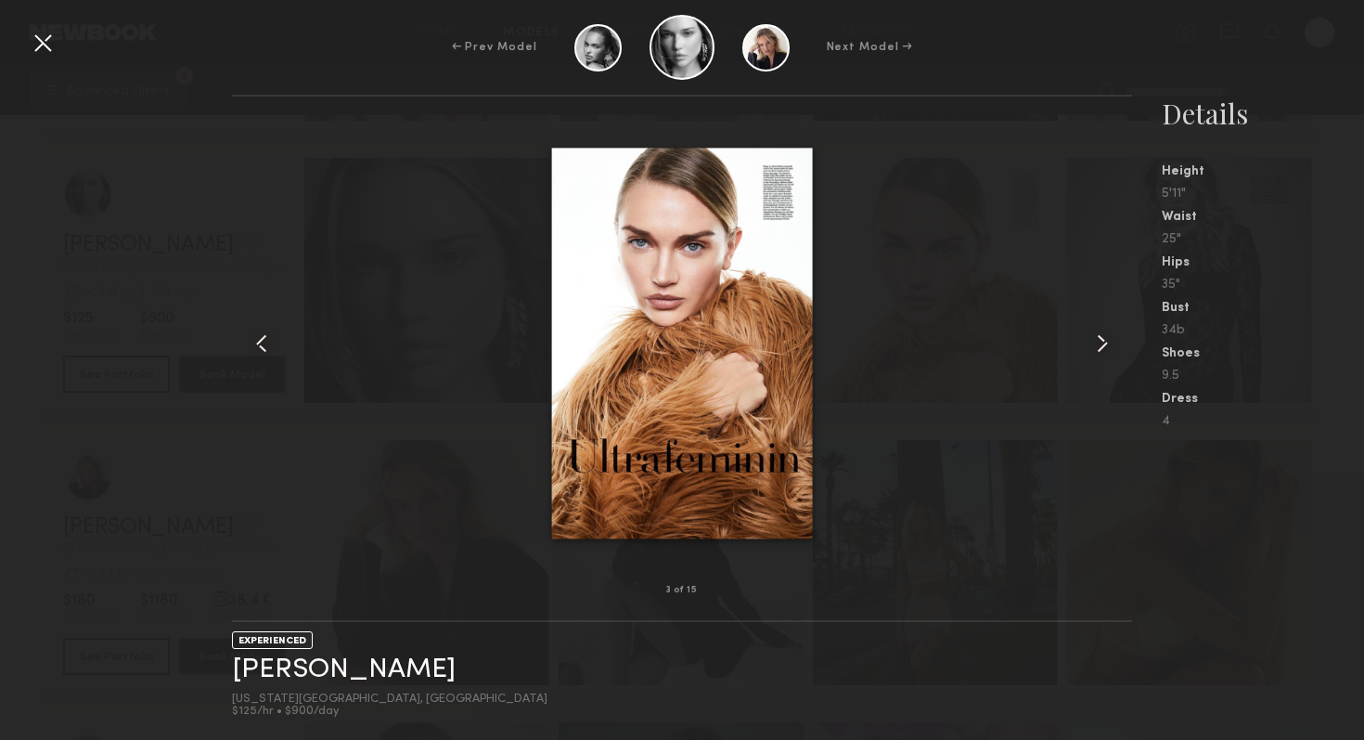
click at [1105, 331] on common-icon at bounding box center [1103, 343] width 30 height 30
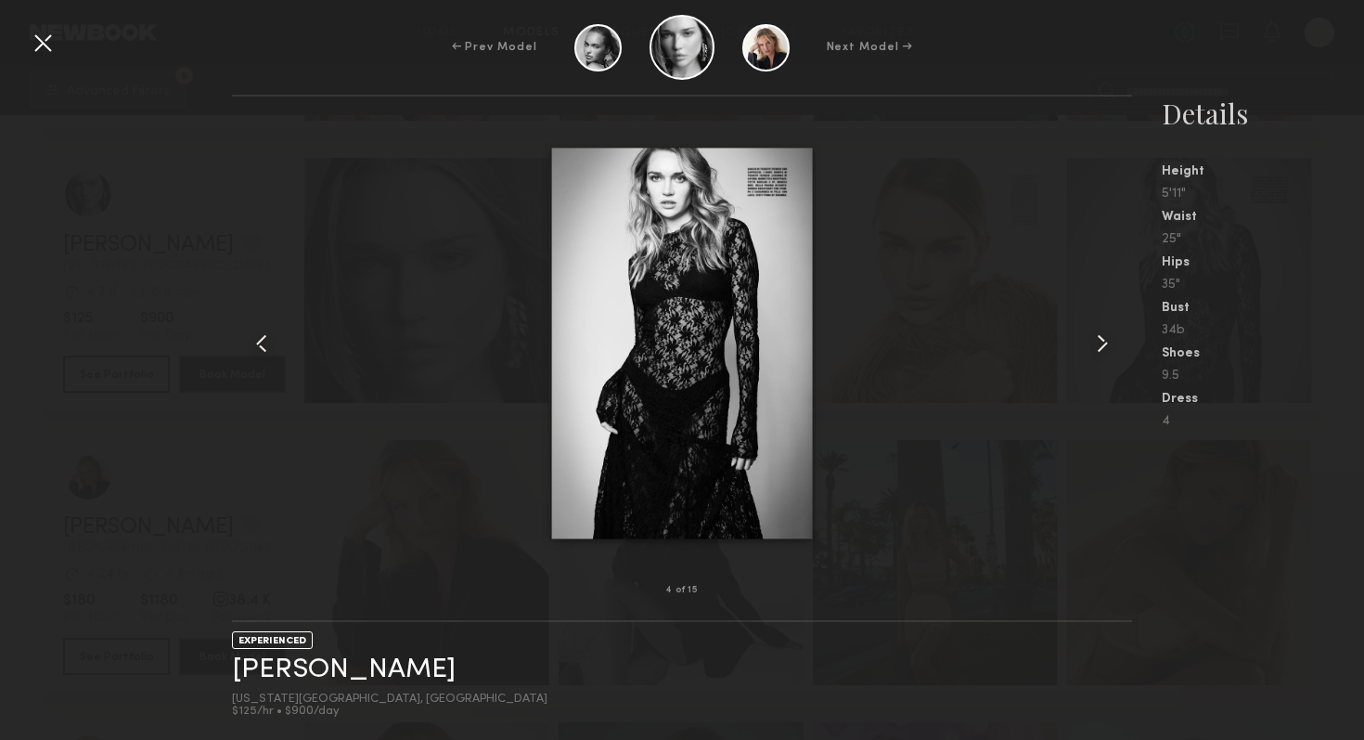
click at [1105, 331] on common-icon at bounding box center [1103, 343] width 30 height 30
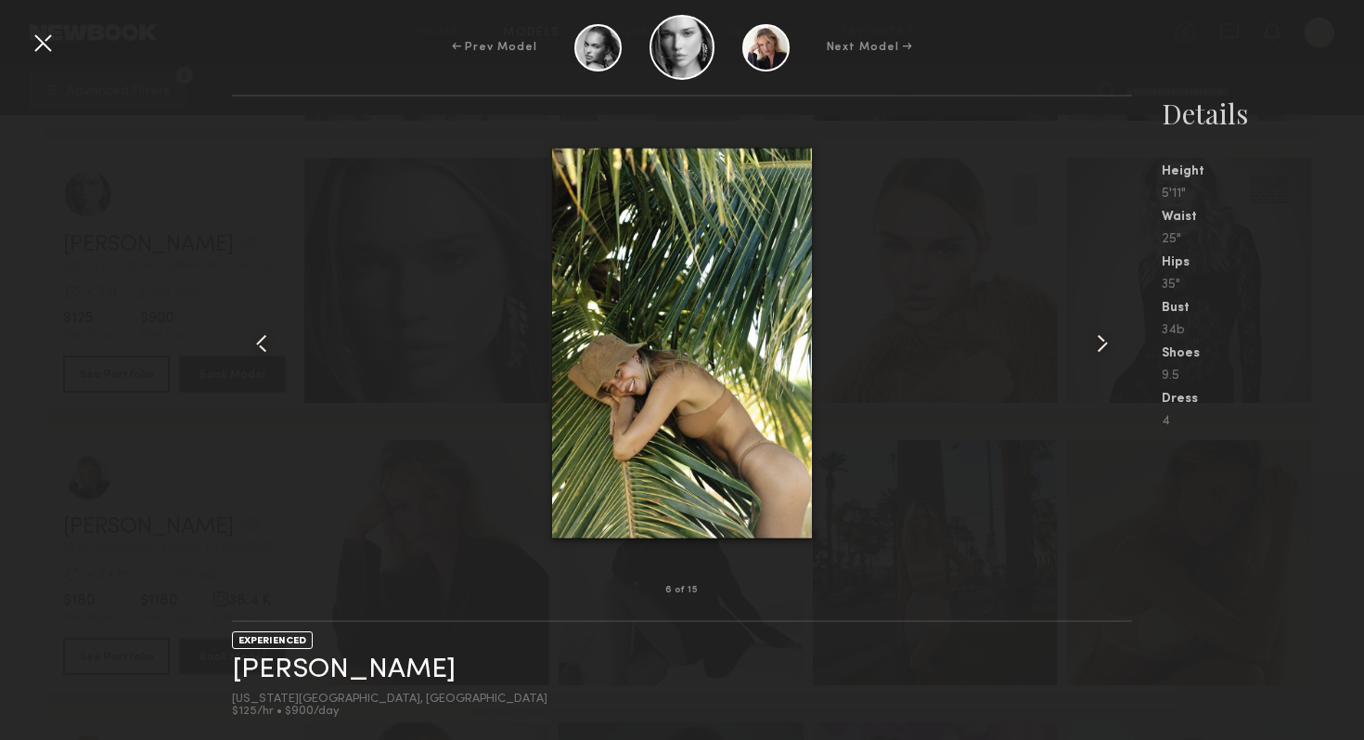
click at [1105, 331] on common-icon at bounding box center [1103, 343] width 30 height 30
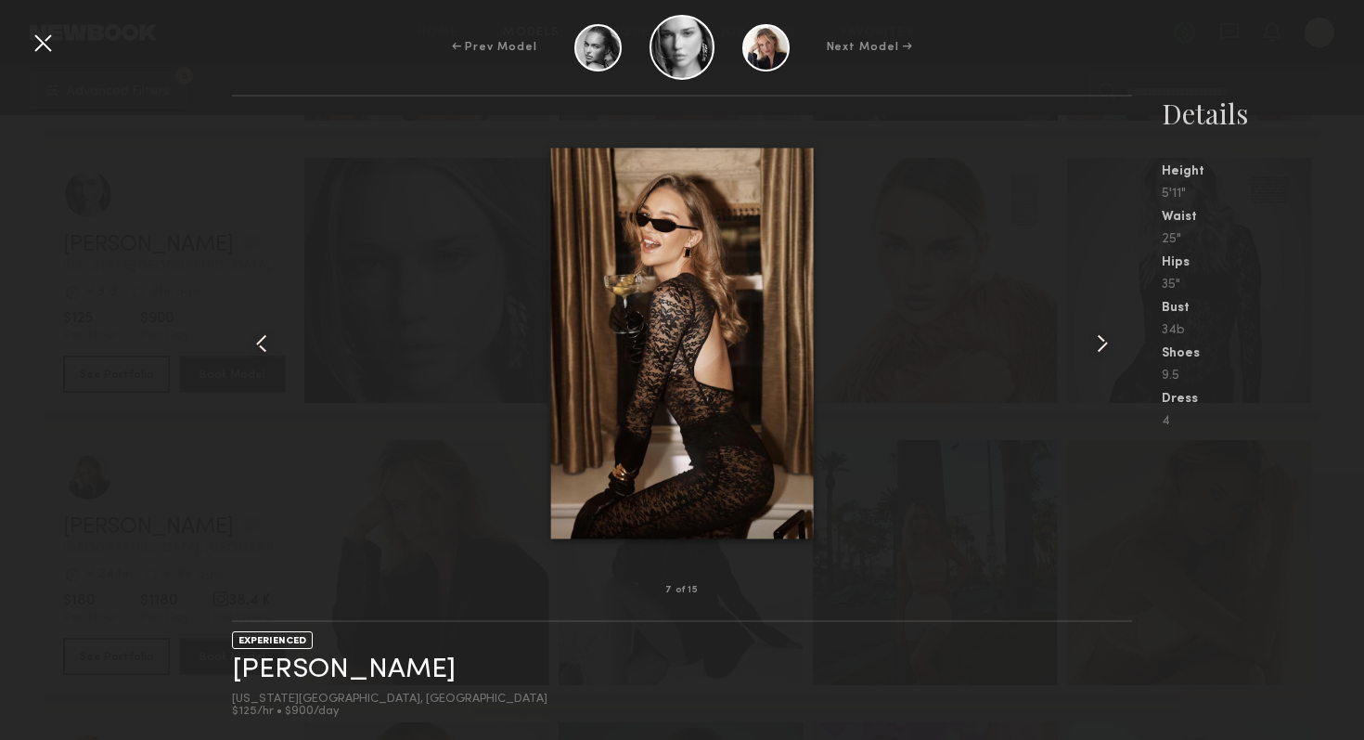
click at [1105, 331] on common-icon at bounding box center [1103, 343] width 30 height 30
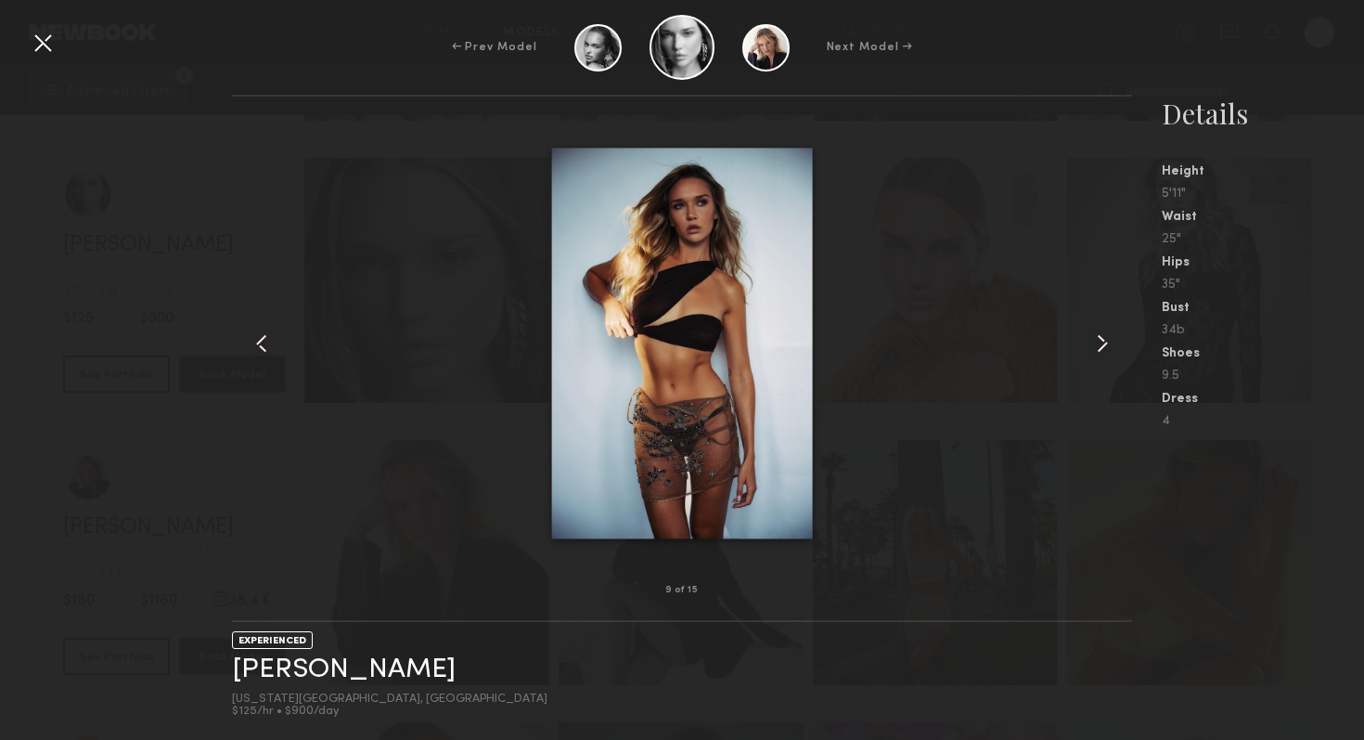
click at [1105, 331] on common-icon at bounding box center [1103, 343] width 30 height 30
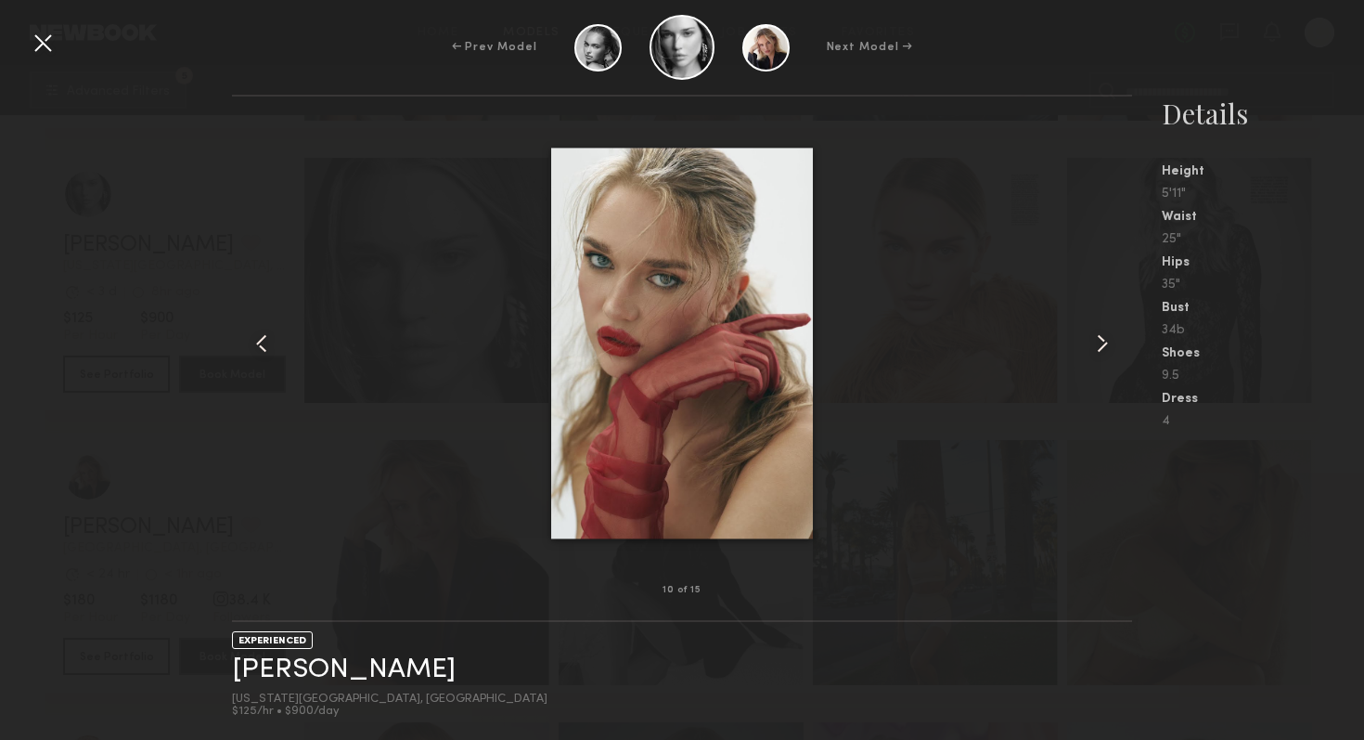
click at [229, 188] on div "10 of 15 EXPERIENCED [PERSON_NAME] [US_STATE][GEOGRAPHIC_DATA], [GEOGRAPHIC_DAT…" at bounding box center [682, 417] width 1364 height 645
click at [35, 32] on div at bounding box center [43, 43] width 30 height 30
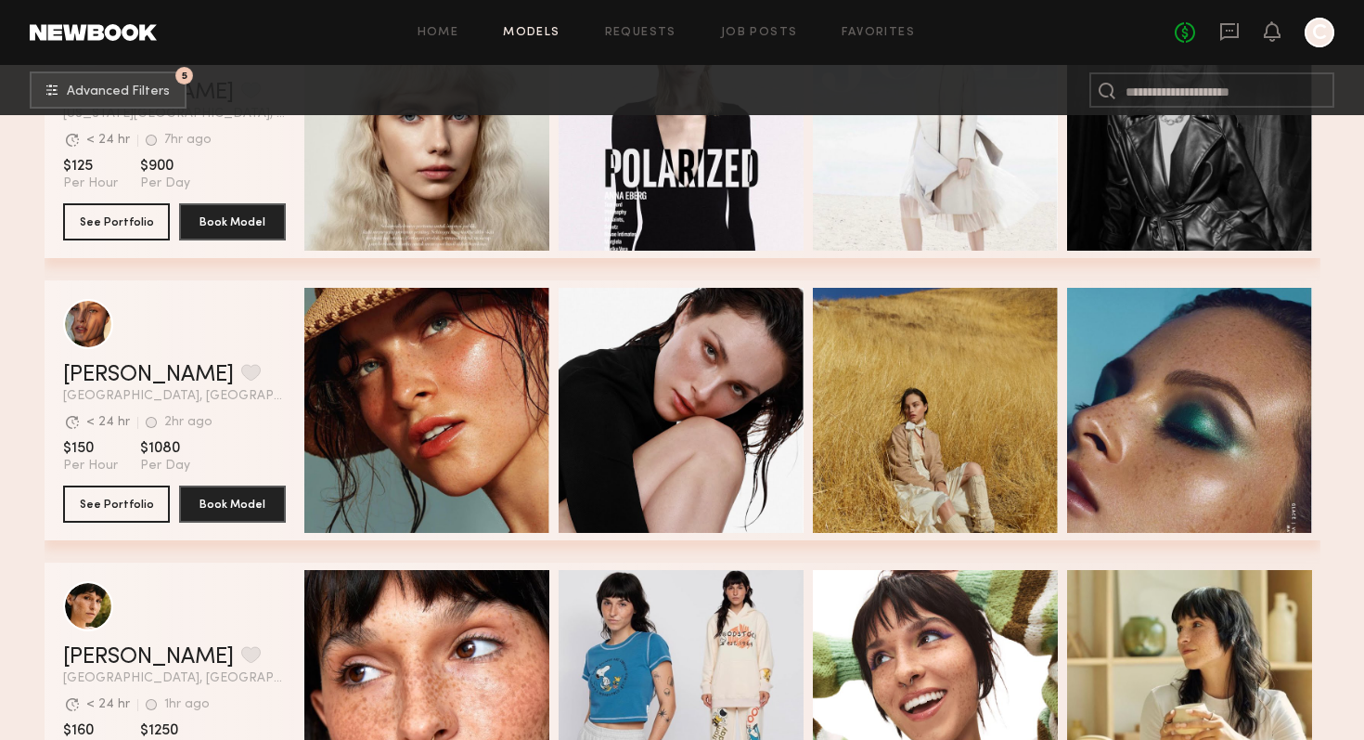
scroll to position [10423, 0]
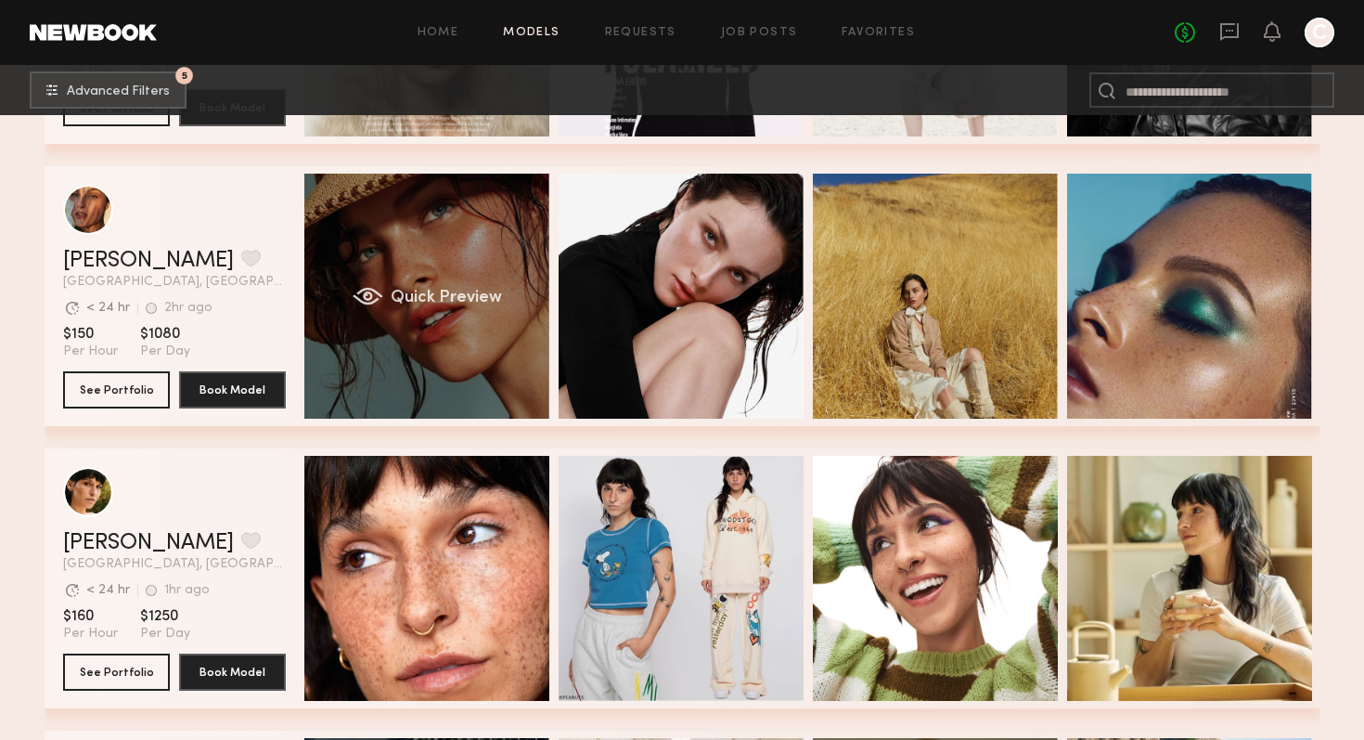
click at [493, 295] on span "Quick Preview" at bounding box center [445, 298] width 111 height 17
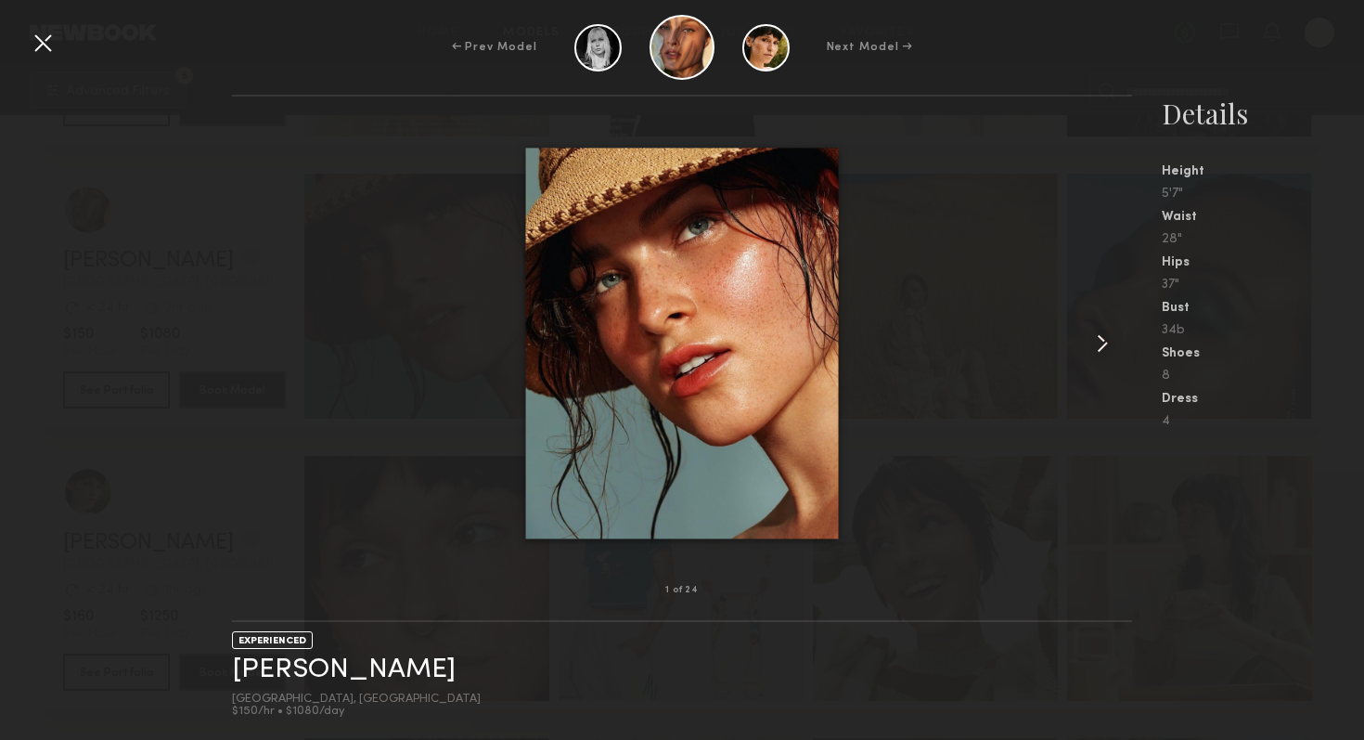
click at [1103, 350] on common-icon at bounding box center [1103, 343] width 30 height 30
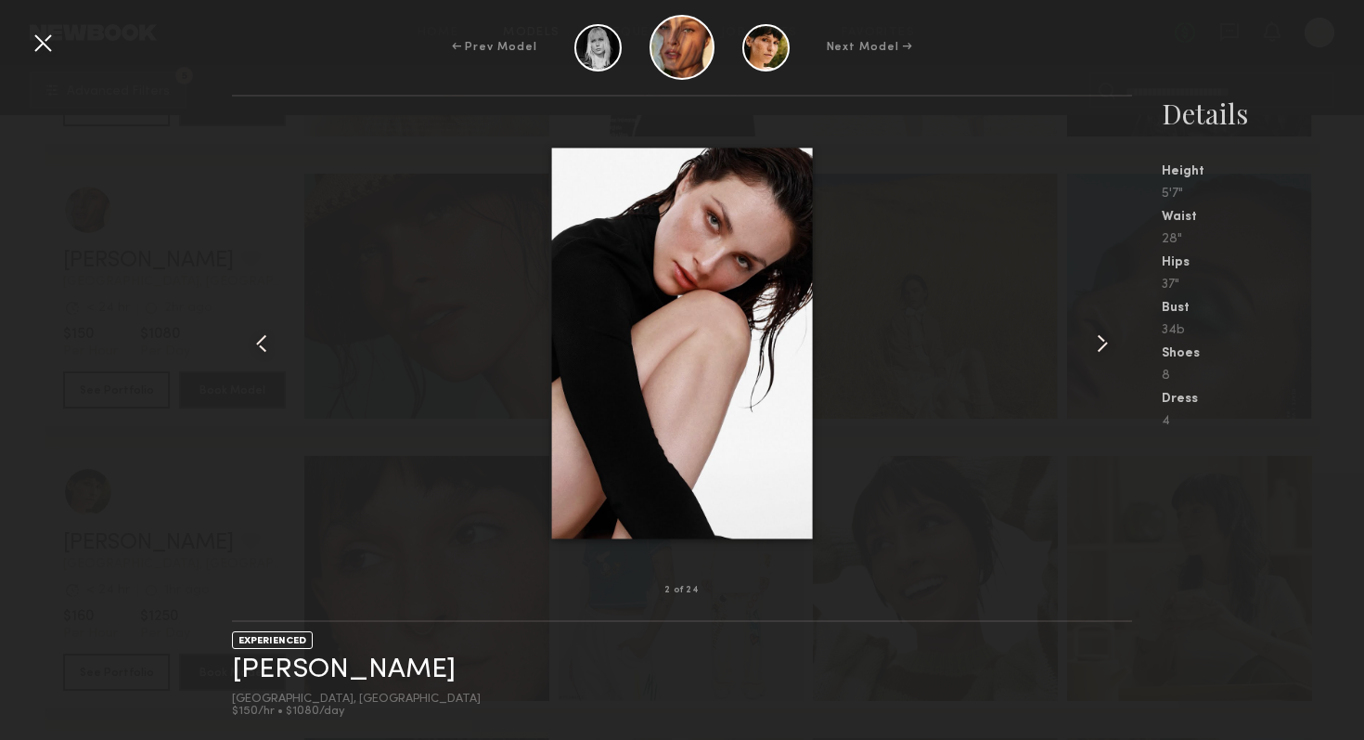
click at [1103, 350] on common-icon at bounding box center [1103, 343] width 30 height 30
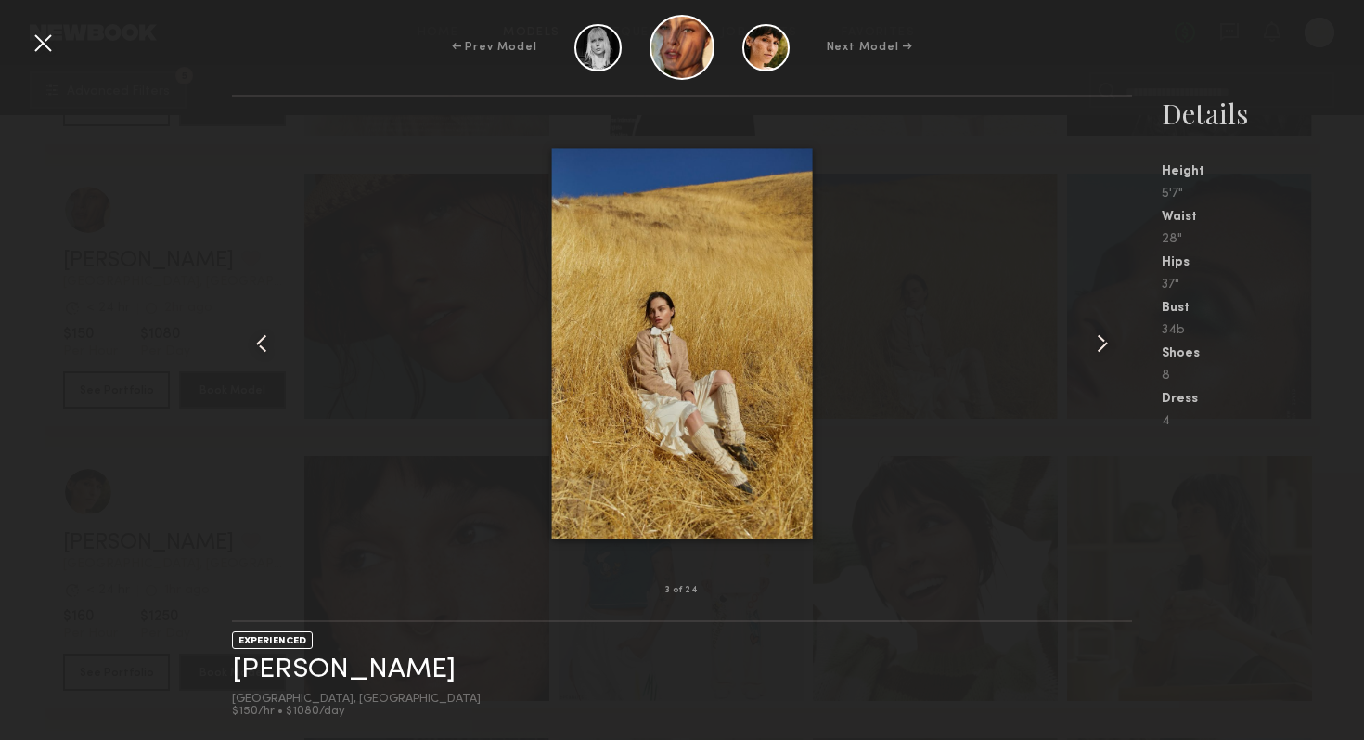
click at [1103, 350] on common-icon at bounding box center [1103, 343] width 30 height 30
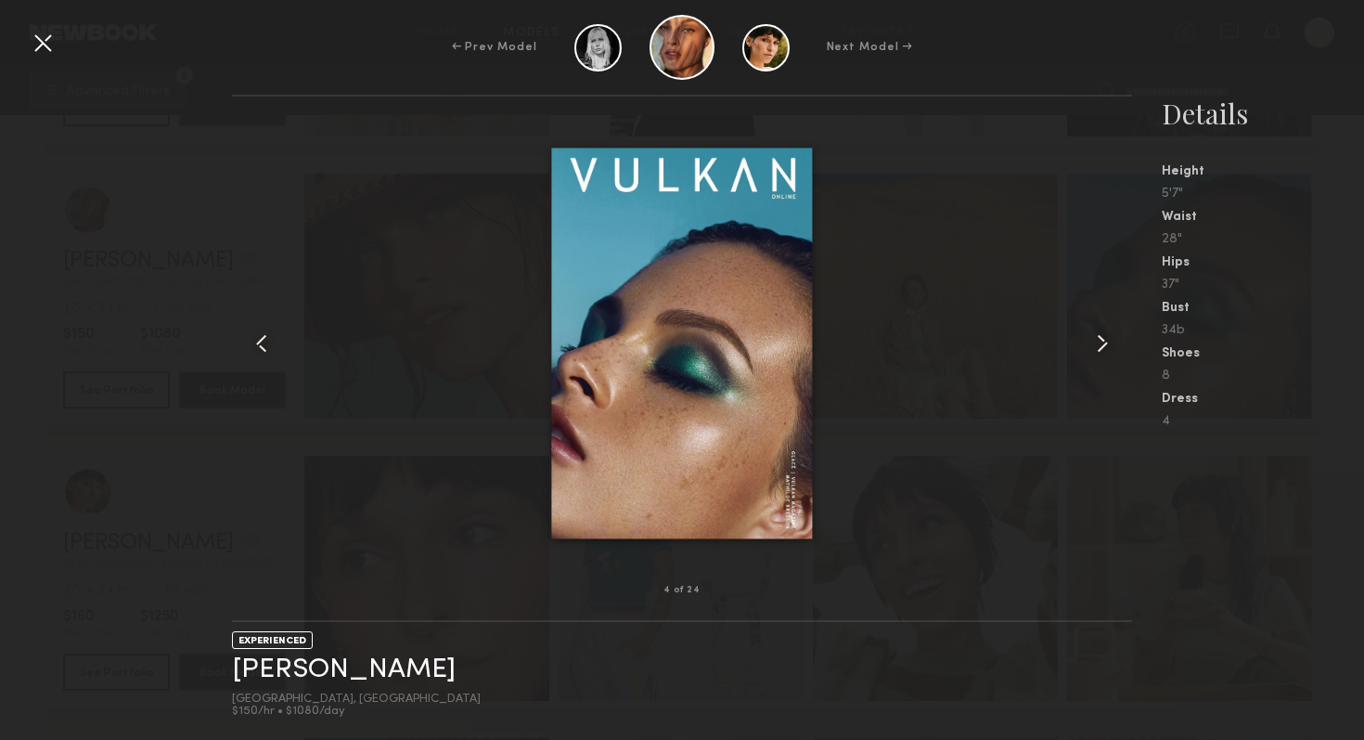
click at [1104, 346] on common-icon at bounding box center [1103, 343] width 30 height 30
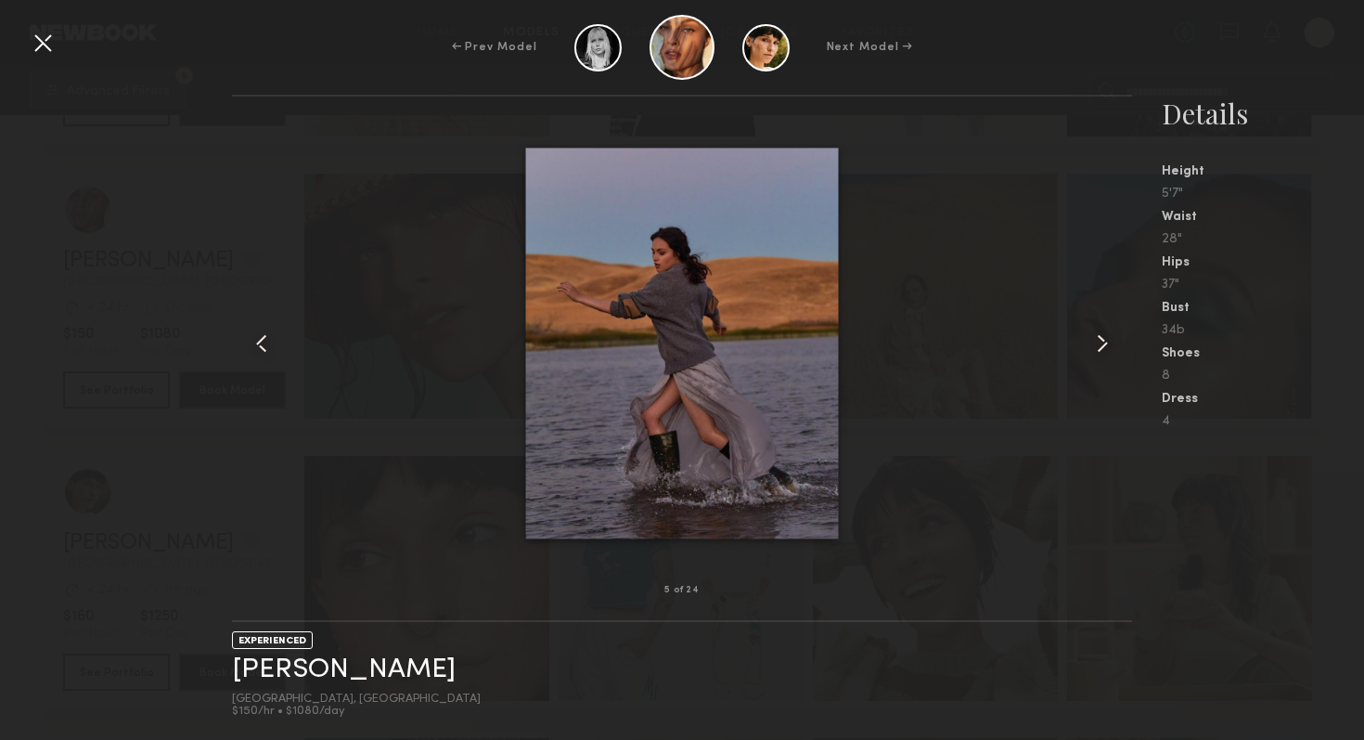
click at [1104, 342] on common-icon at bounding box center [1103, 343] width 30 height 30
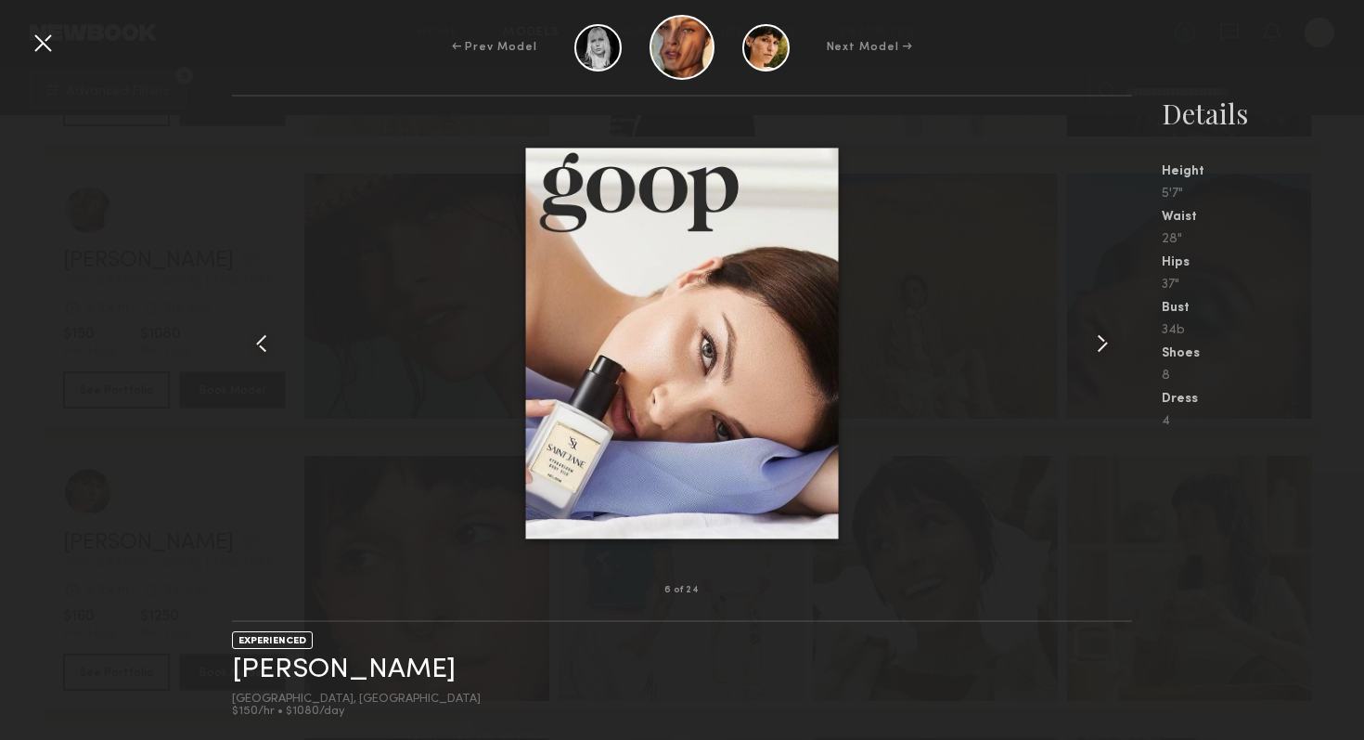
click at [1104, 342] on common-icon at bounding box center [1103, 343] width 30 height 30
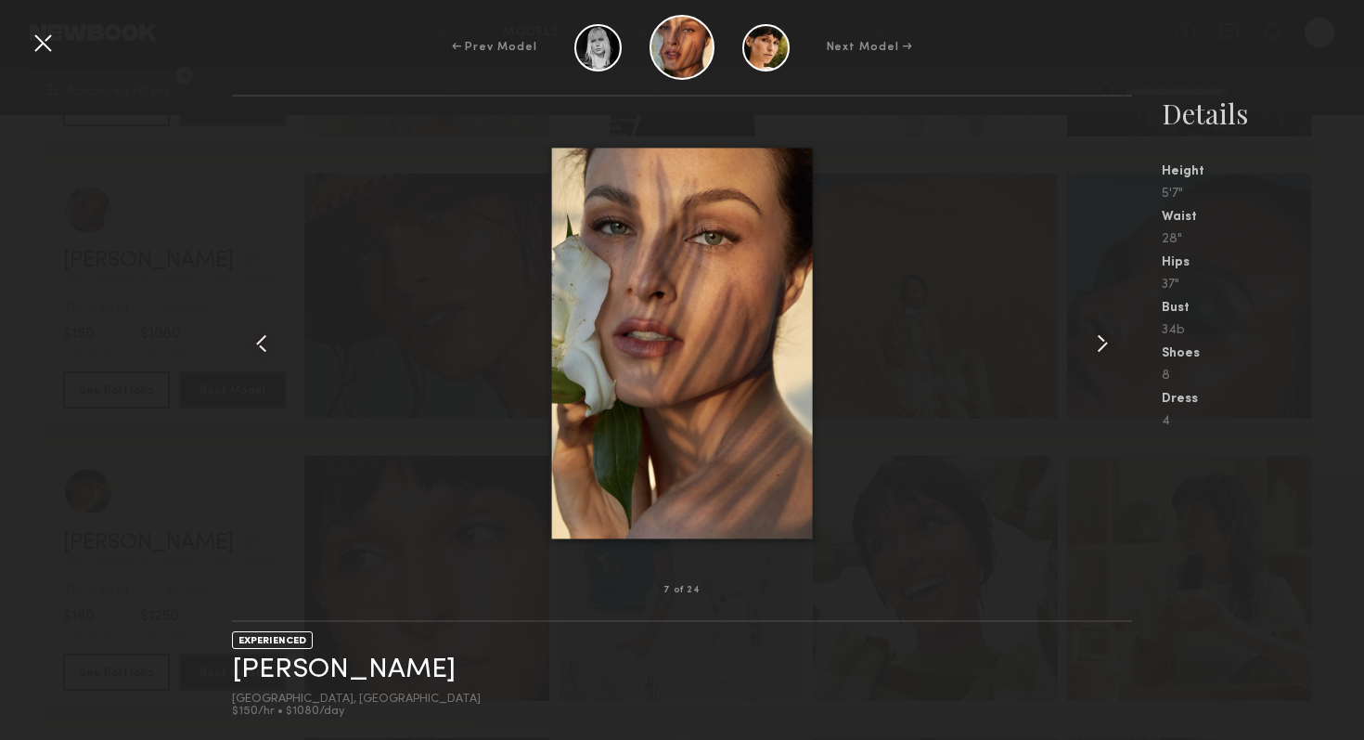
click at [1104, 342] on common-icon at bounding box center [1103, 343] width 30 height 30
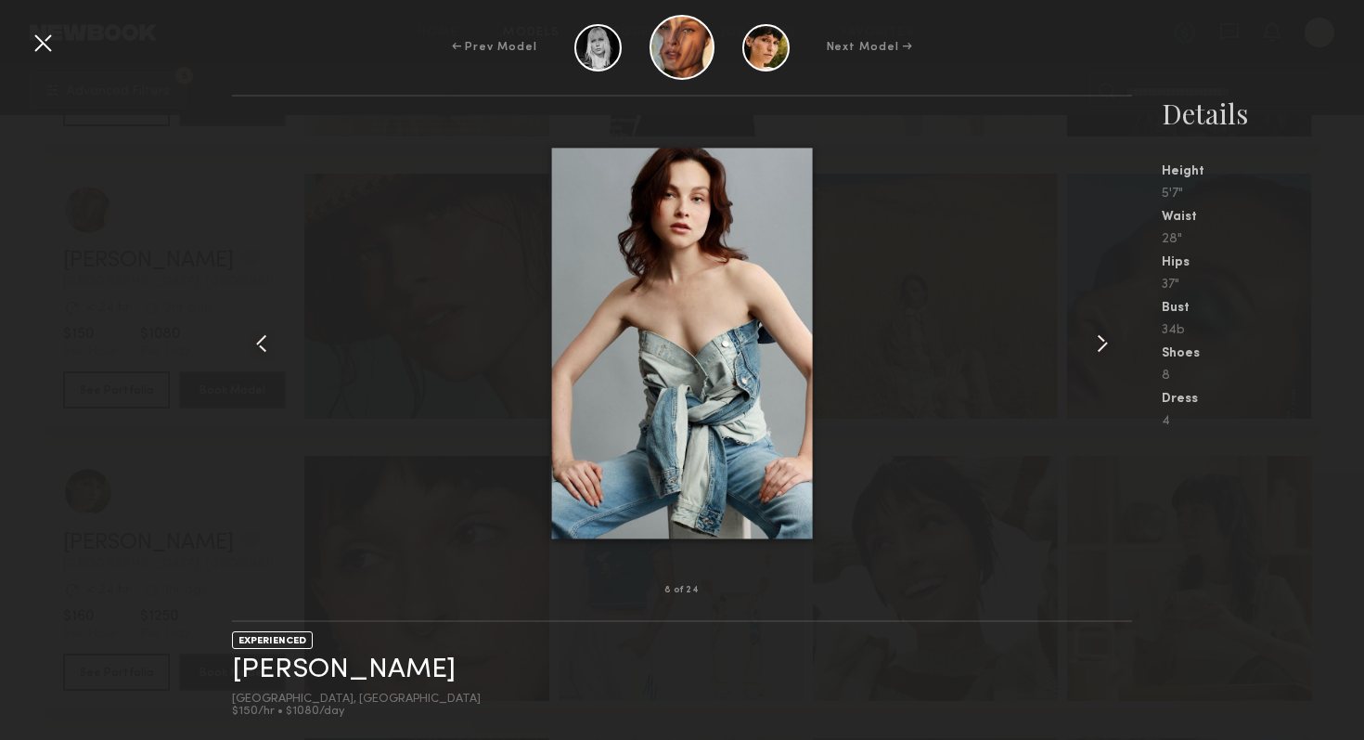
click at [1104, 342] on common-icon at bounding box center [1103, 343] width 30 height 30
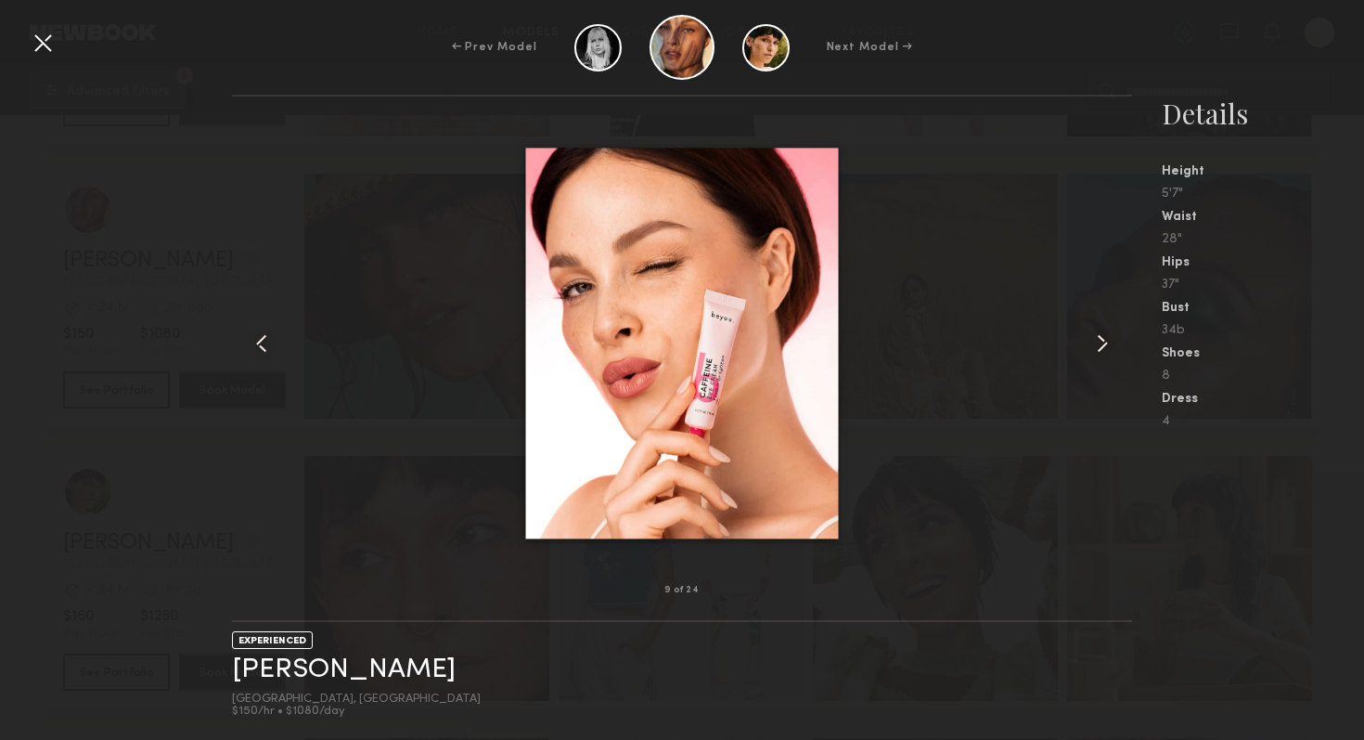
click at [1104, 333] on common-icon at bounding box center [1103, 343] width 30 height 30
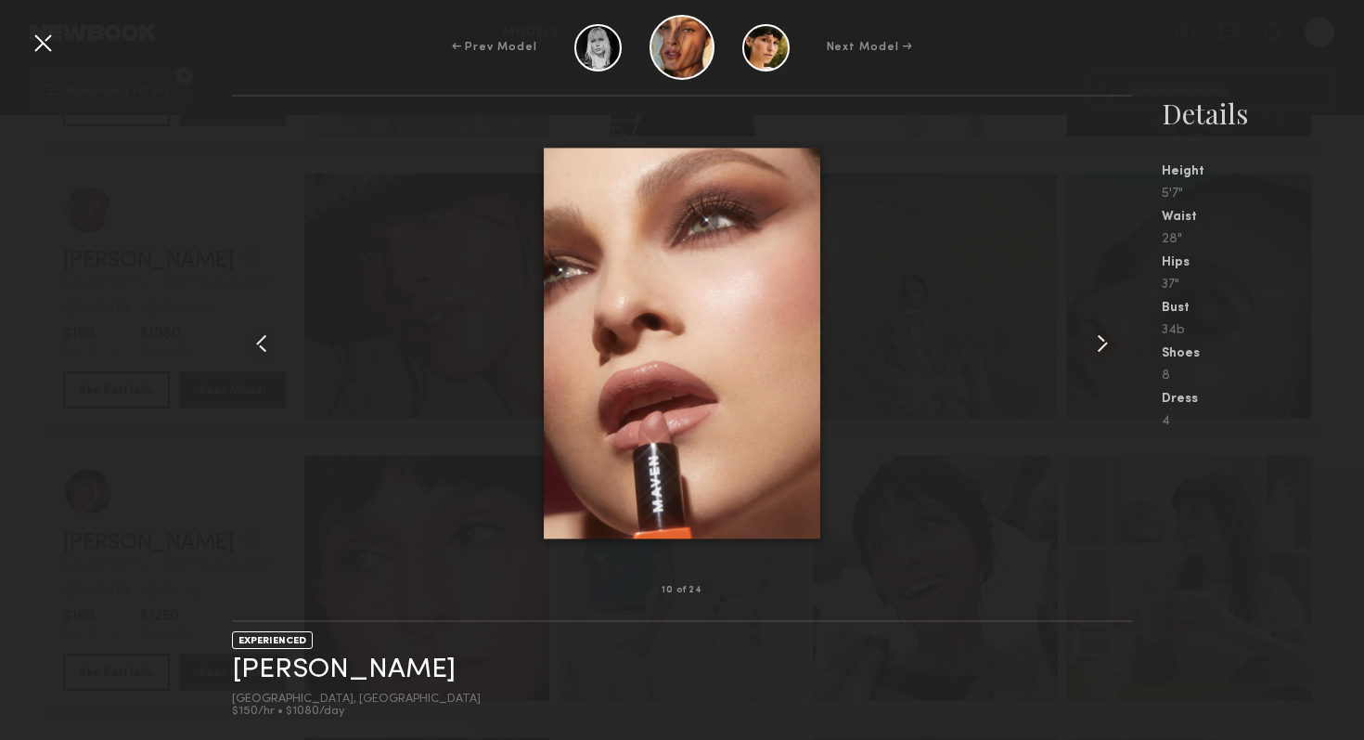
click at [1104, 333] on common-icon at bounding box center [1103, 343] width 30 height 30
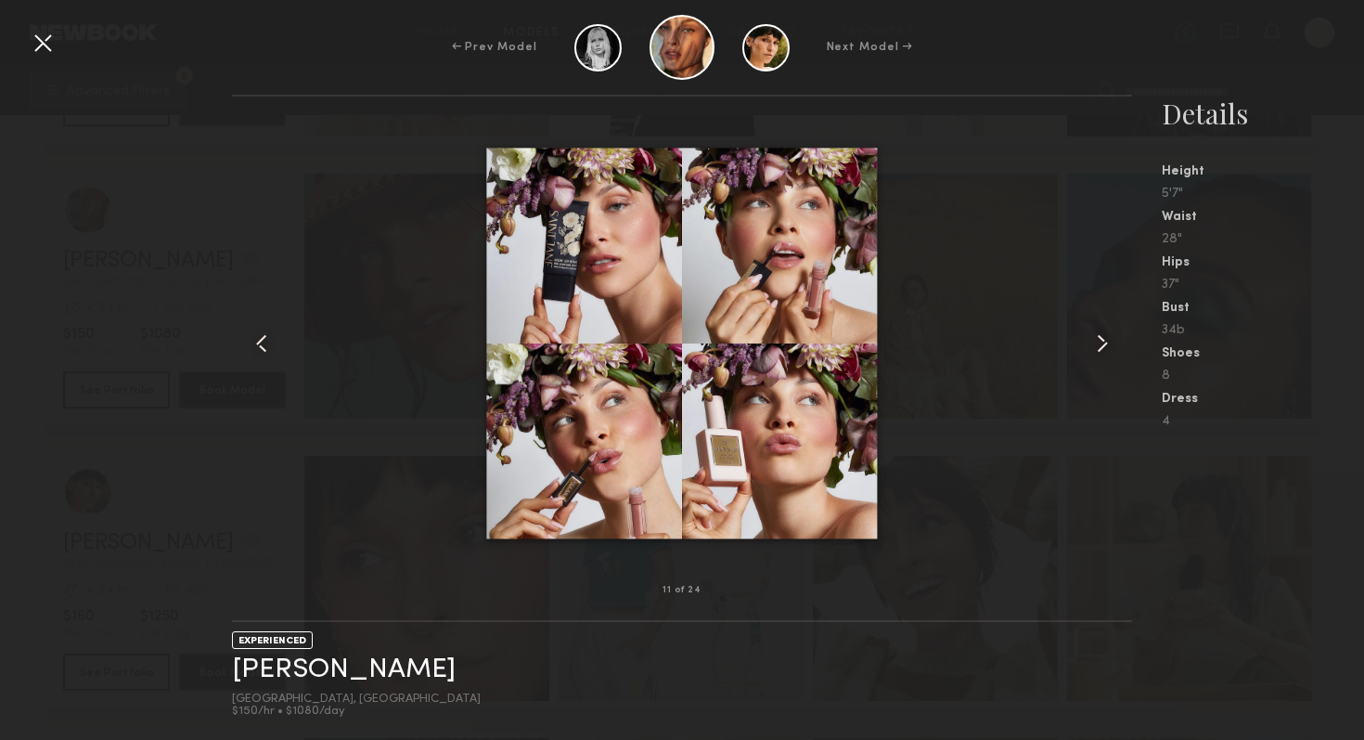
click at [1104, 333] on common-icon at bounding box center [1103, 343] width 30 height 30
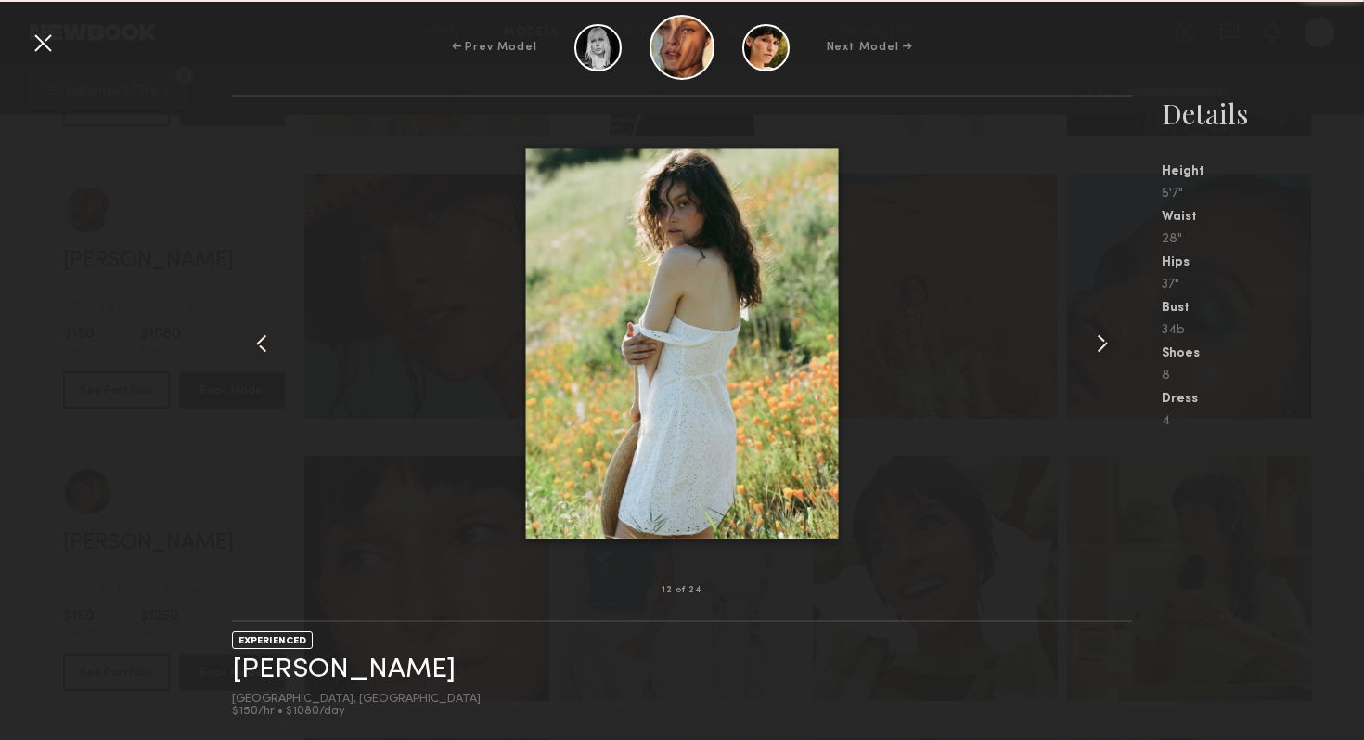
click at [1104, 333] on common-icon at bounding box center [1103, 343] width 30 height 30
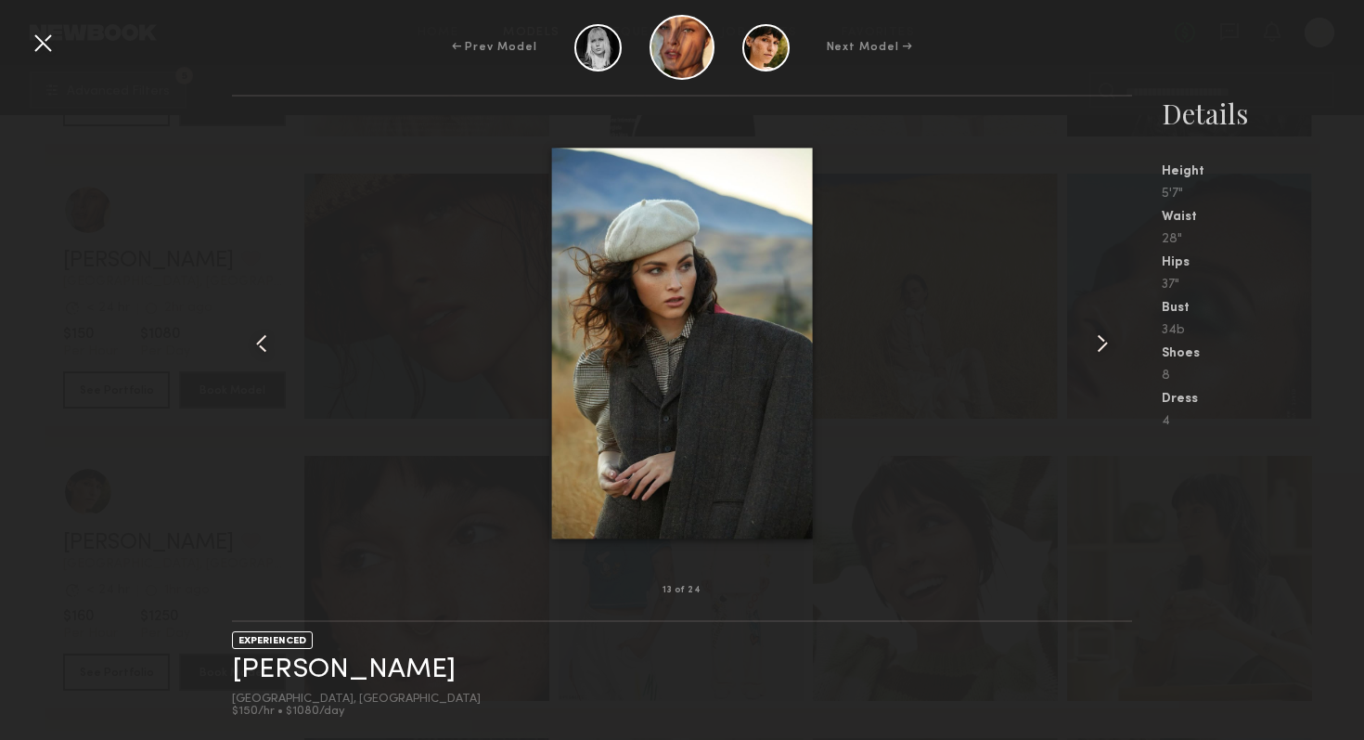
click at [1104, 333] on common-icon at bounding box center [1103, 343] width 30 height 30
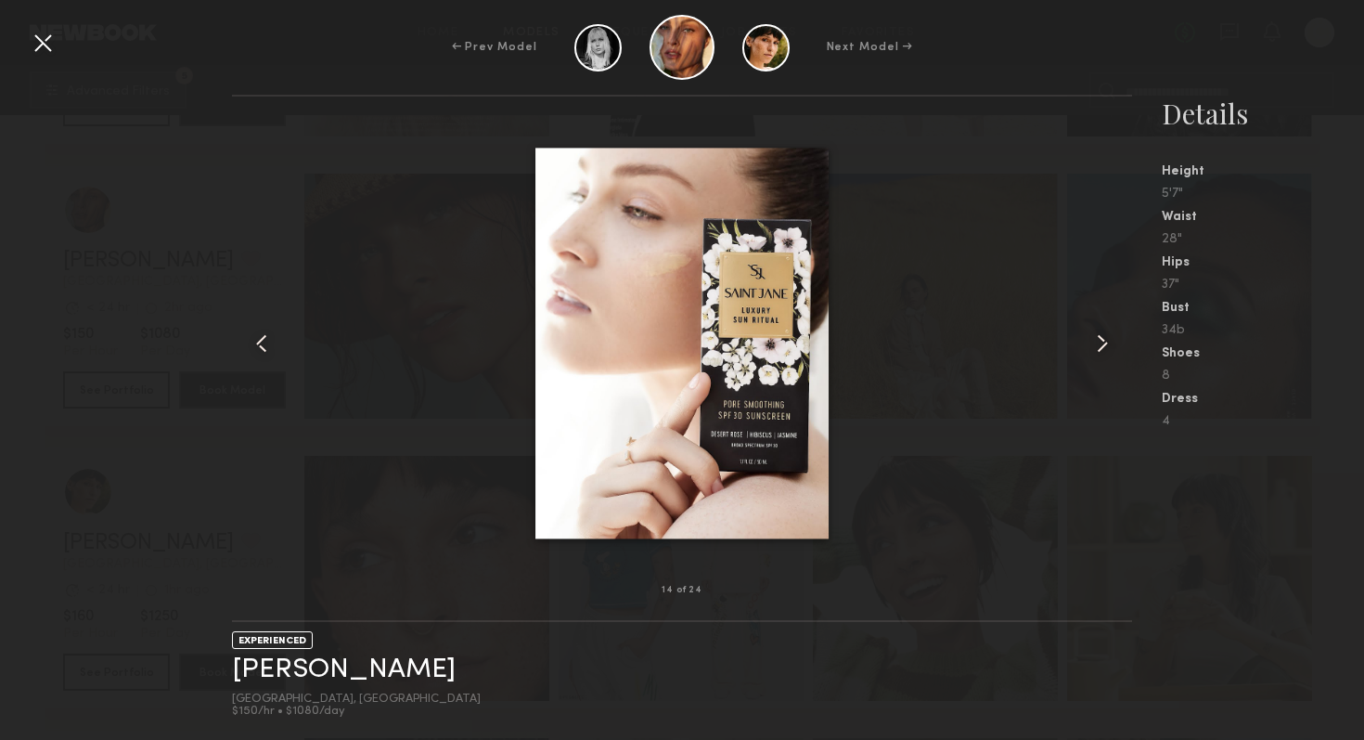
click at [1031, 281] on div at bounding box center [682, 343] width 900 height 434
click at [46, 40] on div at bounding box center [43, 43] width 30 height 30
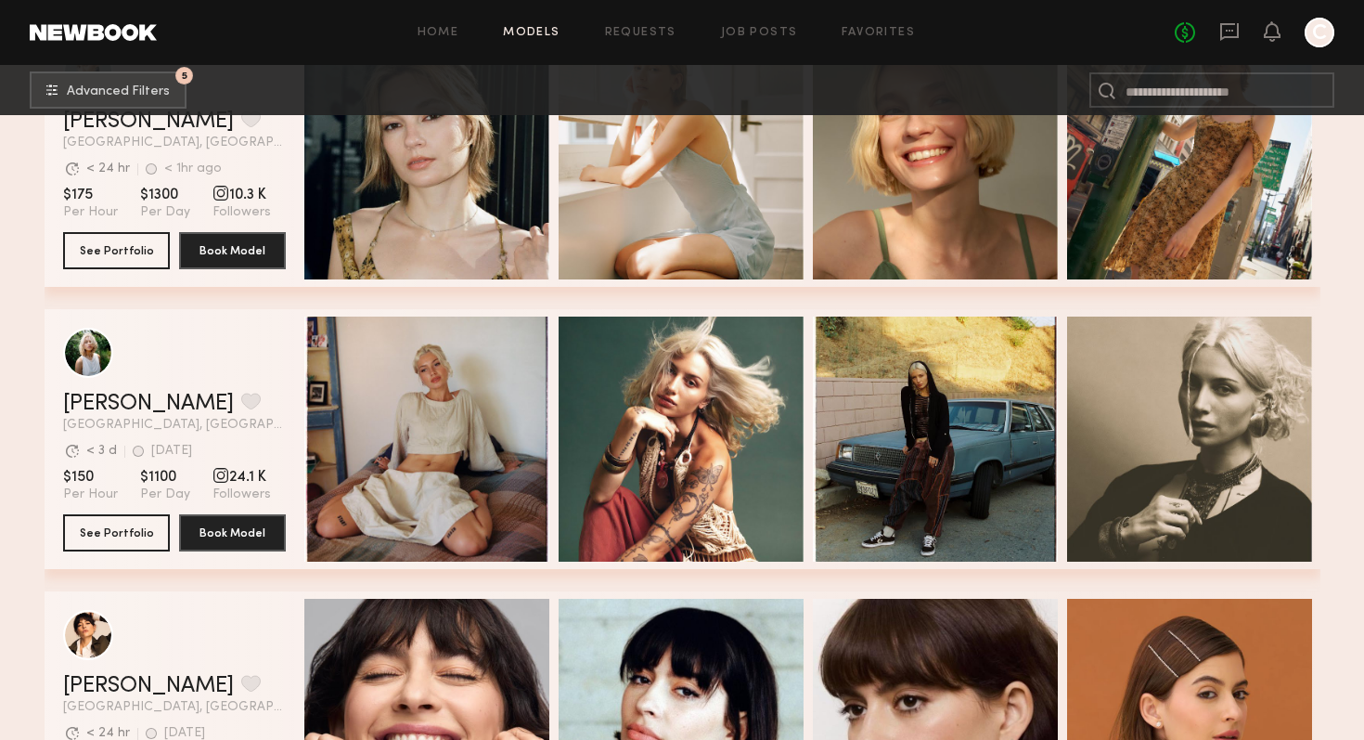
scroll to position [11133, 0]
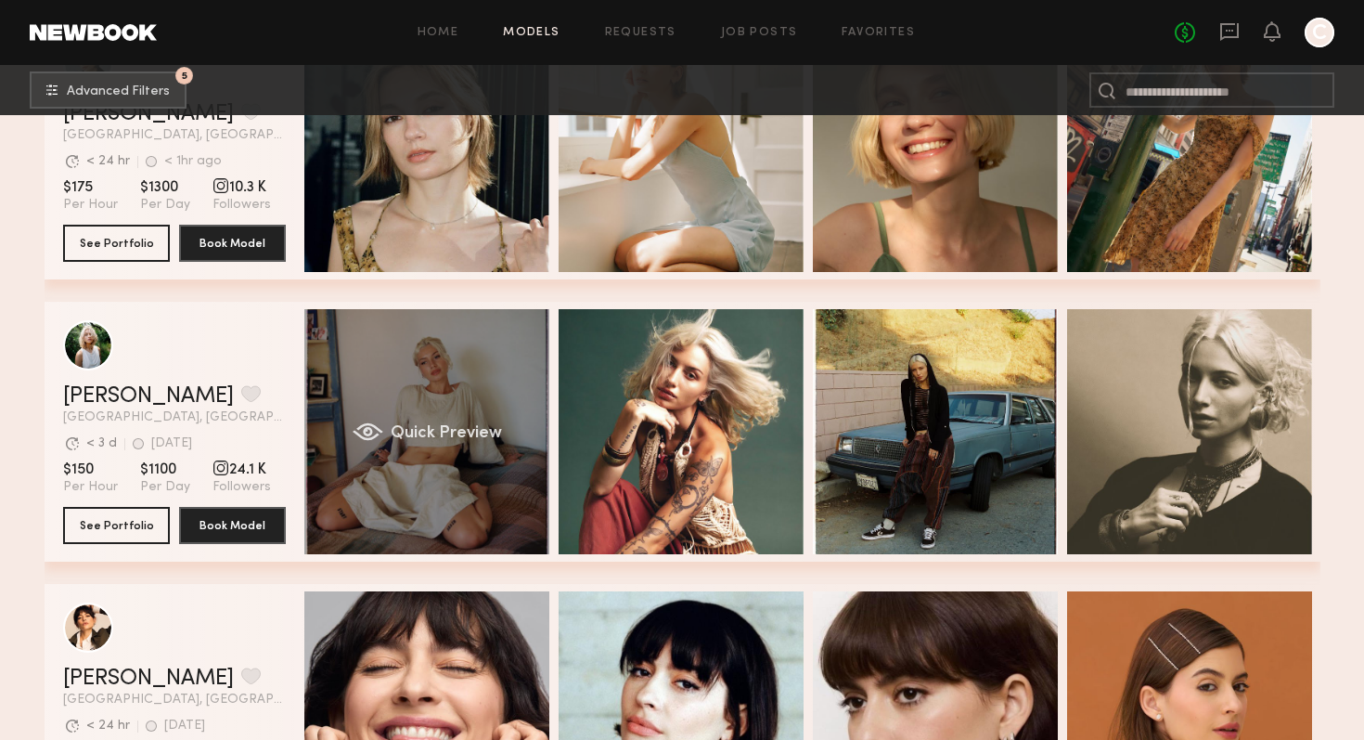
click at [475, 407] on div "Quick Preview" at bounding box center [426, 431] width 245 height 245
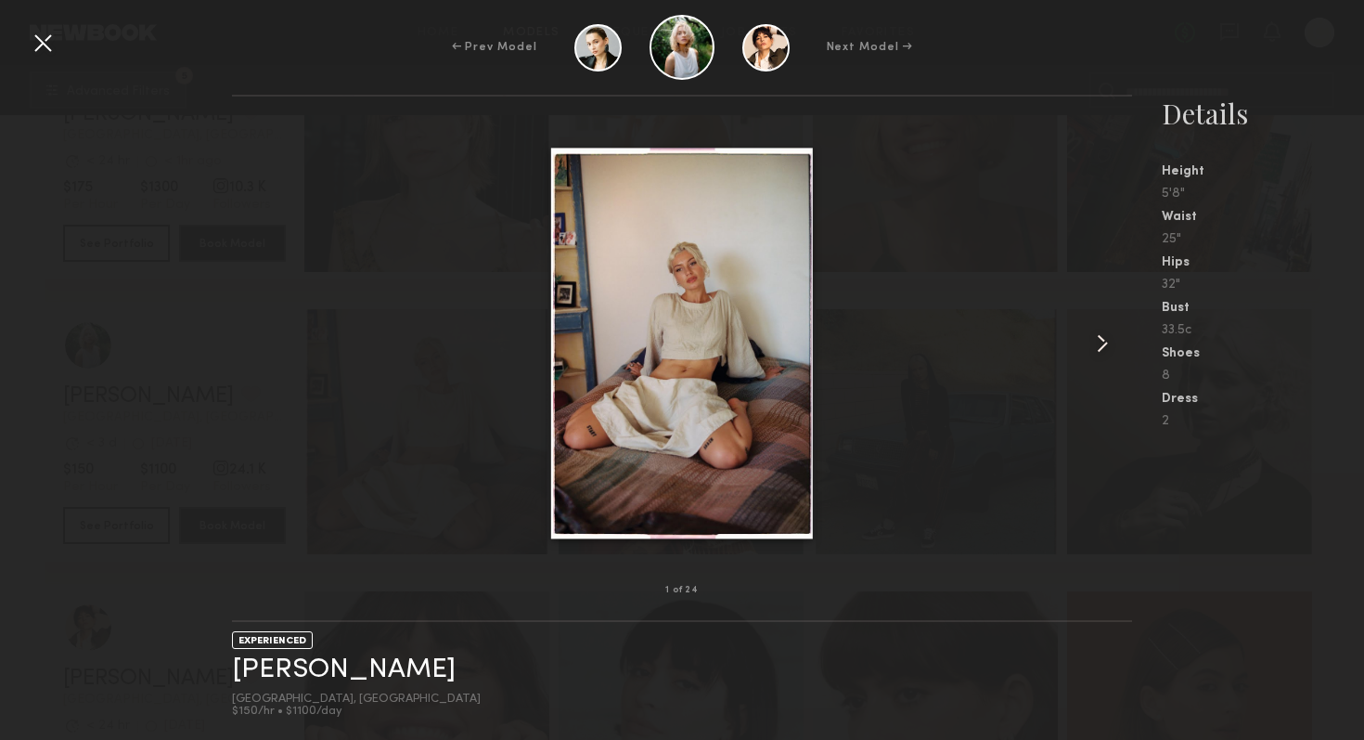
click at [1113, 337] on common-icon at bounding box center [1103, 343] width 30 height 30
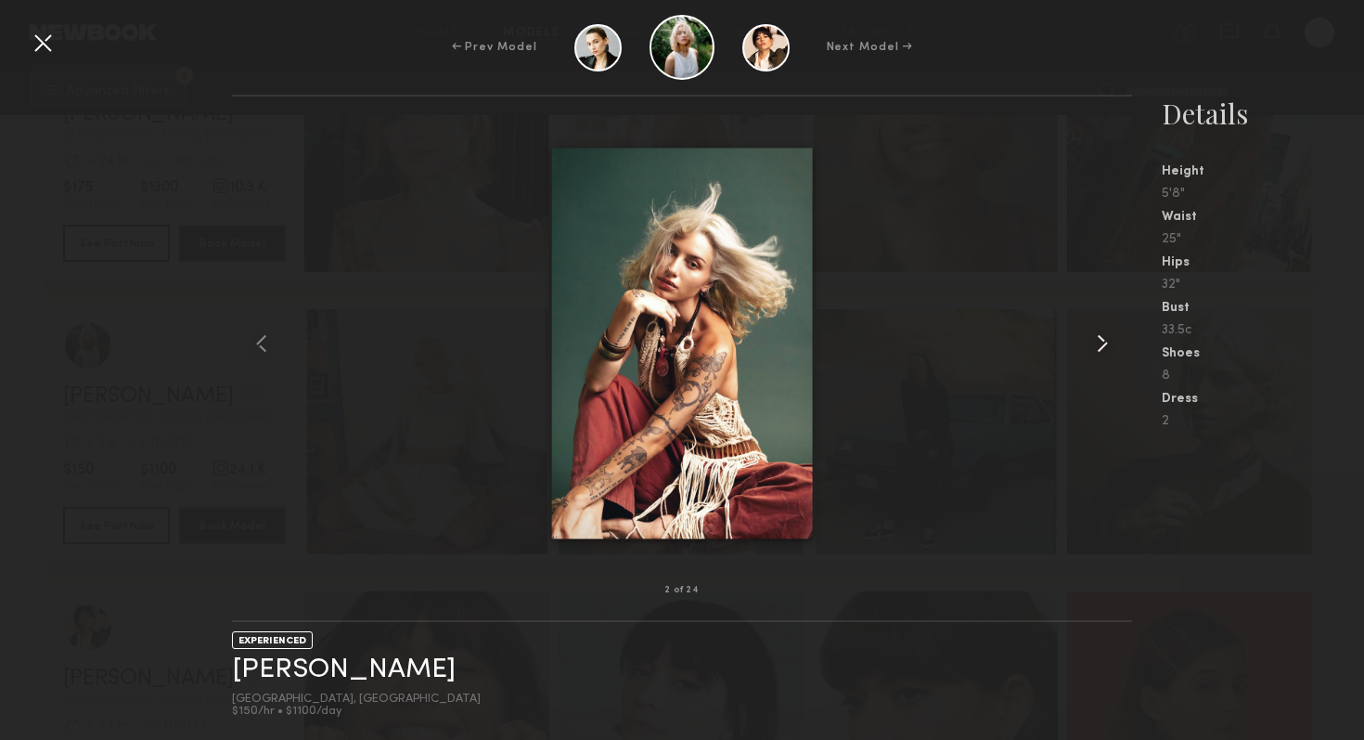
click at [1113, 337] on common-icon at bounding box center [1103, 343] width 30 height 30
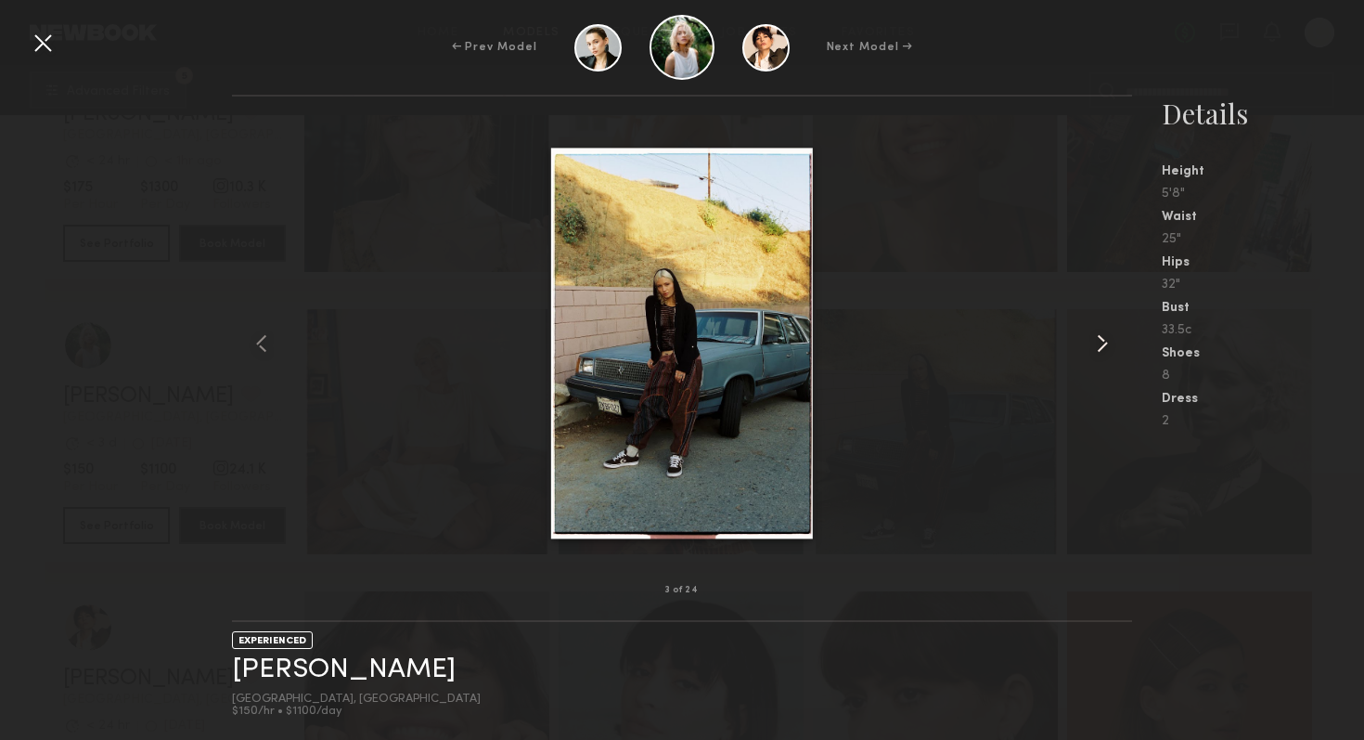
click at [1113, 337] on common-icon at bounding box center [1103, 343] width 30 height 30
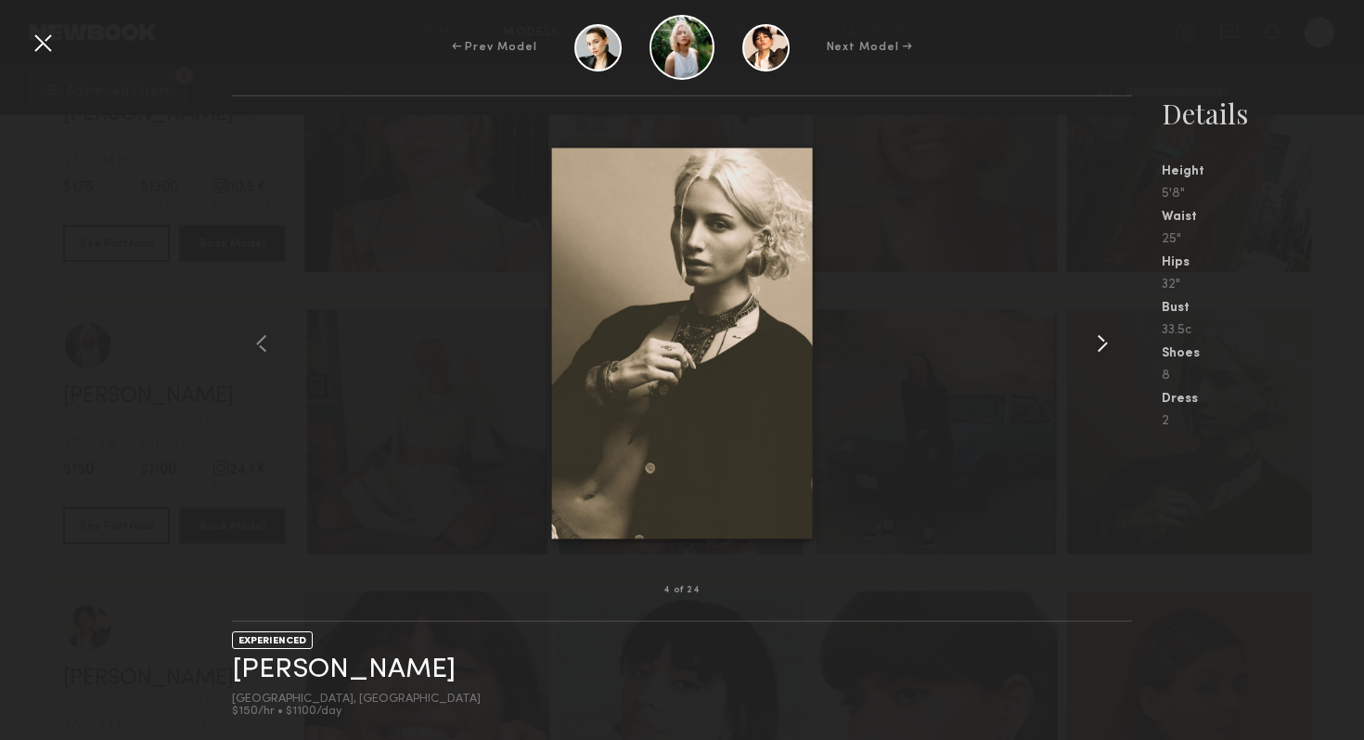
click at [1105, 340] on common-icon at bounding box center [1103, 343] width 30 height 30
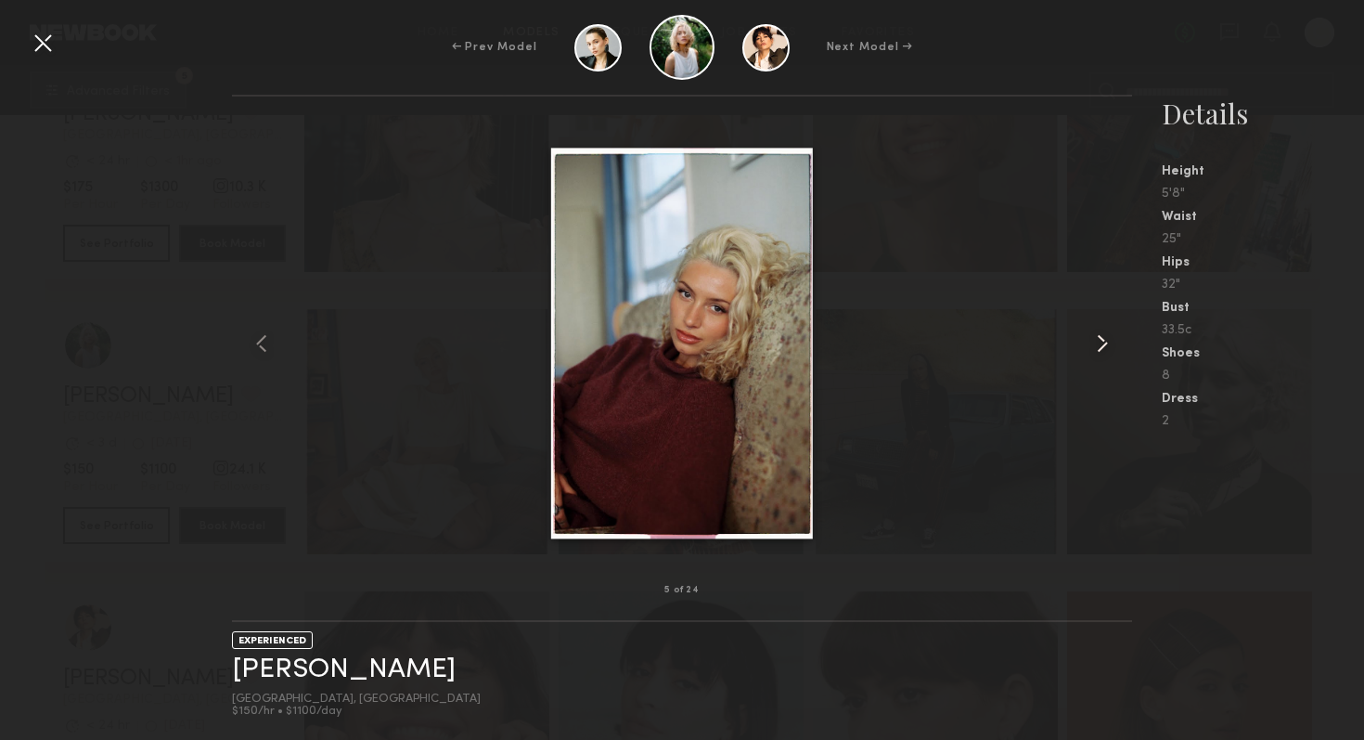
click at [1105, 340] on common-icon at bounding box center [1103, 343] width 30 height 30
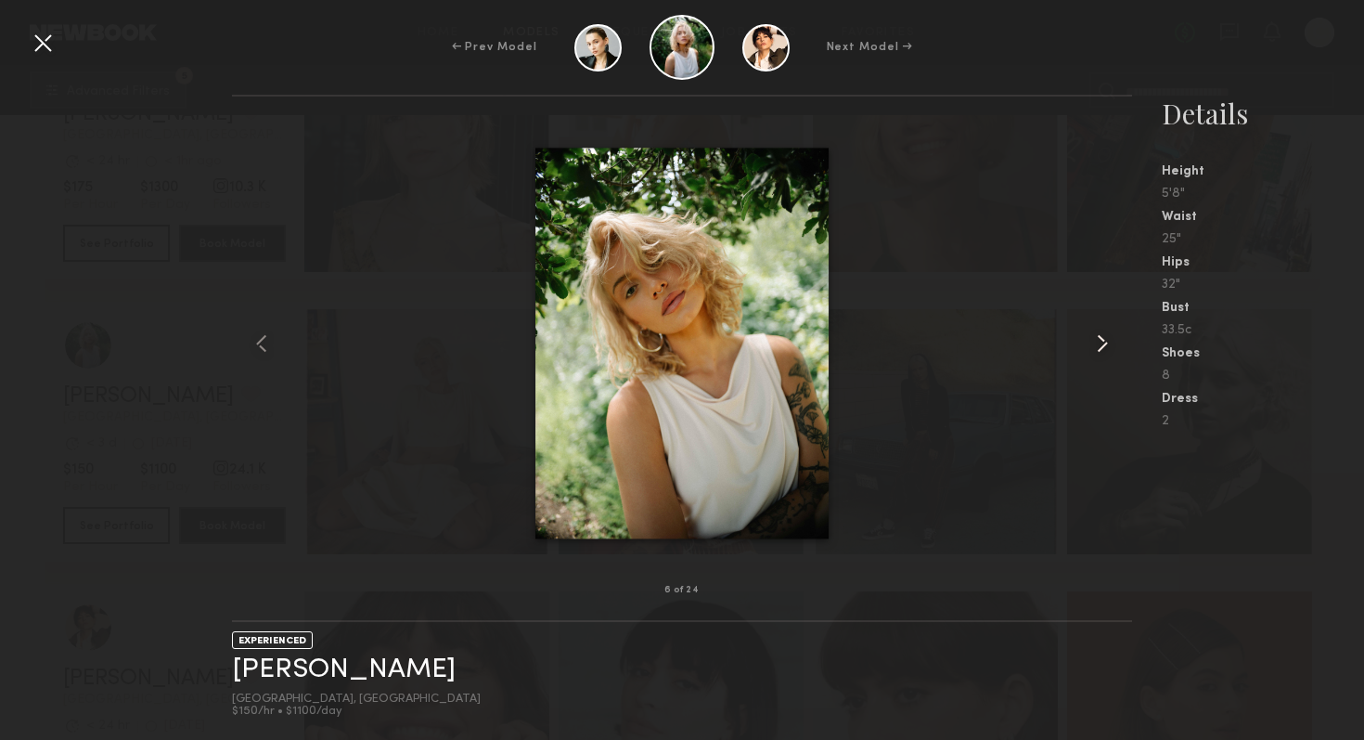
click at [1105, 340] on common-icon at bounding box center [1103, 343] width 30 height 30
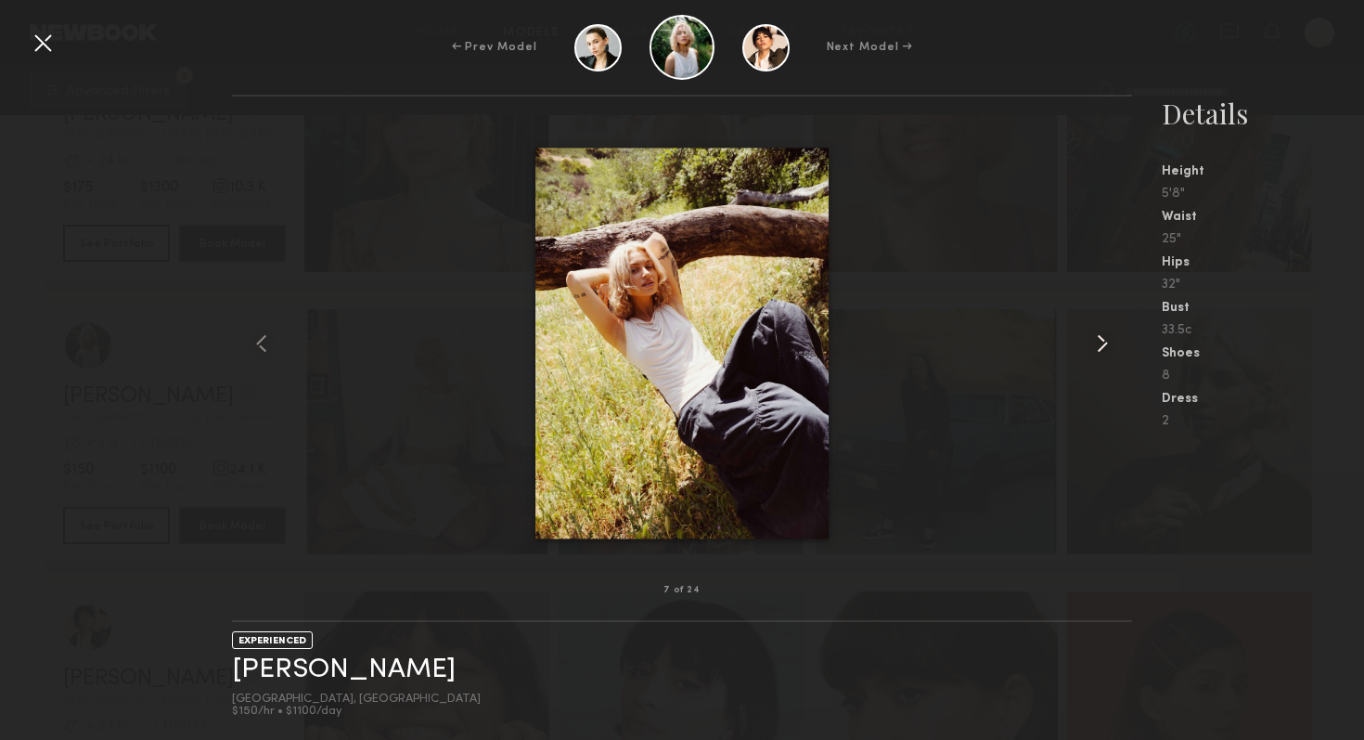
click at [1105, 340] on common-icon at bounding box center [1103, 343] width 30 height 30
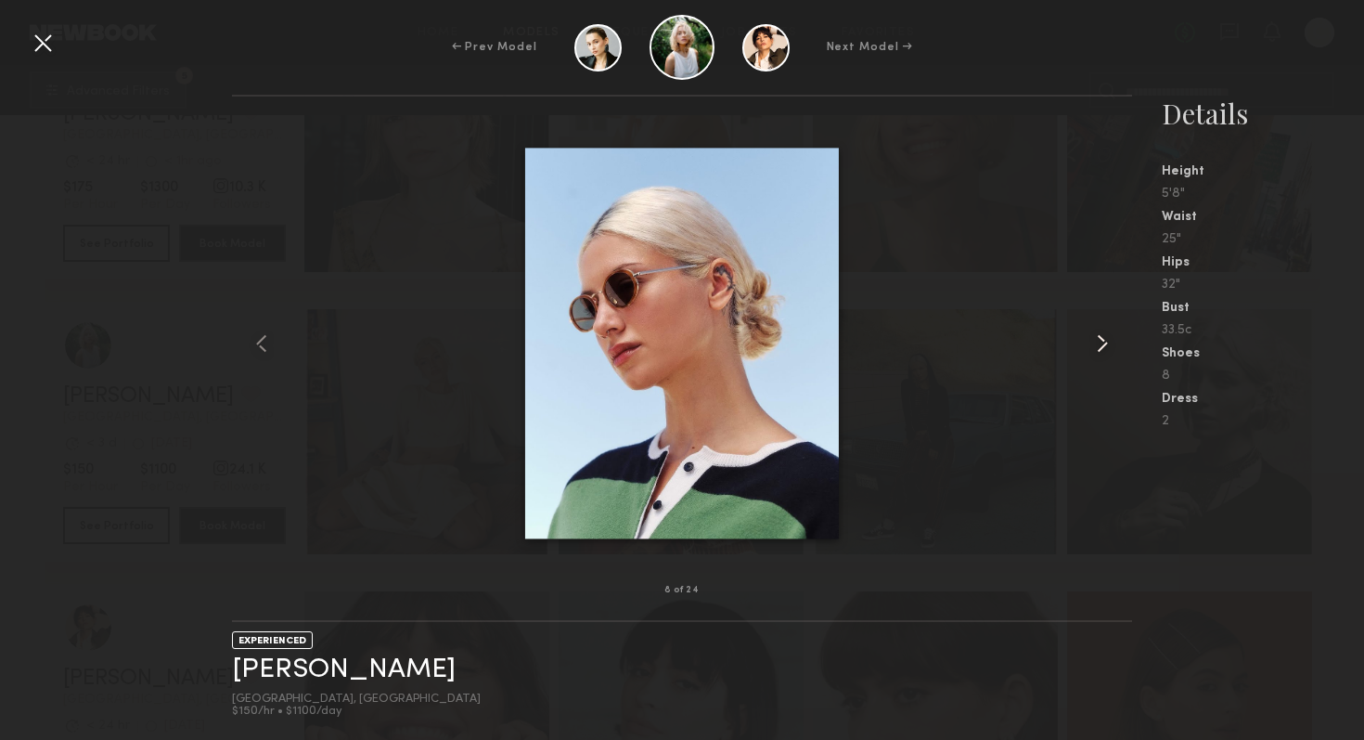
click at [1105, 340] on common-icon at bounding box center [1103, 343] width 30 height 30
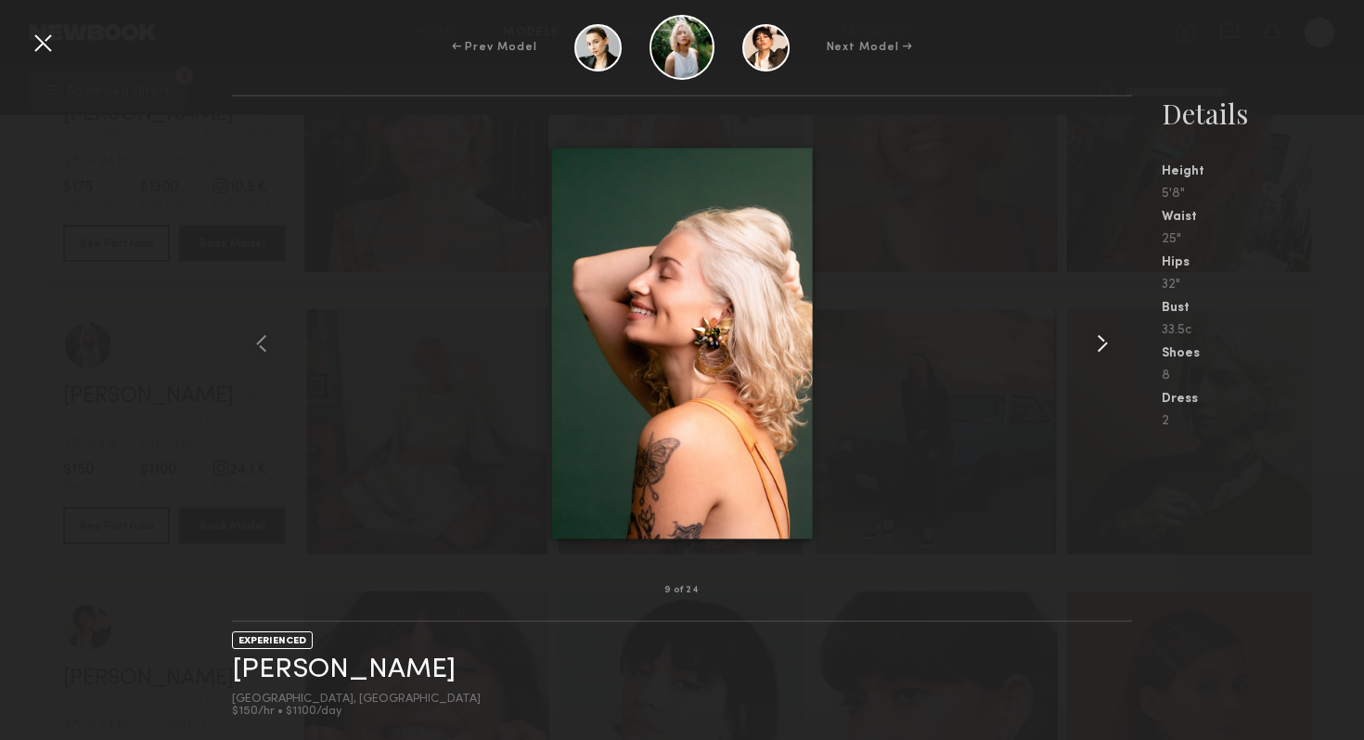
click at [1105, 340] on common-icon at bounding box center [1103, 343] width 30 height 30
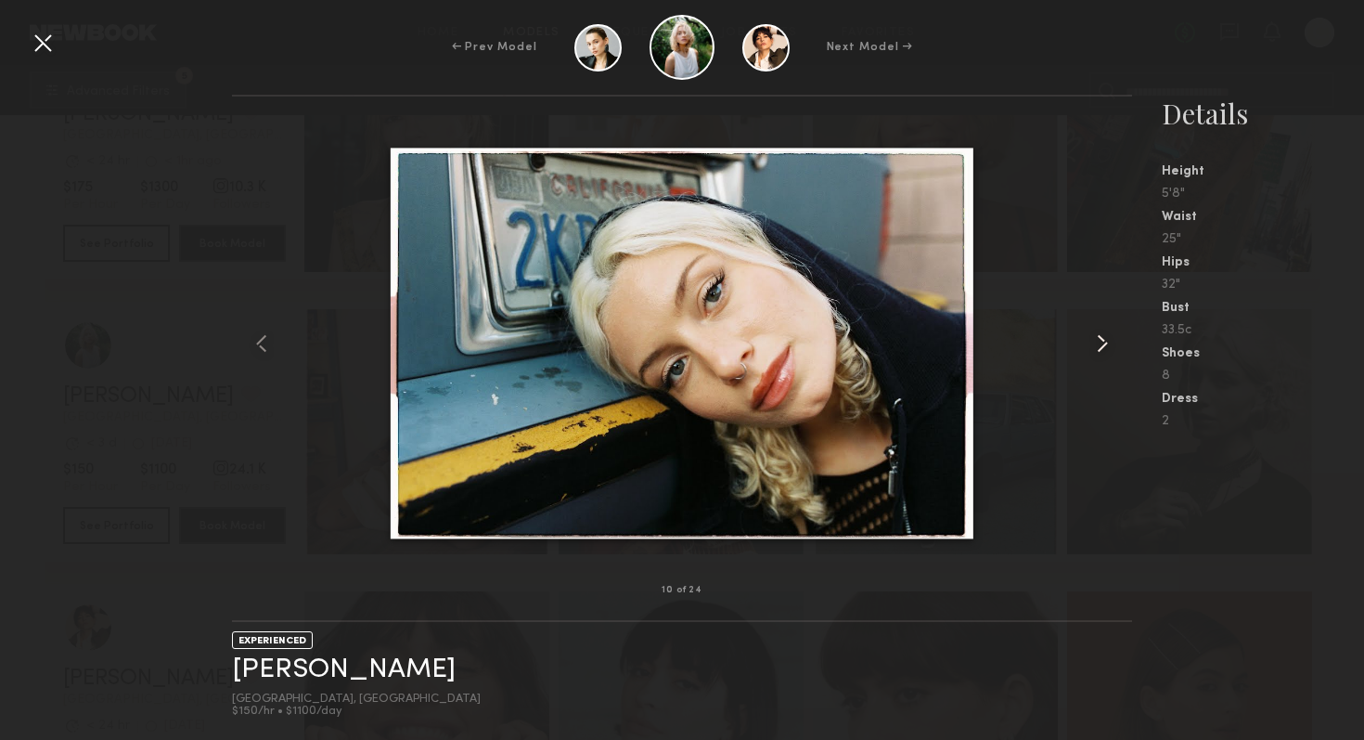
click at [1105, 340] on common-icon at bounding box center [1103, 343] width 30 height 30
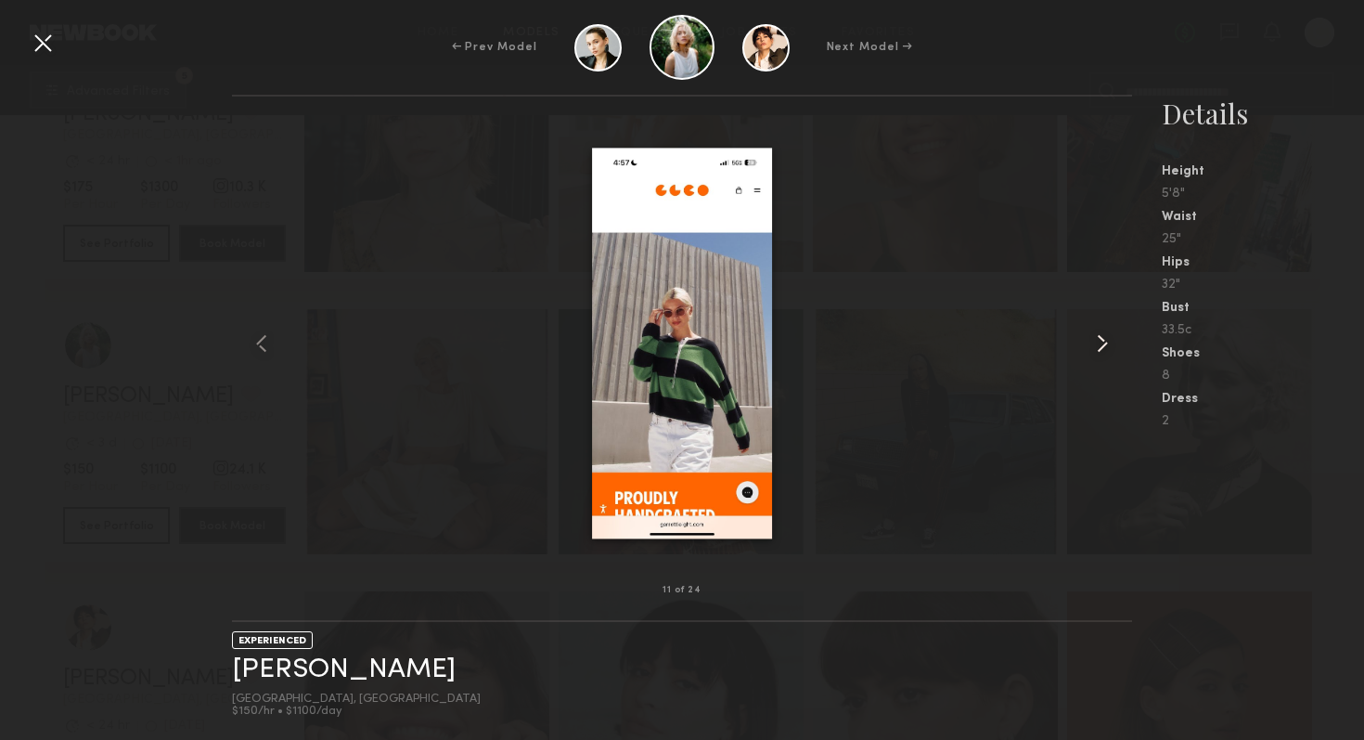
click at [1105, 340] on common-icon at bounding box center [1103, 343] width 30 height 30
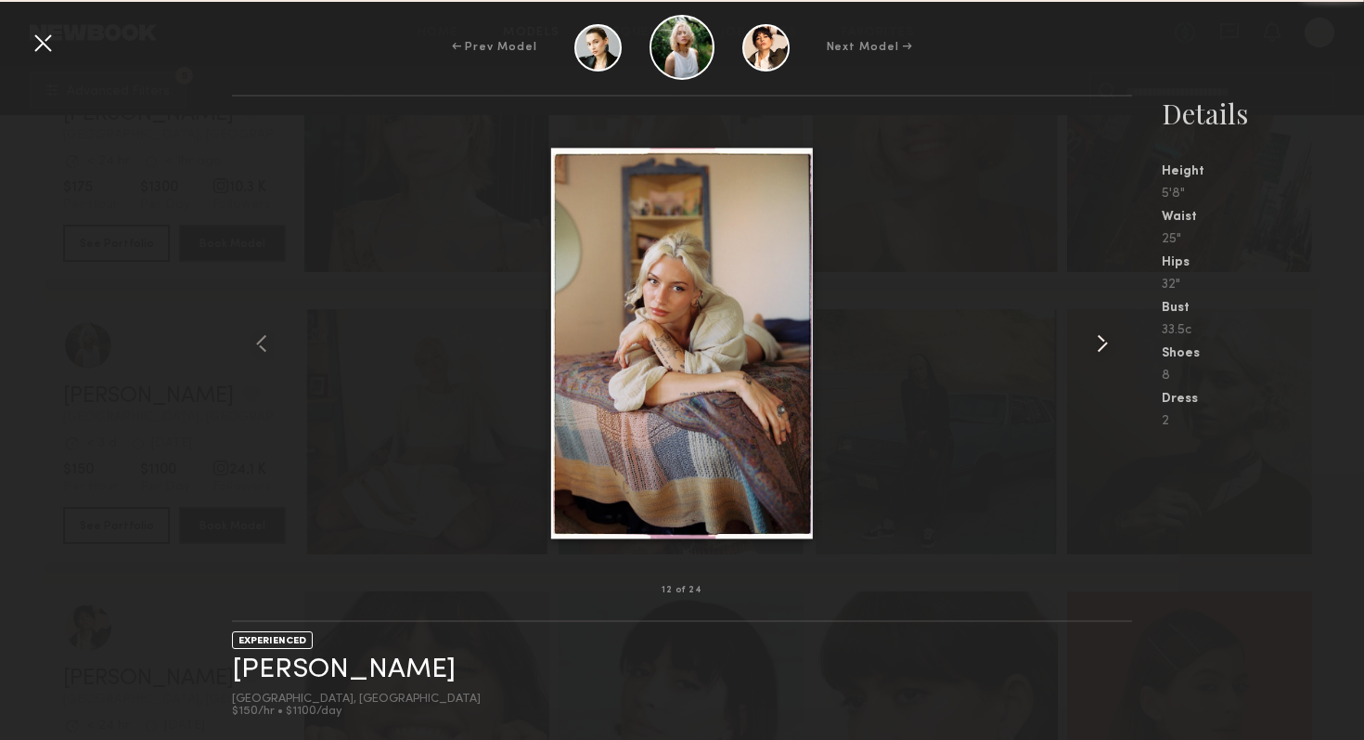
click at [1105, 340] on common-icon at bounding box center [1103, 343] width 30 height 30
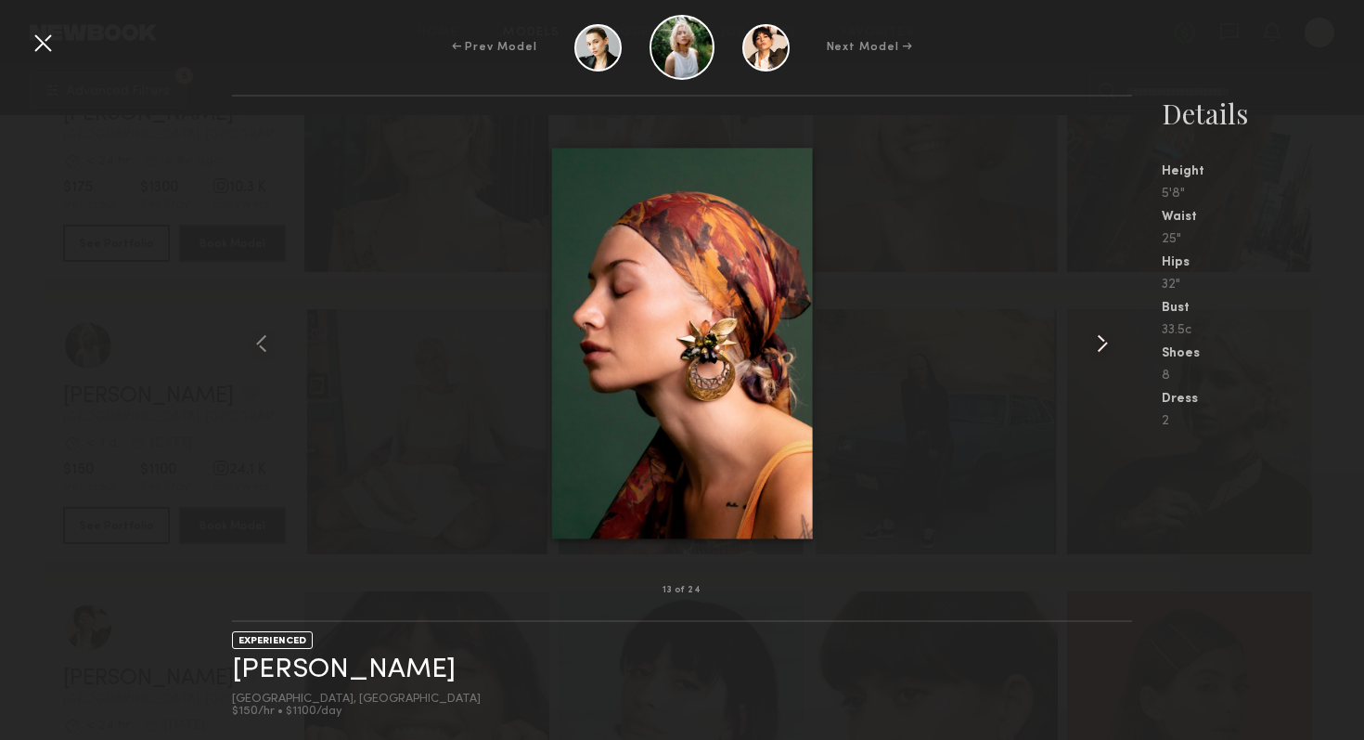
click at [1105, 340] on common-icon at bounding box center [1103, 343] width 30 height 30
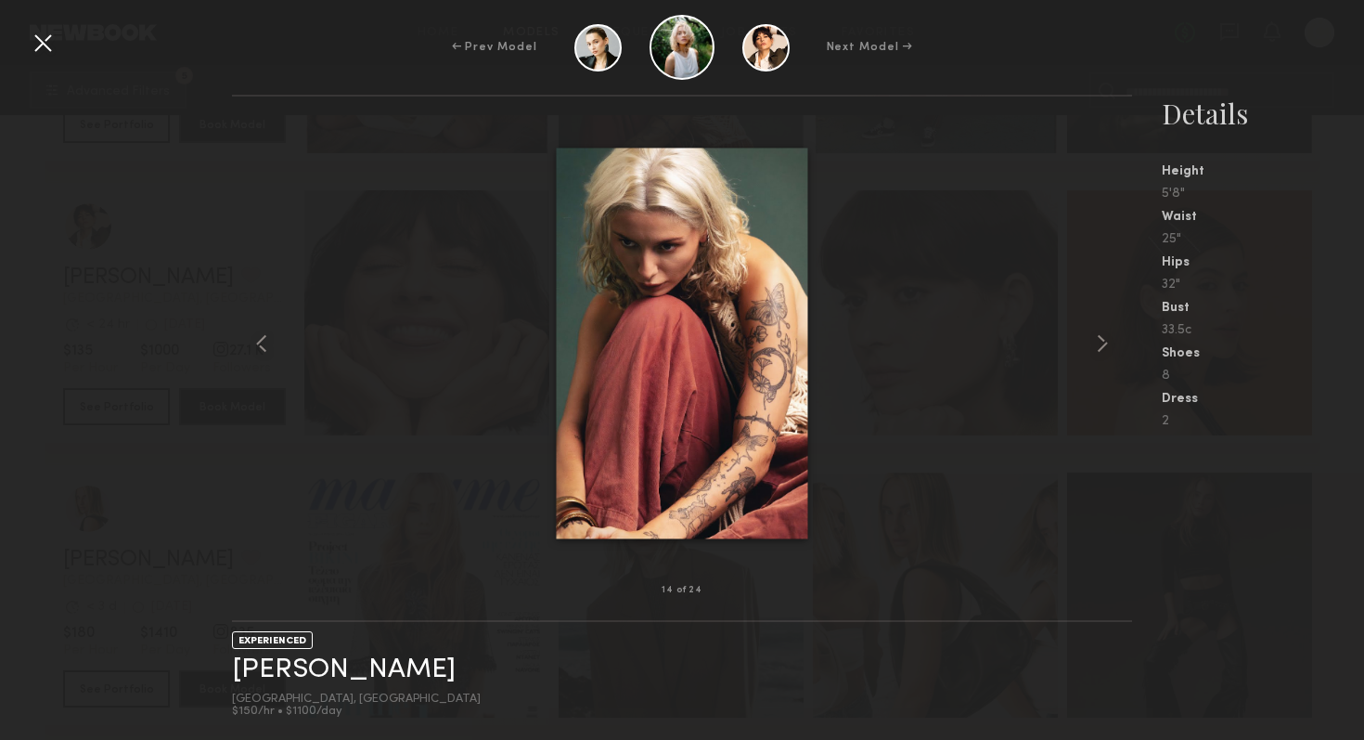
scroll to position [11554, 0]
click at [324, 232] on div at bounding box center [682, 343] width 900 height 434
click at [41, 38] on div at bounding box center [43, 43] width 30 height 30
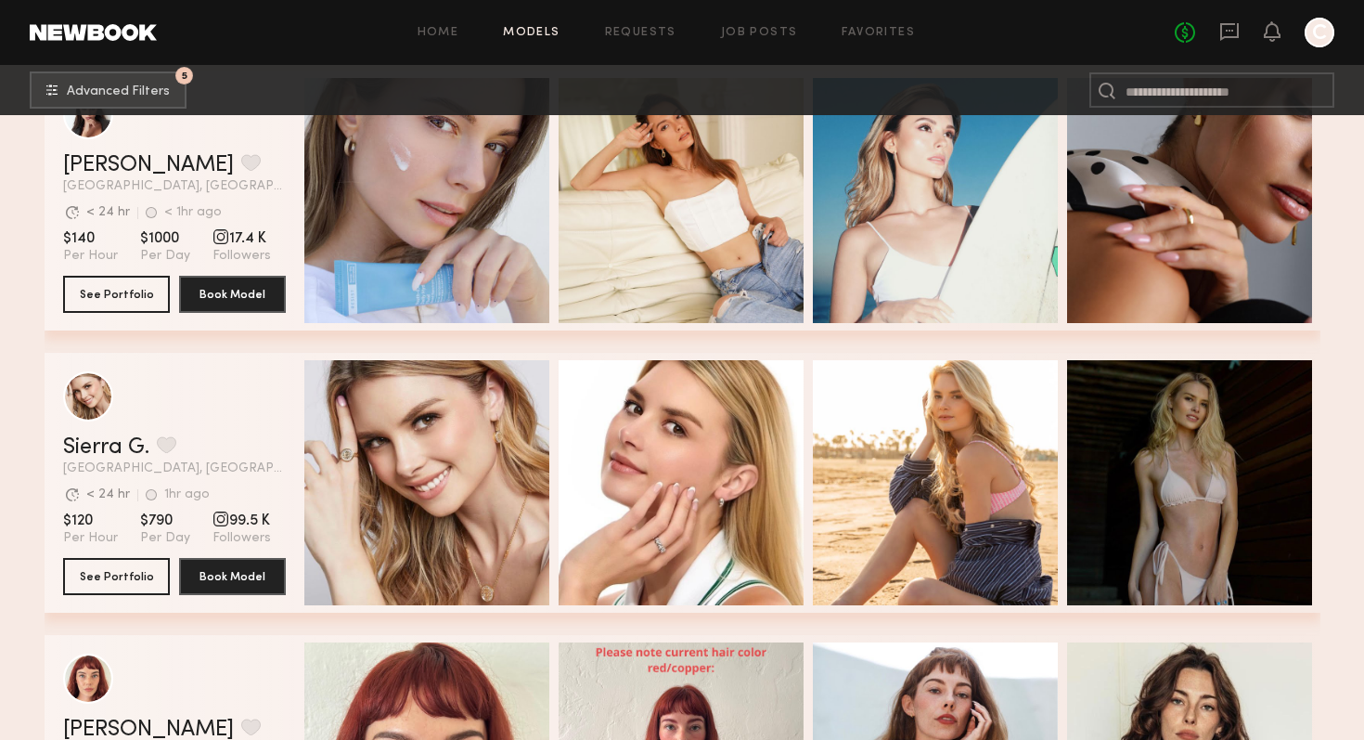
scroll to position [15058, 0]
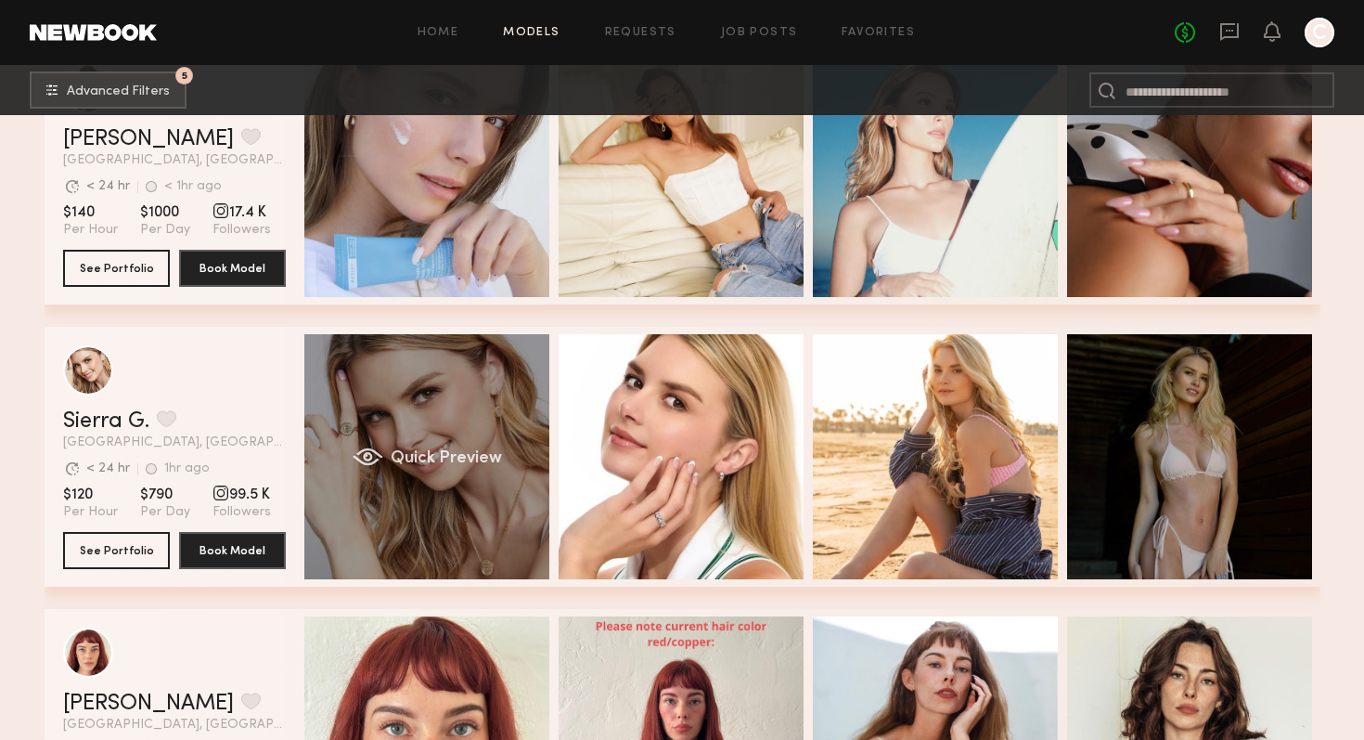
click at [503, 432] on div "Quick Preview" at bounding box center [426, 456] width 245 height 245
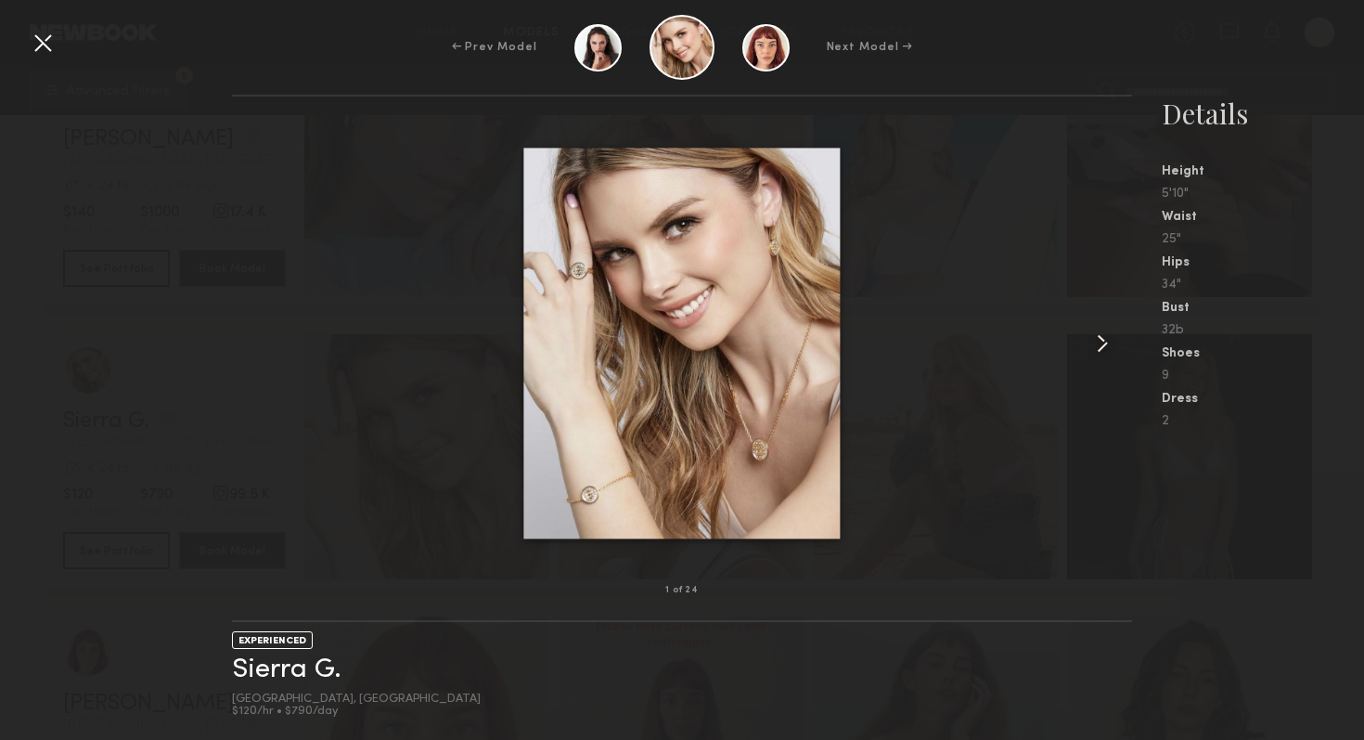
click at [1101, 340] on common-icon at bounding box center [1103, 343] width 30 height 30
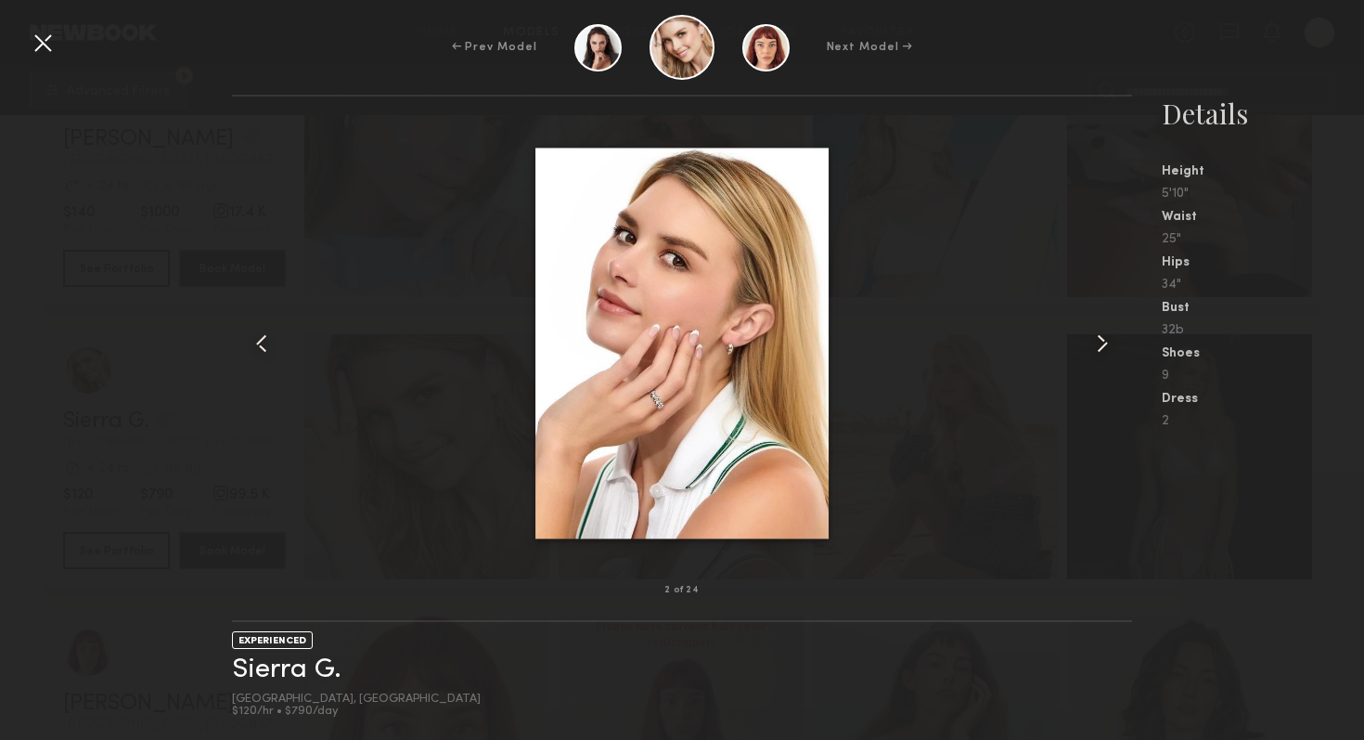
click at [1101, 340] on common-icon at bounding box center [1103, 343] width 30 height 30
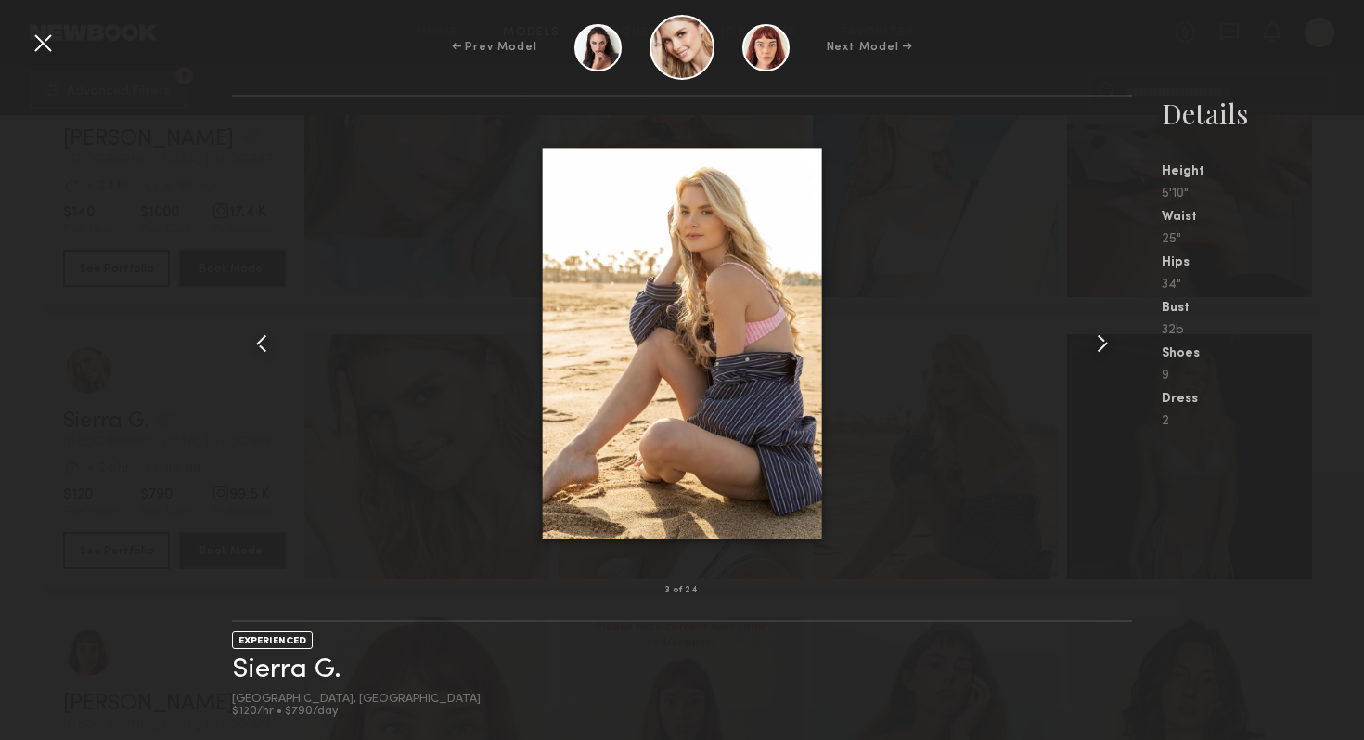
click at [1101, 340] on common-icon at bounding box center [1103, 343] width 30 height 30
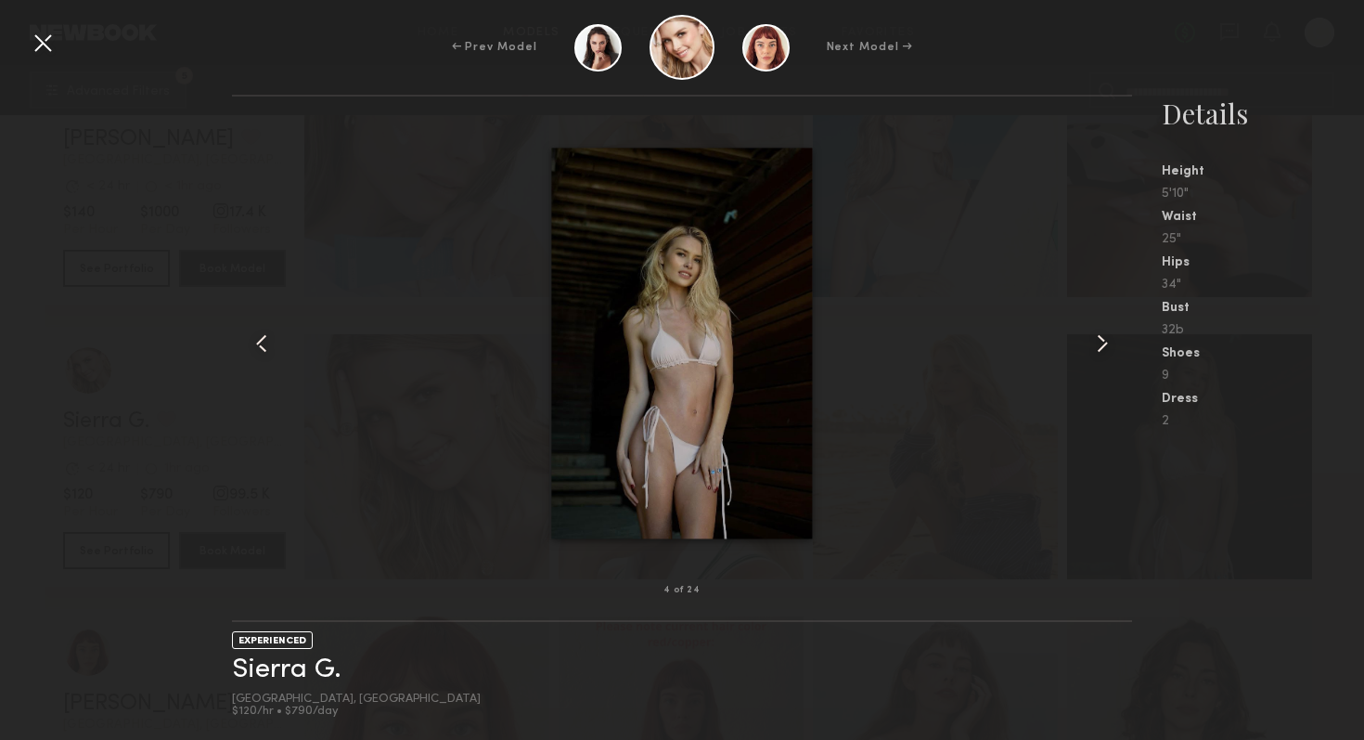
click at [1101, 340] on common-icon at bounding box center [1103, 343] width 30 height 30
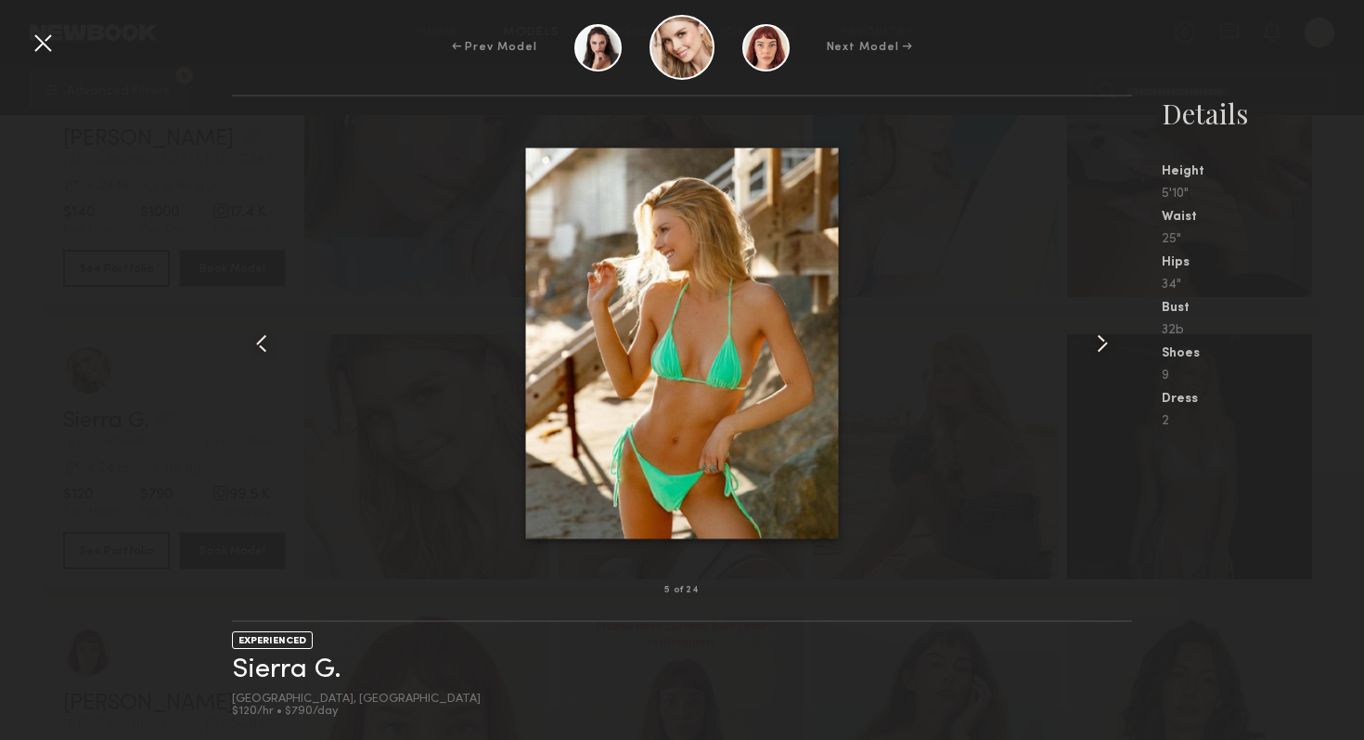
click at [1101, 340] on common-icon at bounding box center [1103, 343] width 30 height 30
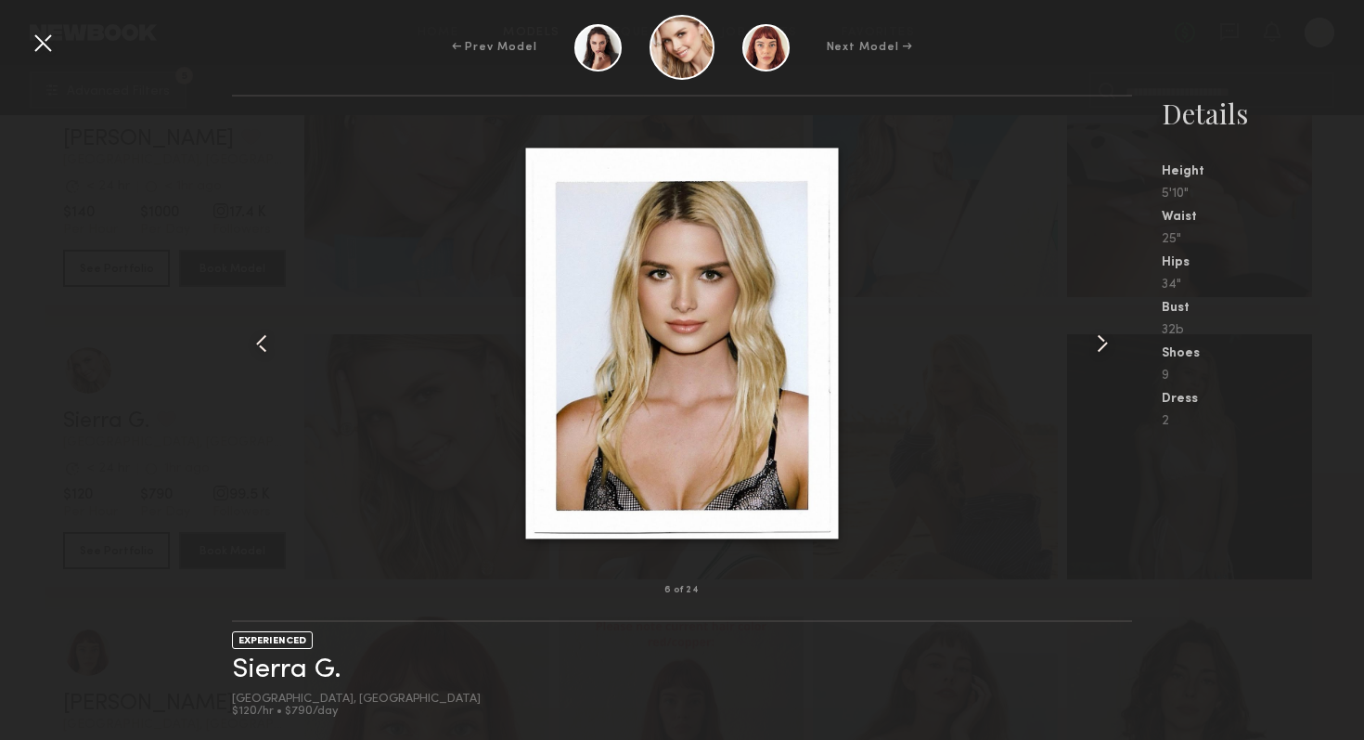
click at [50, 46] on div at bounding box center [43, 43] width 30 height 30
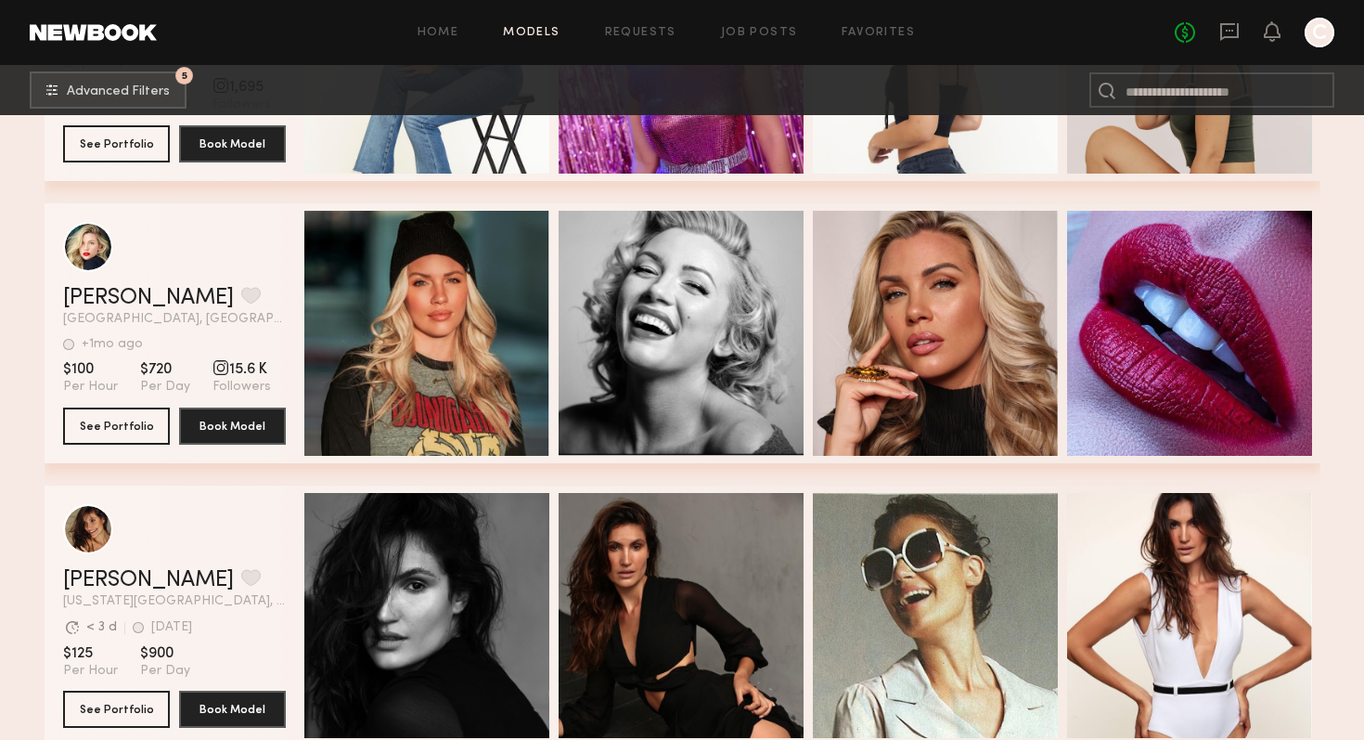
scroll to position [38127, 0]
